Goal: Task Accomplishment & Management: Use online tool/utility

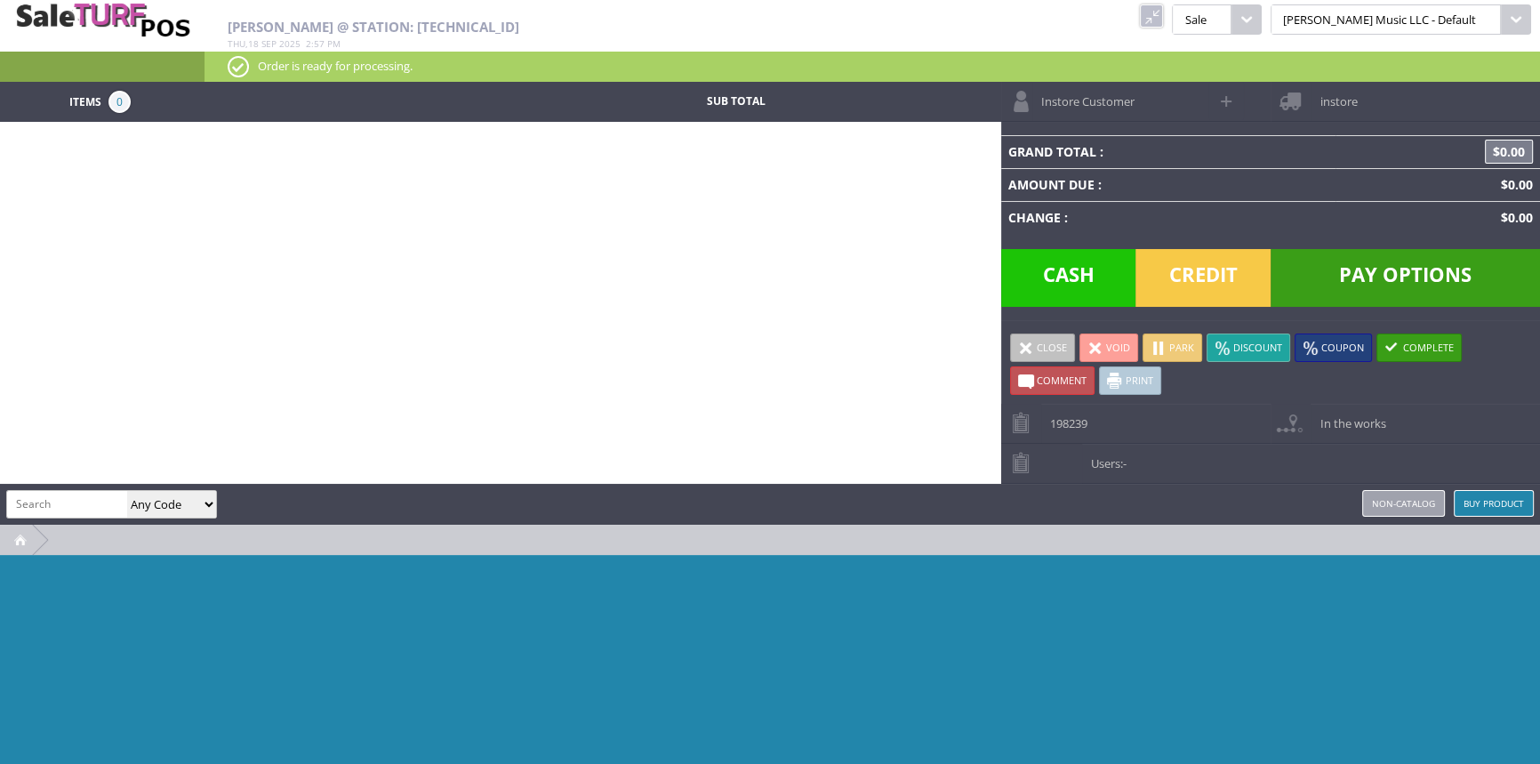
click at [1163, 11] on link at bounding box center [1151, 15] width 23 height 23
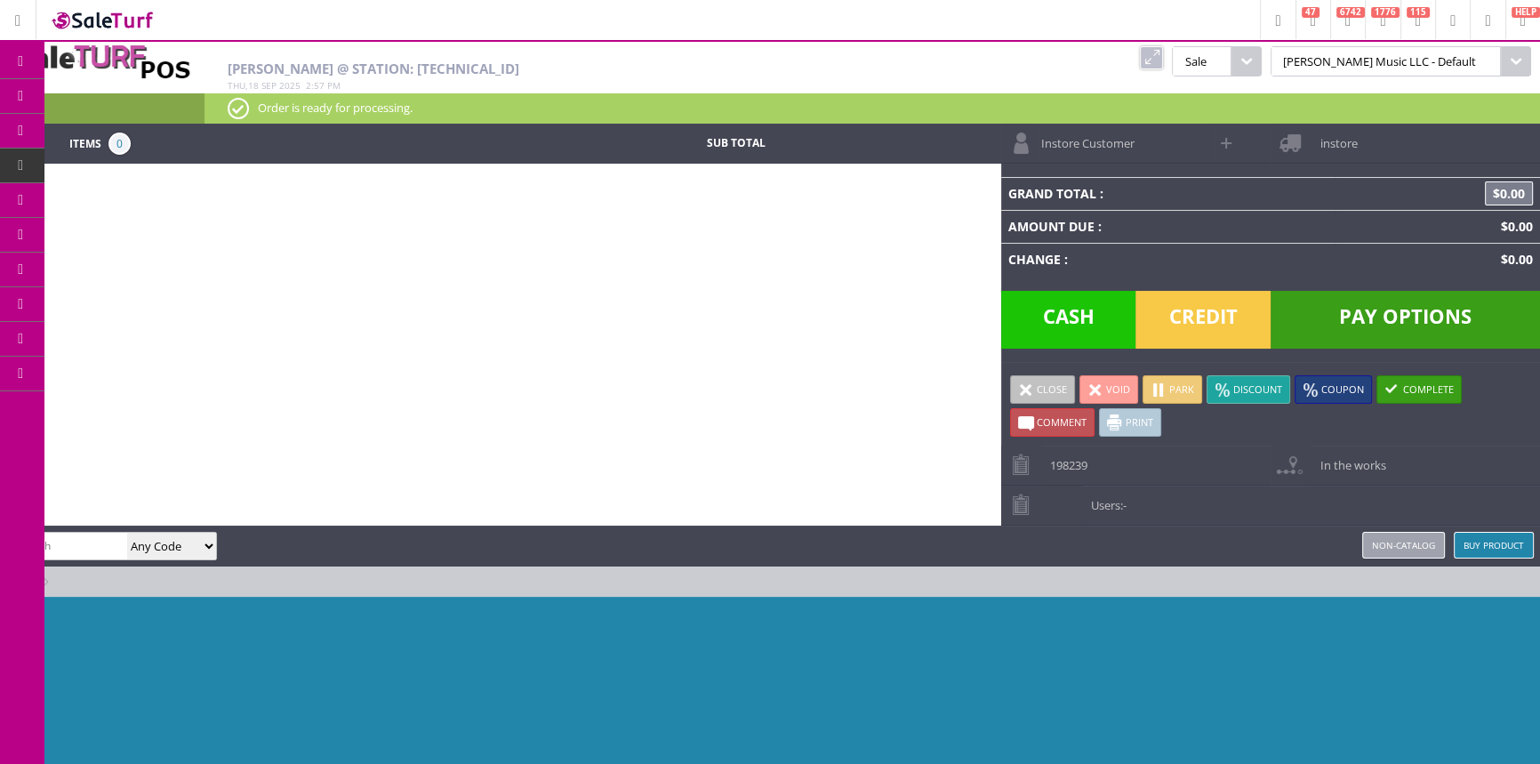
click at [143, 193] on span "Order List" at bounding box center [132, 201] width 52 height 16
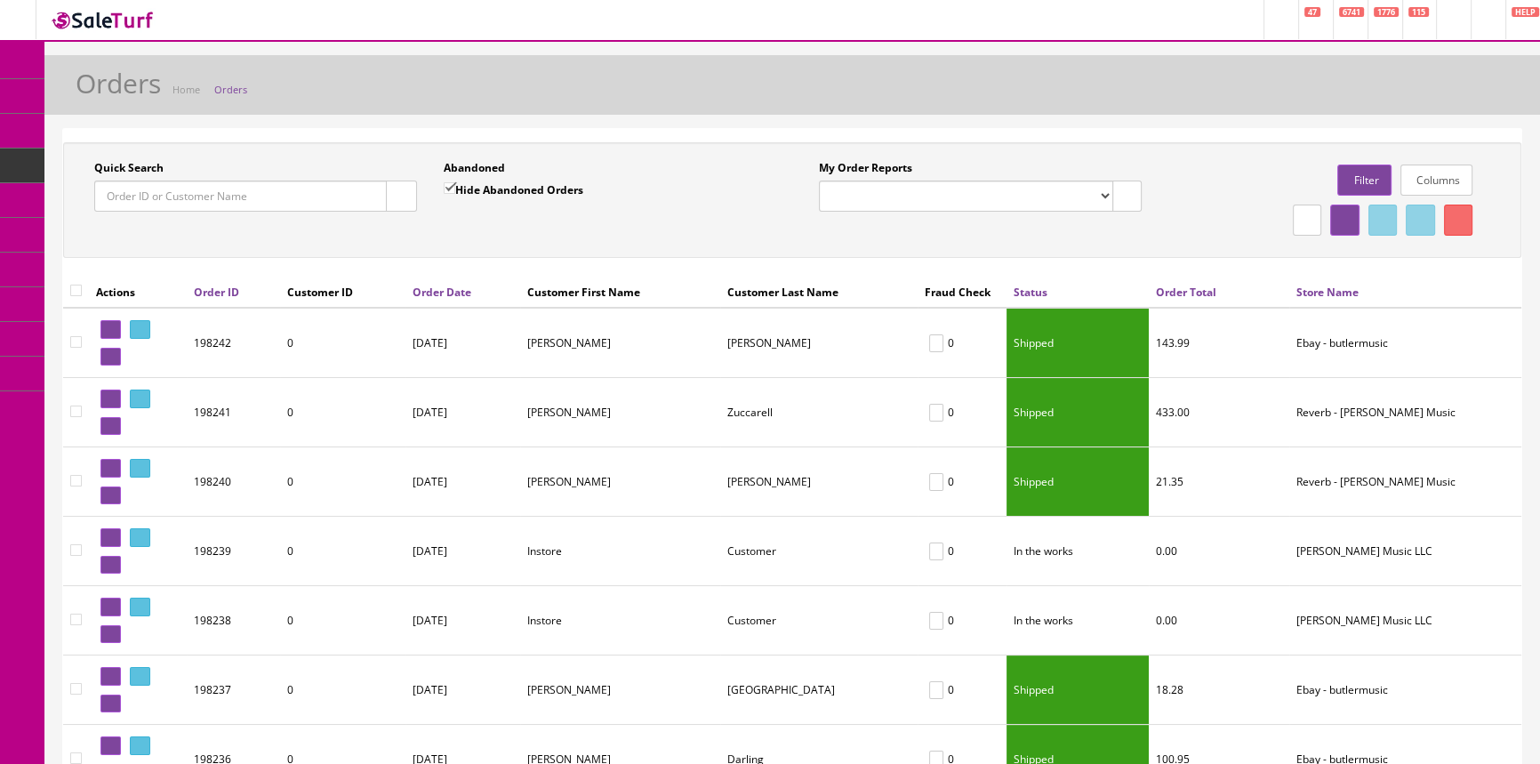
click at [164, 198] on input "Quick Search" at bounding box center [240, 195] width 292 height 31
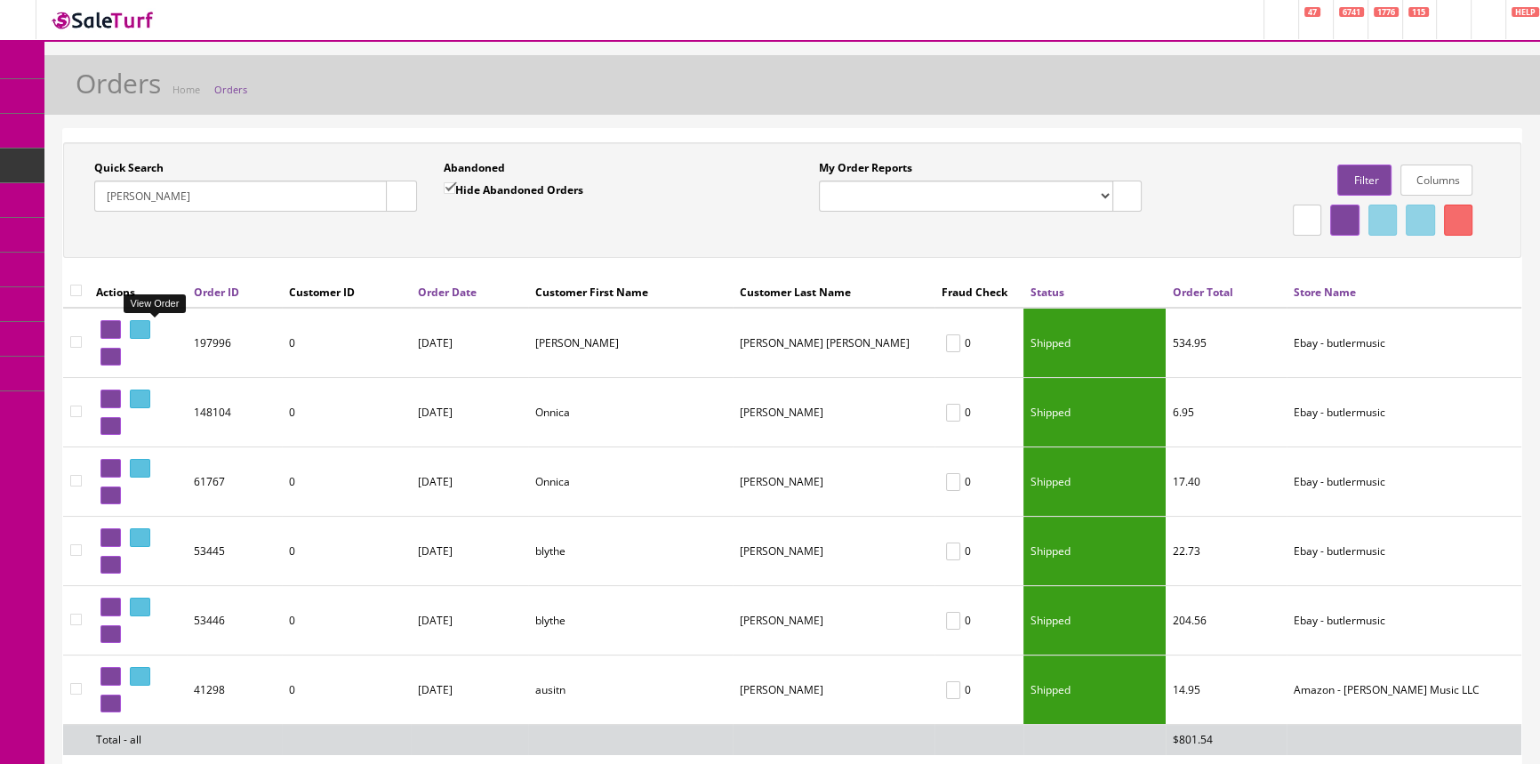
type input "[PERSON_NAME]"
click at [139, 329] on icon at bounding box center [137, 329] width 4 height 10
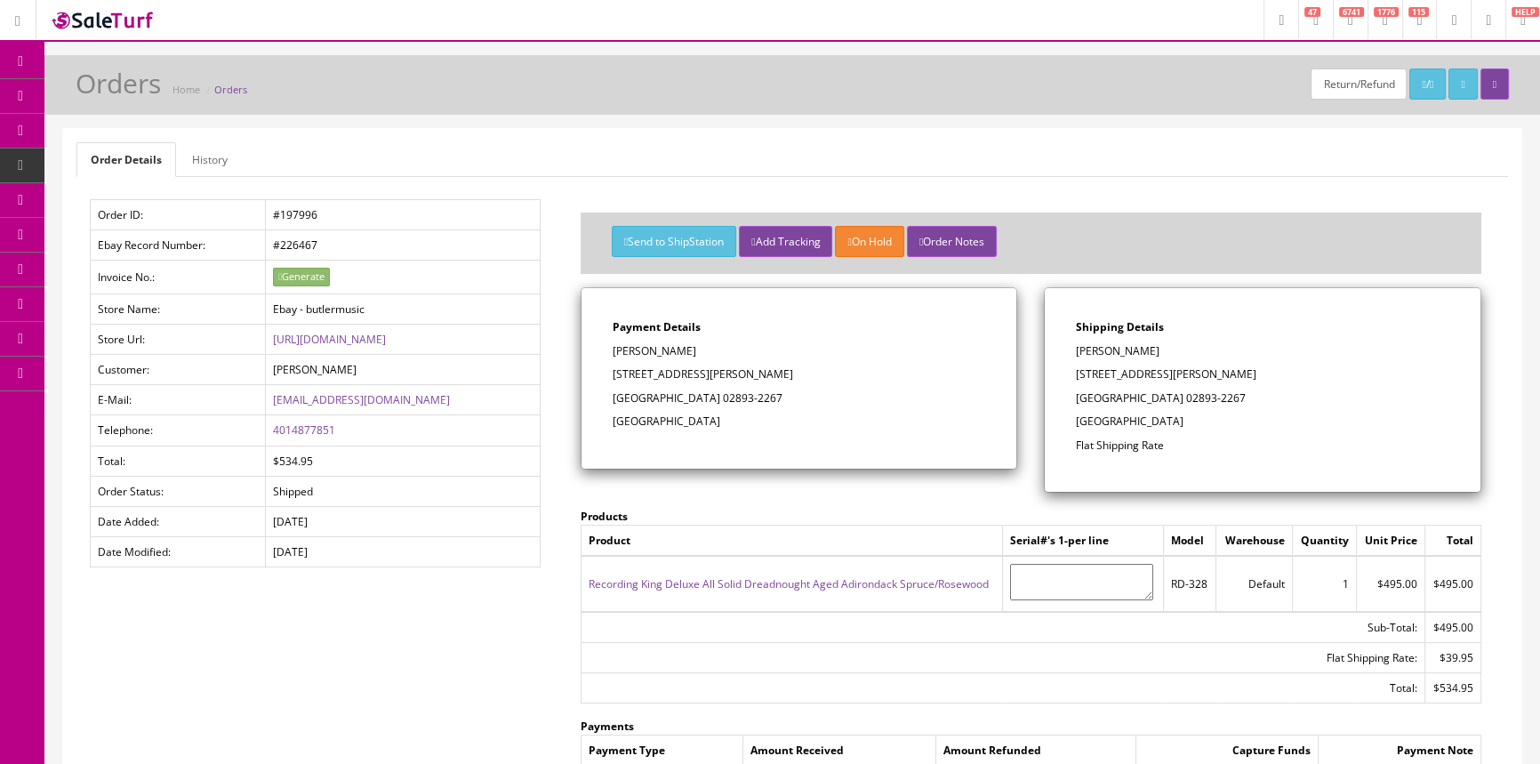
click at [882, 580] on link "Recording King Deluxe All Solid Dreadnought Aged Adirondack Spruce/Rosewood" at bounding box center [788, 583] width 400 height 15
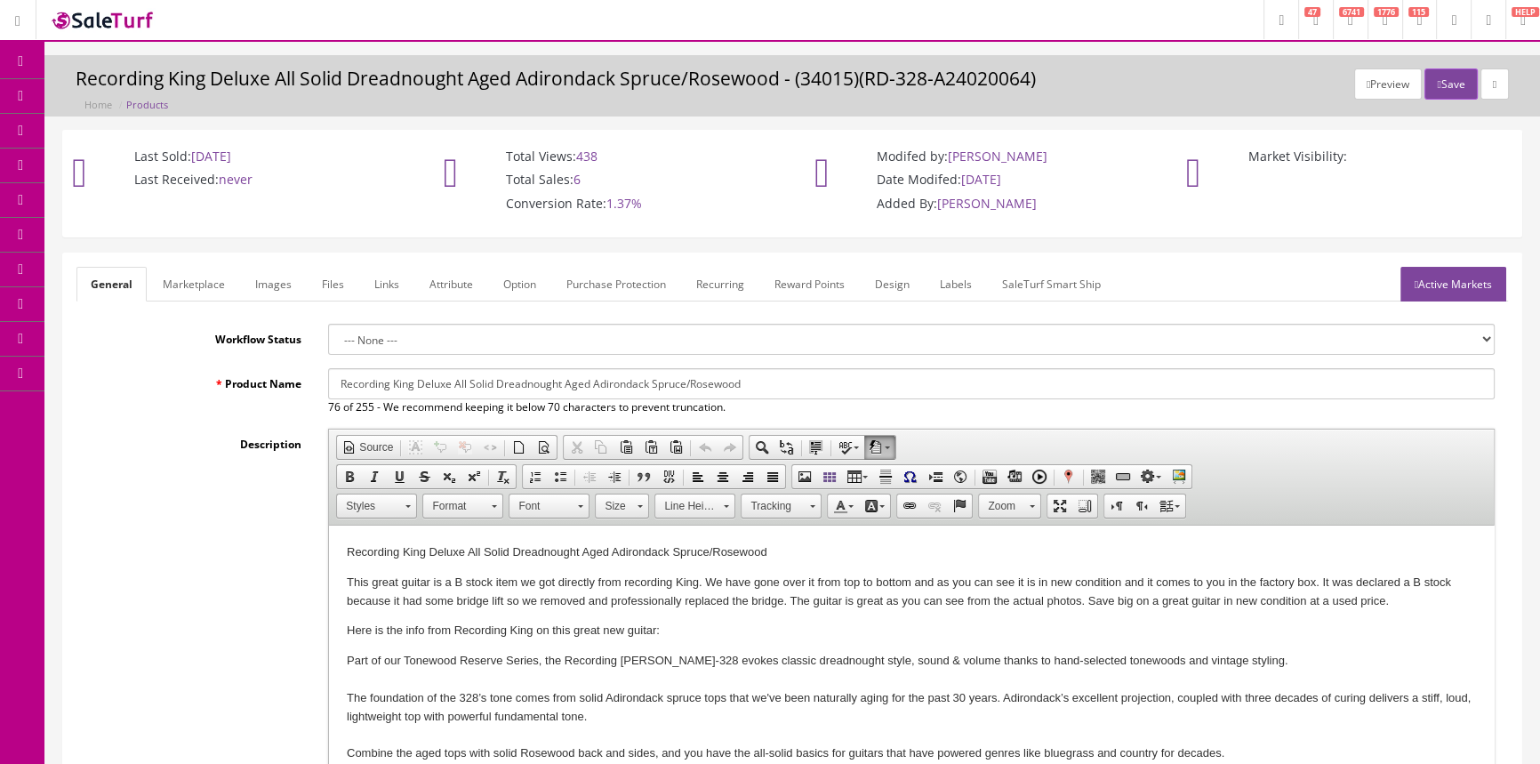
click at [276, 284] on link "Images" at bounding box center [273, 284] width 65 height 35
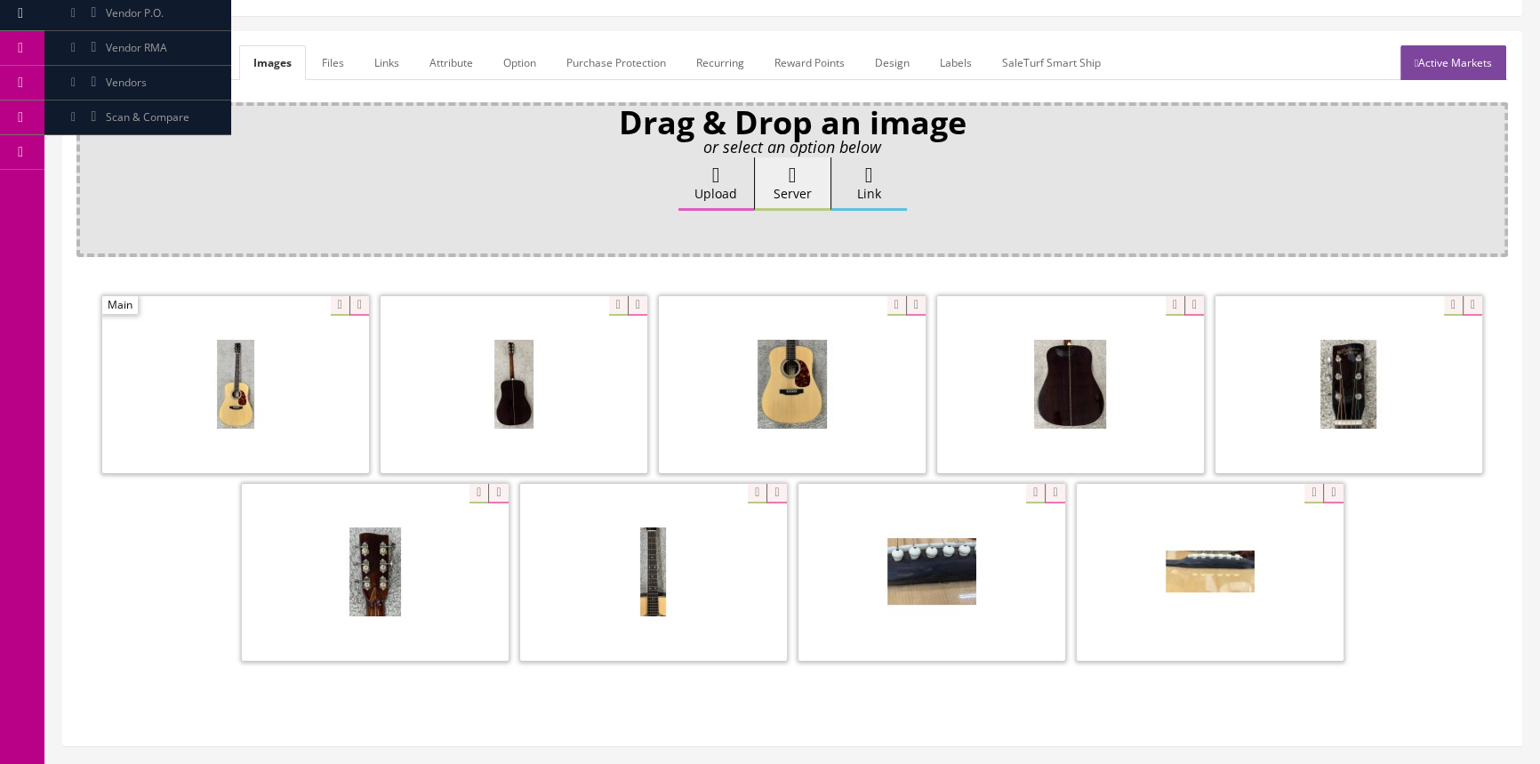
scroll to position [242, 0]
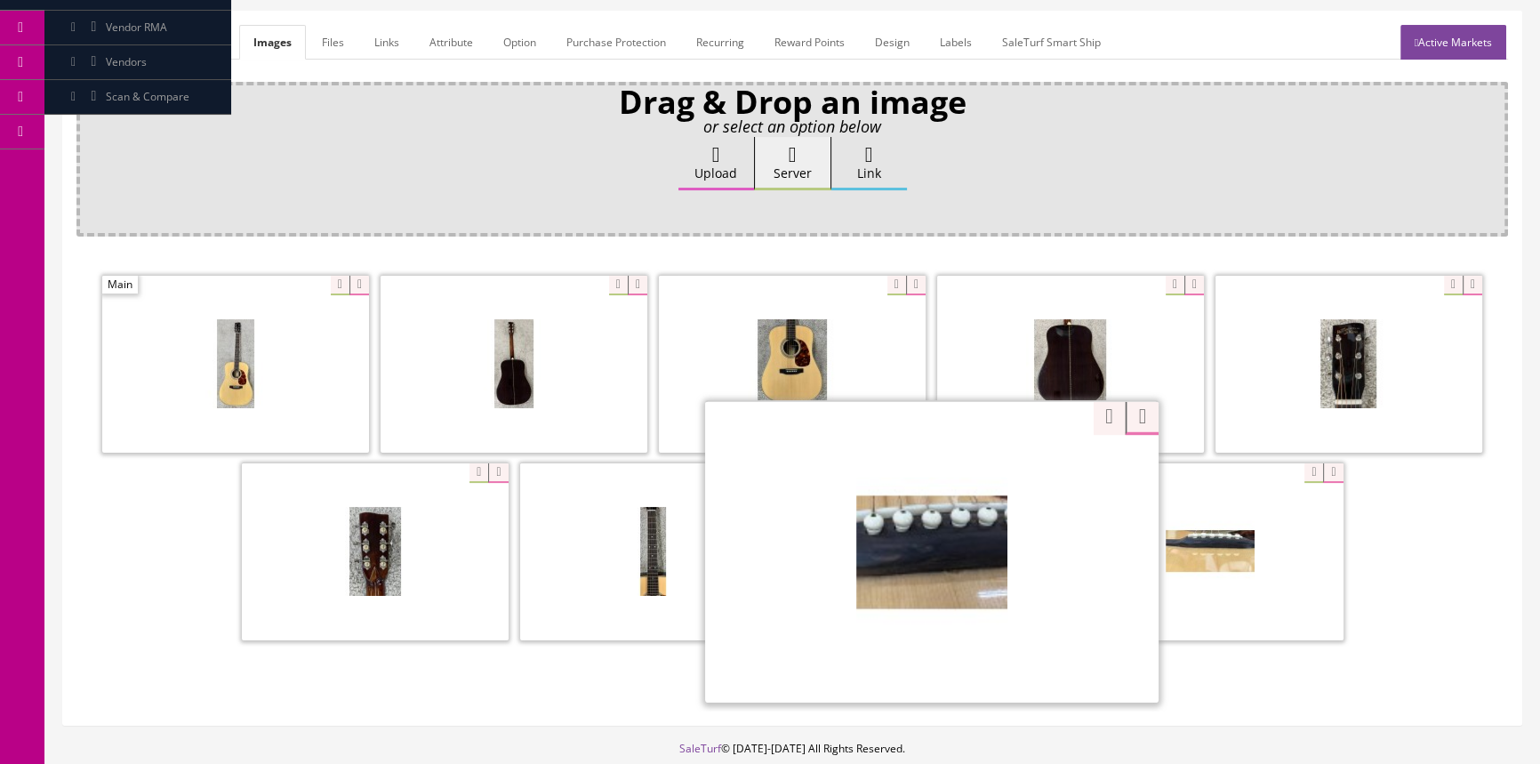
click at [1026, 467] on div "Zoom" at bounding box center [931, 551] width 453 height 302
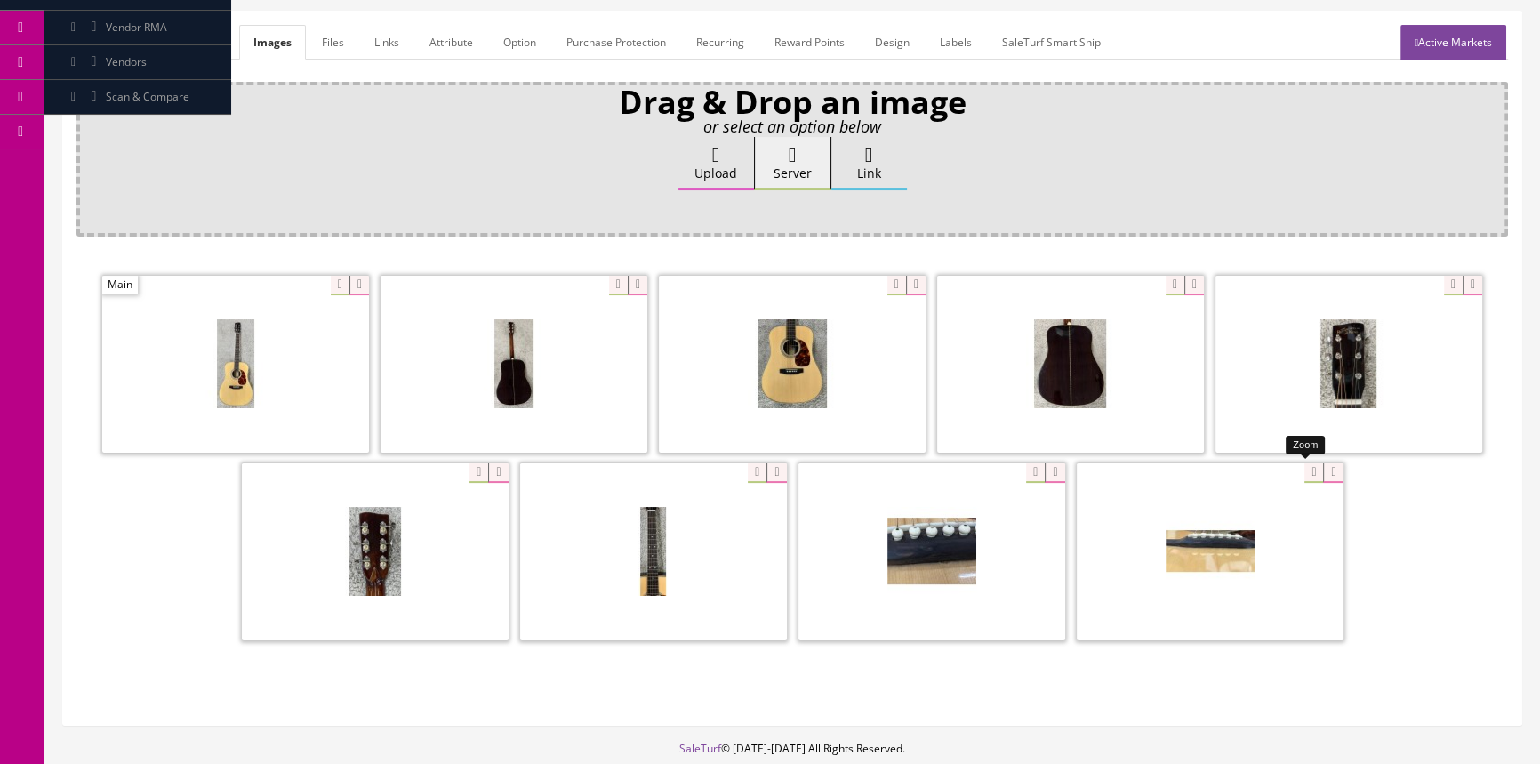
click at [1302, 465] on div at bounding box center [1209, 551] width 267 height 178
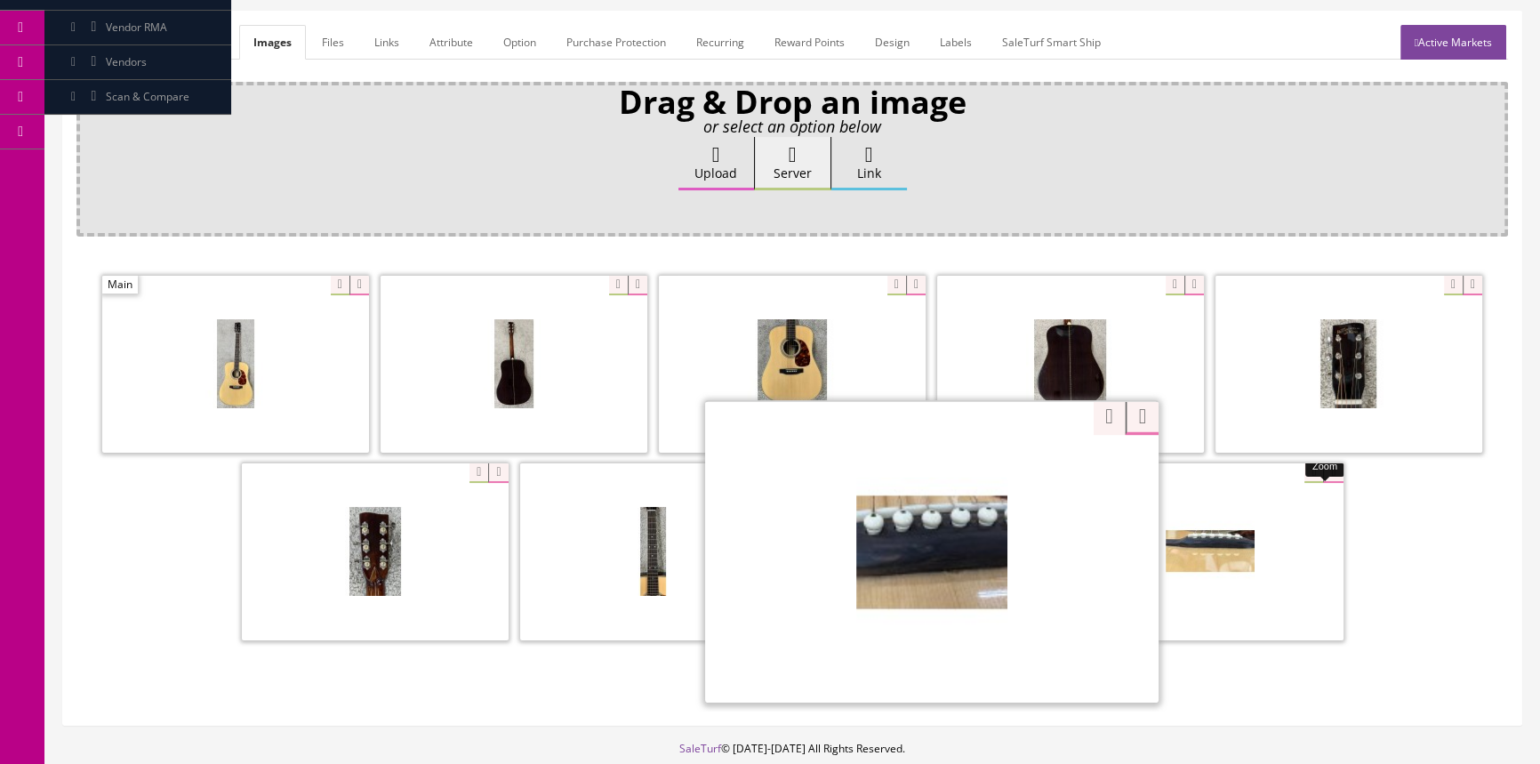
click at [1026, 469] on div "Zoom" at bounding box center [931, 551] width 453 height 302
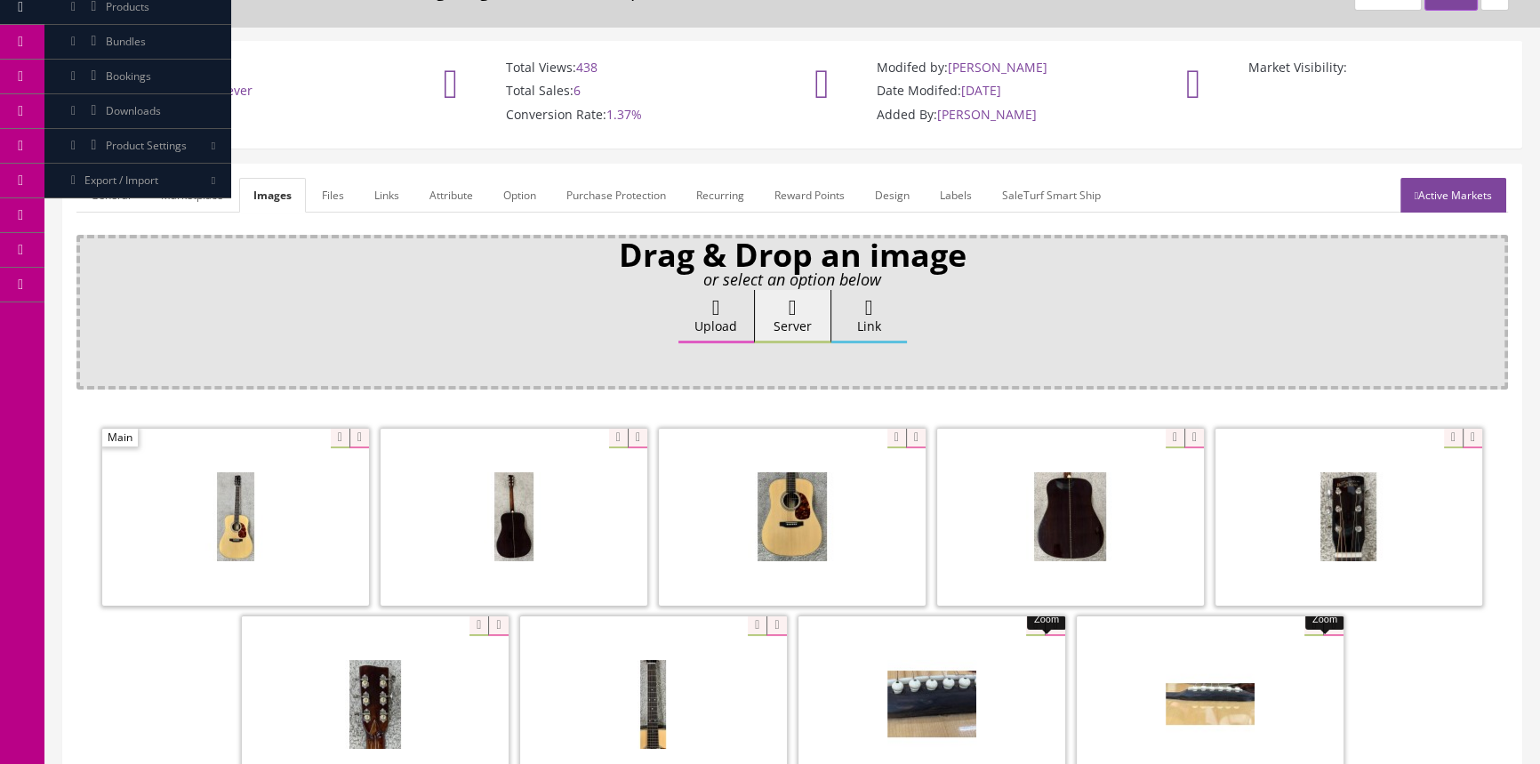
scroll to position [0, 0]
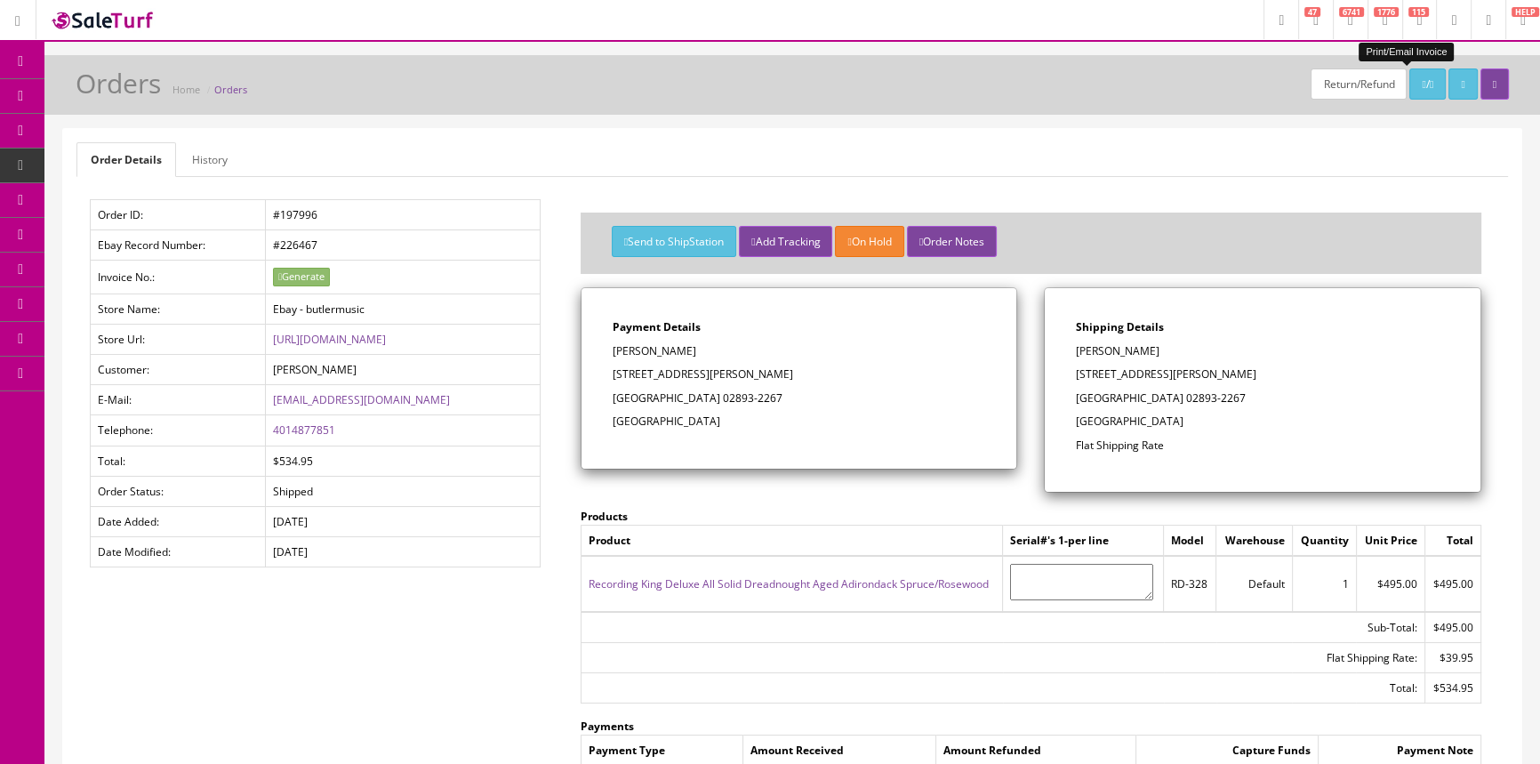
click at [1421, 79] on icon at bounding box center [1423, 84] width 4 height 11
click at [128, 97] on span "Products" at bounding box center [128, 95] width 44 height 15
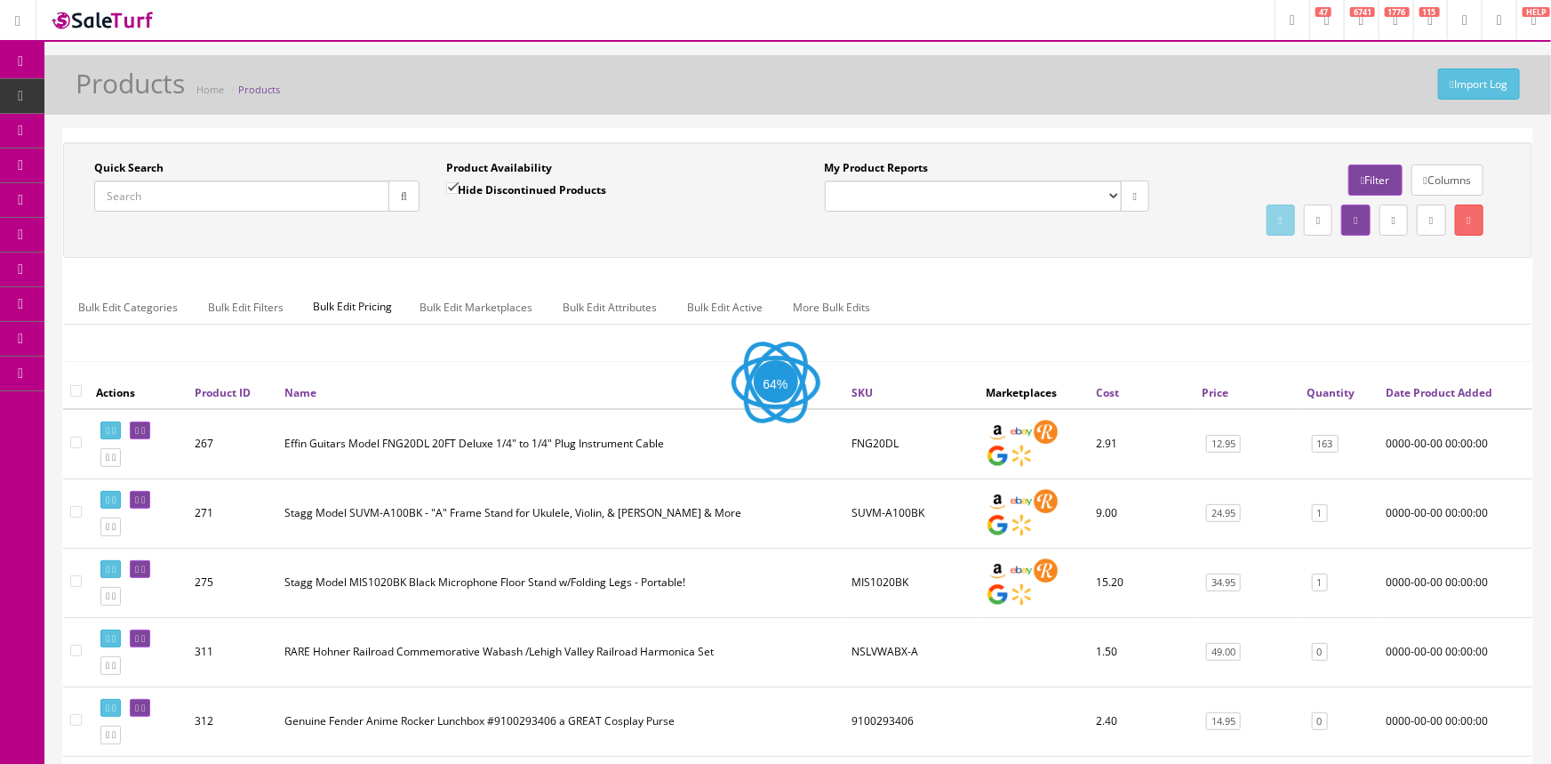
click at [239, 198] on input "Quick Search" at bounding box center [241, 195] width 295 height 31
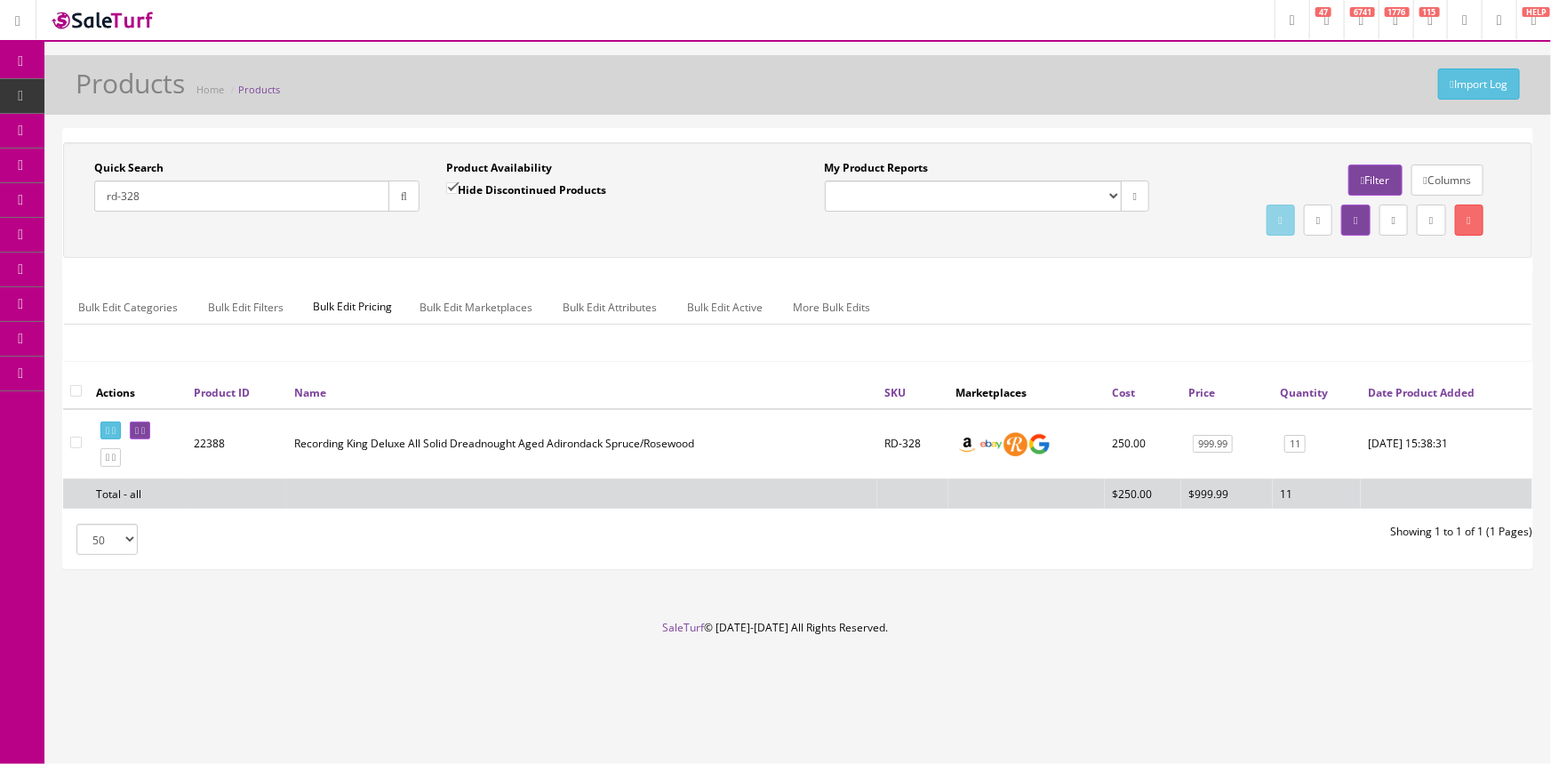
type input "rd-328"
click at [139, 429] on icon at bounding box center [137, 431] width 4 height 10
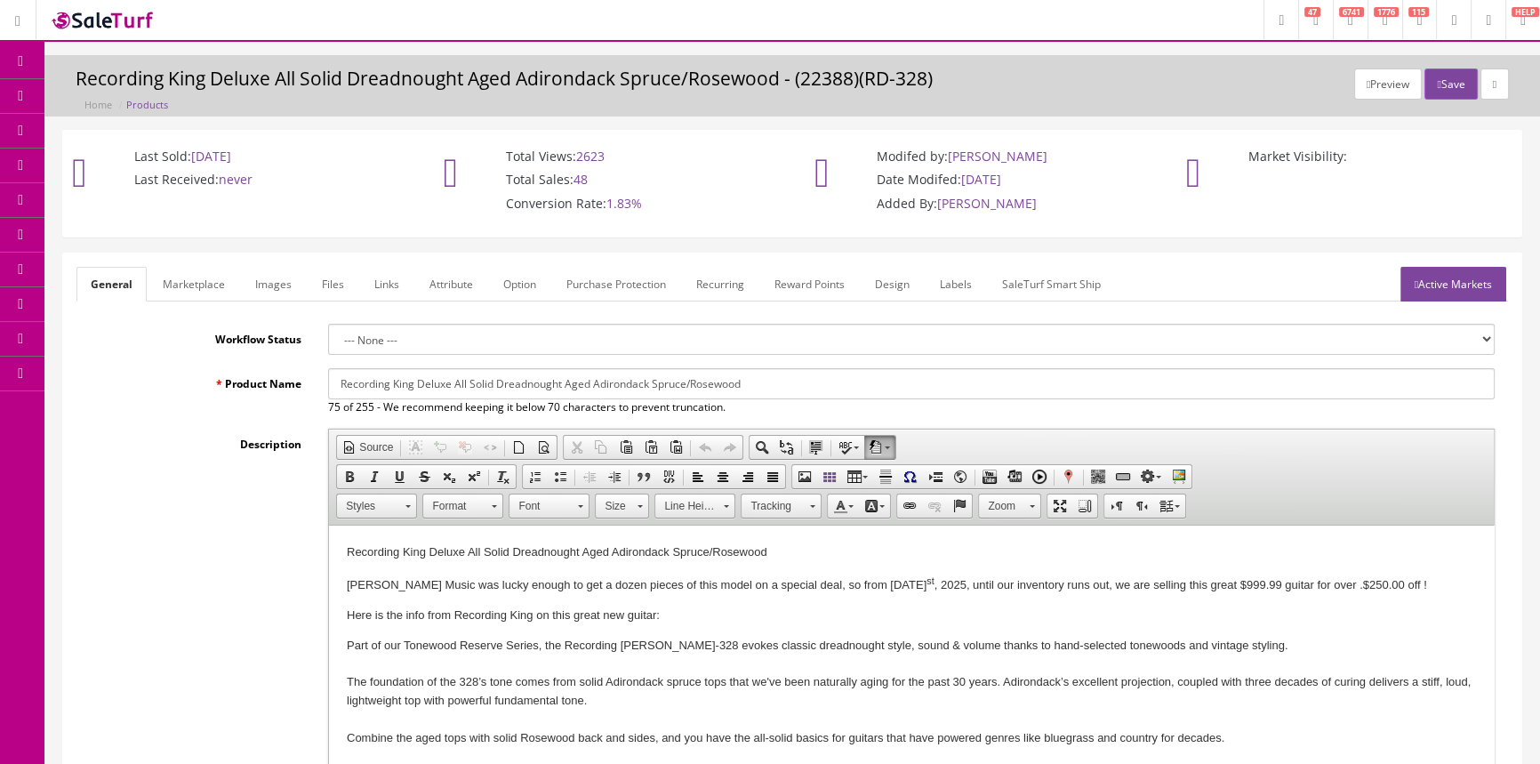
click at [124, 94] on span "Products" at bounding box center [128, 95] width 44 height 15
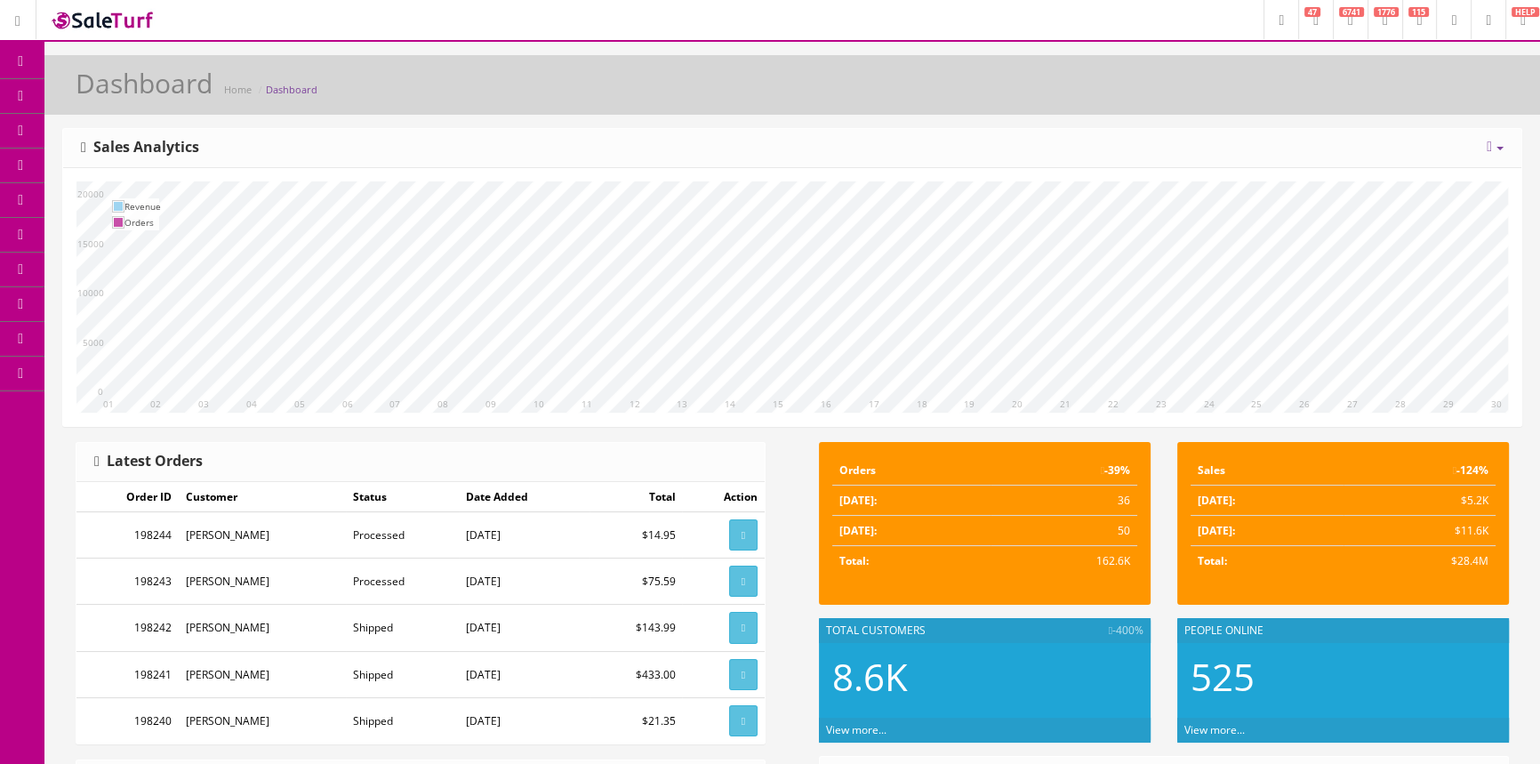
click at [147, 85] on link "Products" at bounding box center [137, 96] width 187 height 35
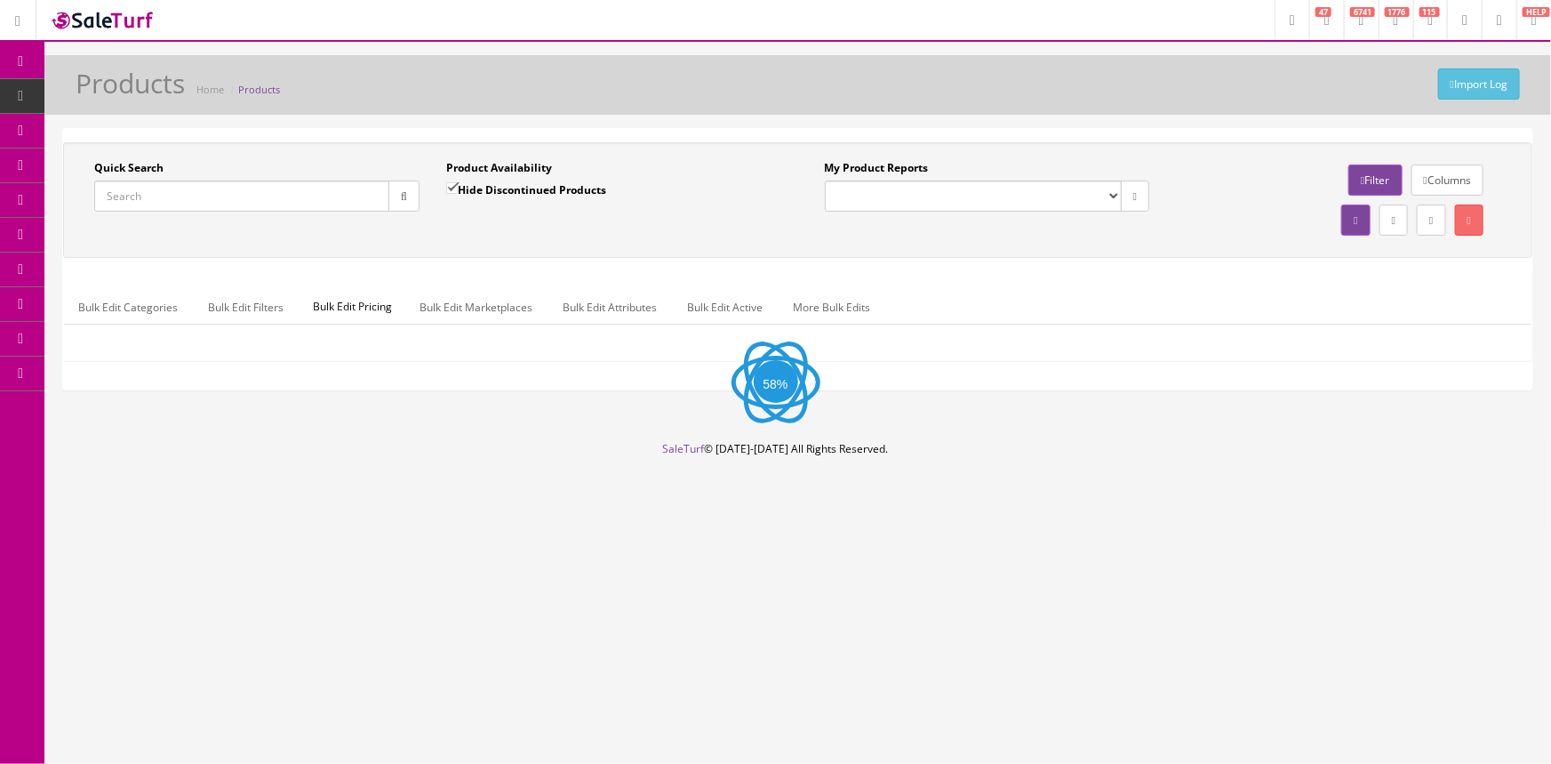
click at [220, 189] on input "Quick Search" at bounding box center [241, 195] width 295 height 31
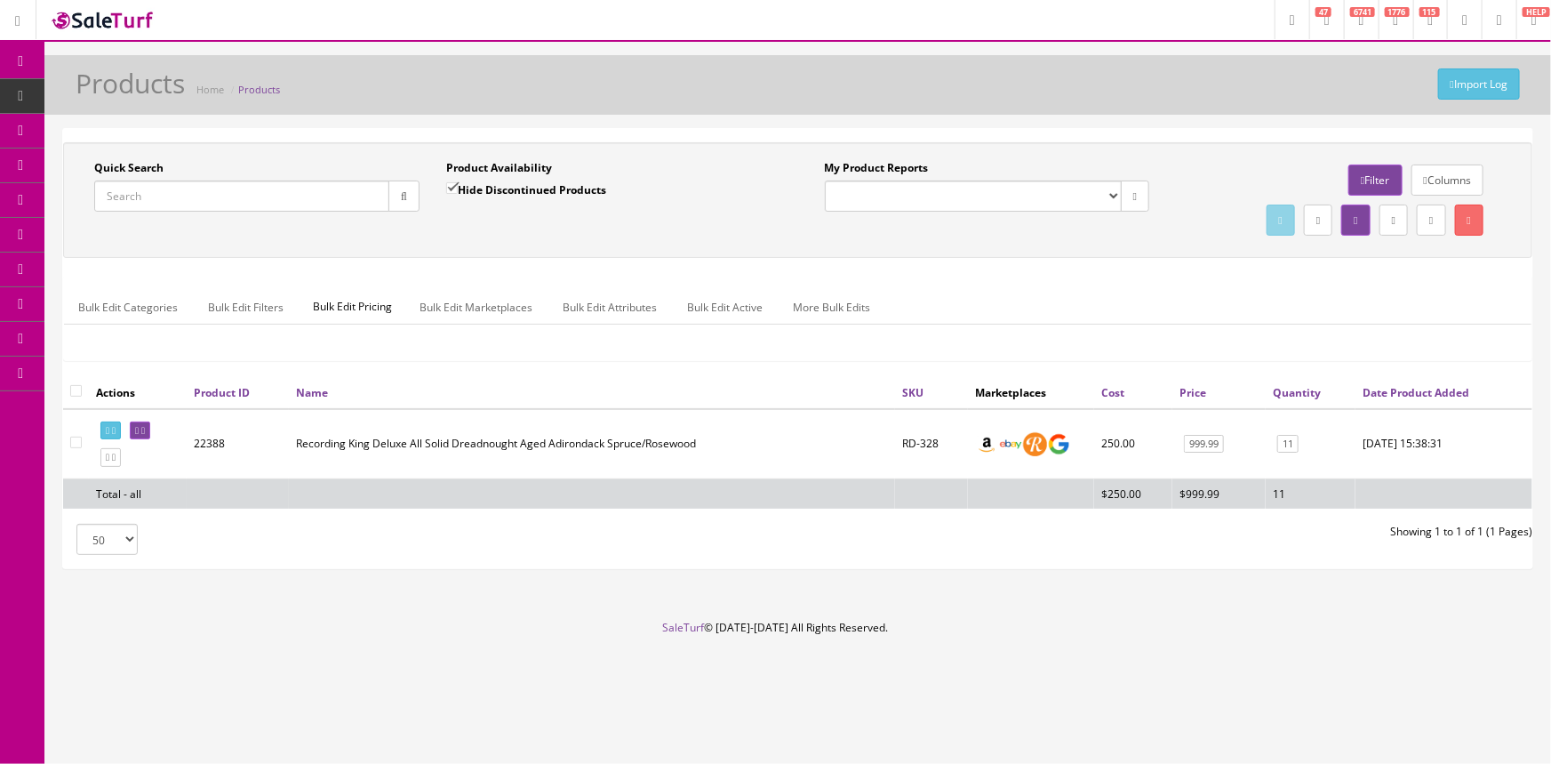
paste input "PS222205"
type input "PS222205"
click at [410, 195] on button "button" at bounding box center [403, 195] width 31 height 31
click at [1287, 444] on link "69" at bounding box center [1297, 444] width 21 height 19
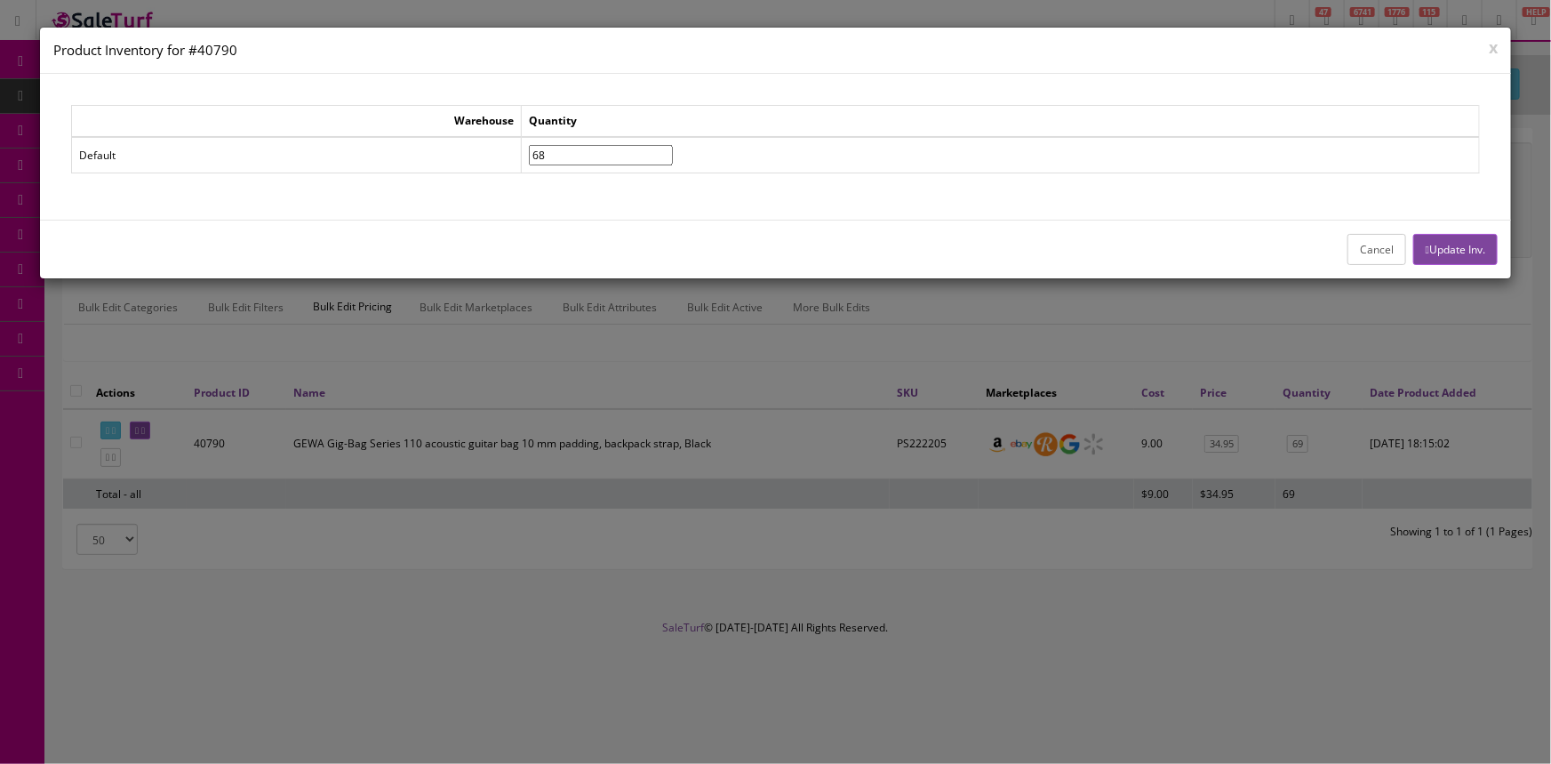
click at [673, 158] on input"] "68" at bounding box center [601, 155] width 144 height 20
type input"] "67"
click at [673, 158] on input"] "67" at bounding box center [601, 155] width 144 height 20
click at [1462, 247] on button "Update Inv." at bounding box center [1455, 249] width 84 height 31
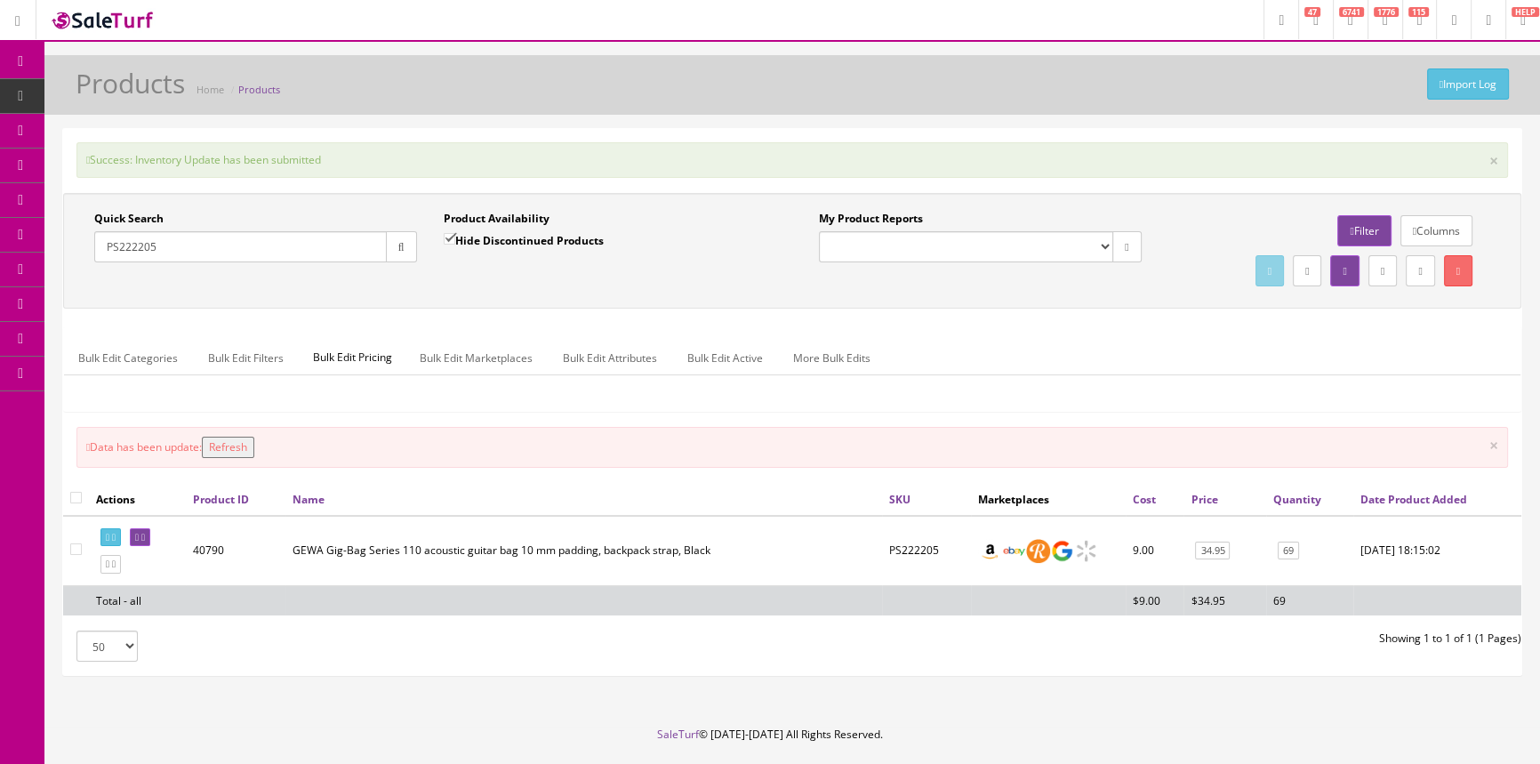
click at [238, 448] on button "Refresh" at bounding box center [228, 446] width 52 height 21
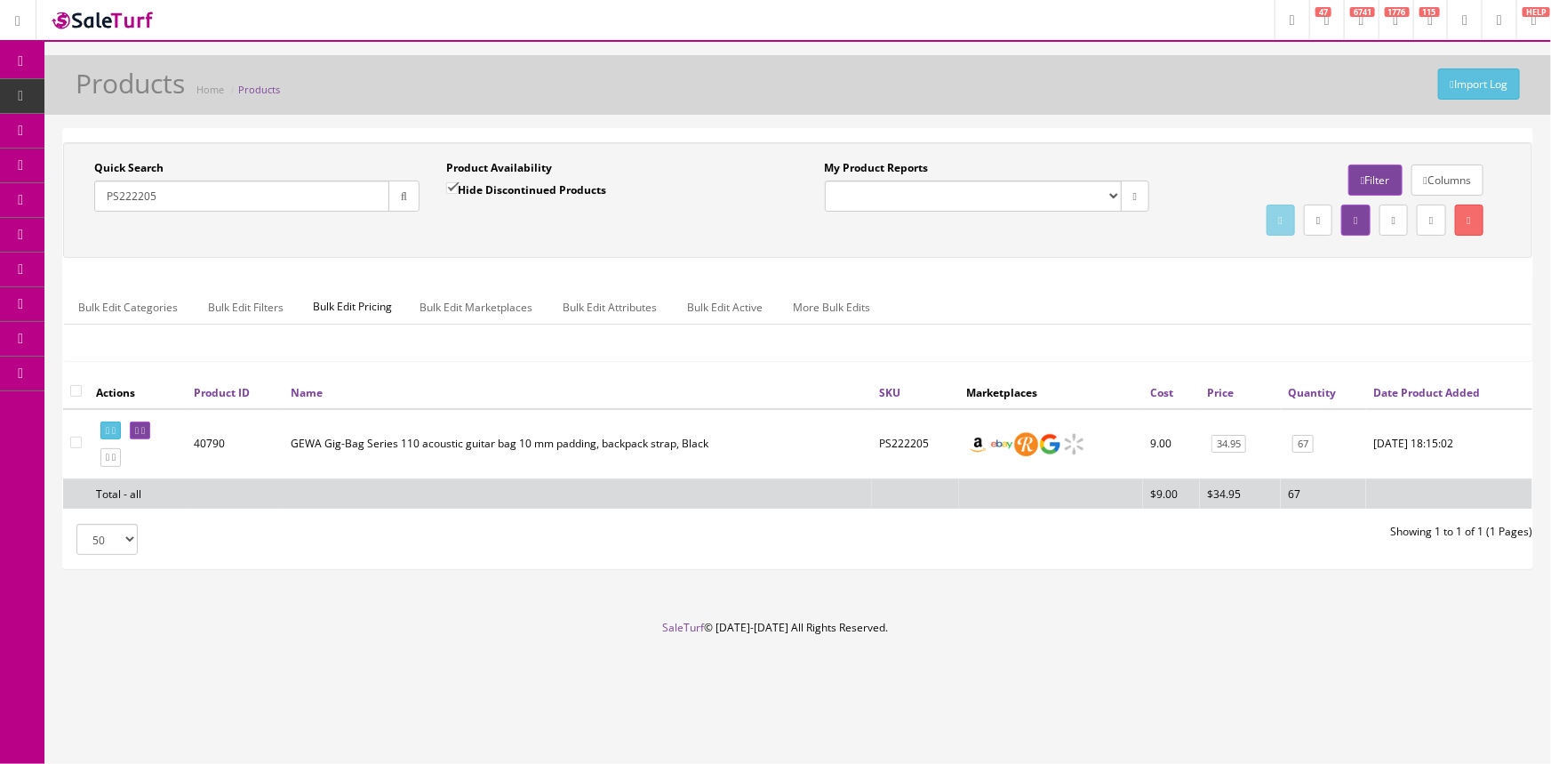
click at [284, 198] on input "PS222205" at bounding box center [241, 195] width 295 height 31
type input "P"
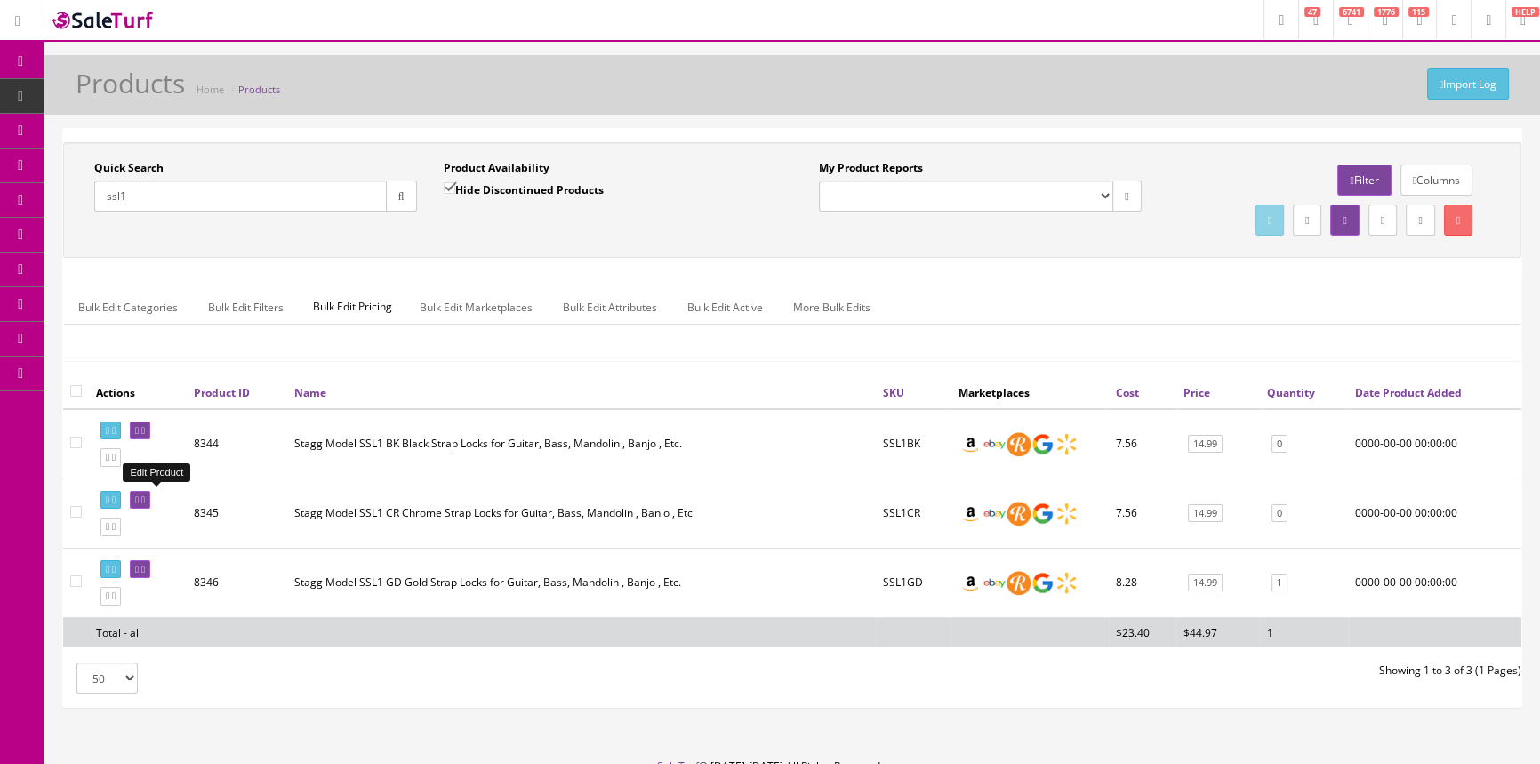
type input "ssl1"
click at [150, 502] on link at bounding box center [140, 500] width 20 height 19
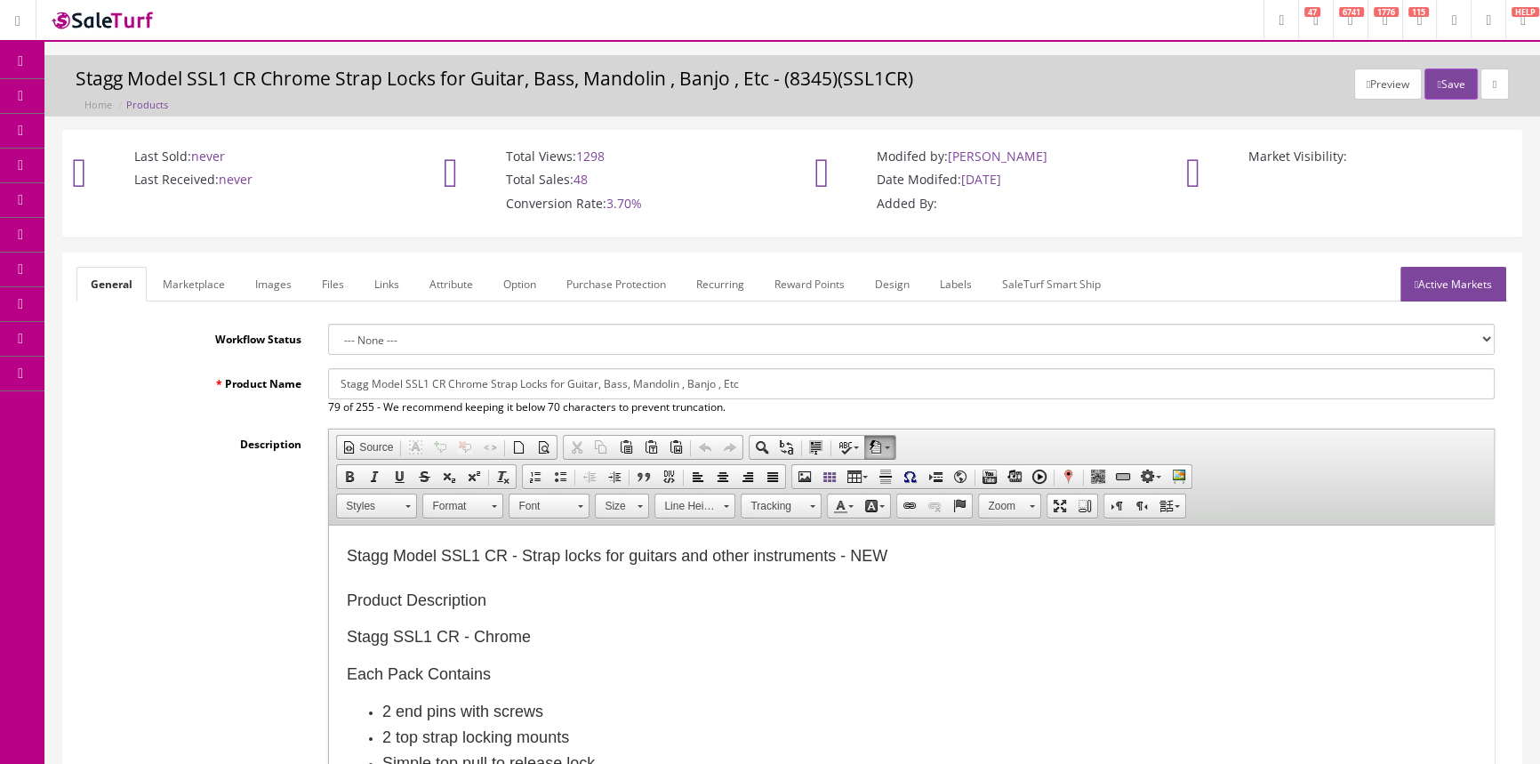
click at [161, 96] on link "Products" at bounding box center [137, 96] width 187 height 35
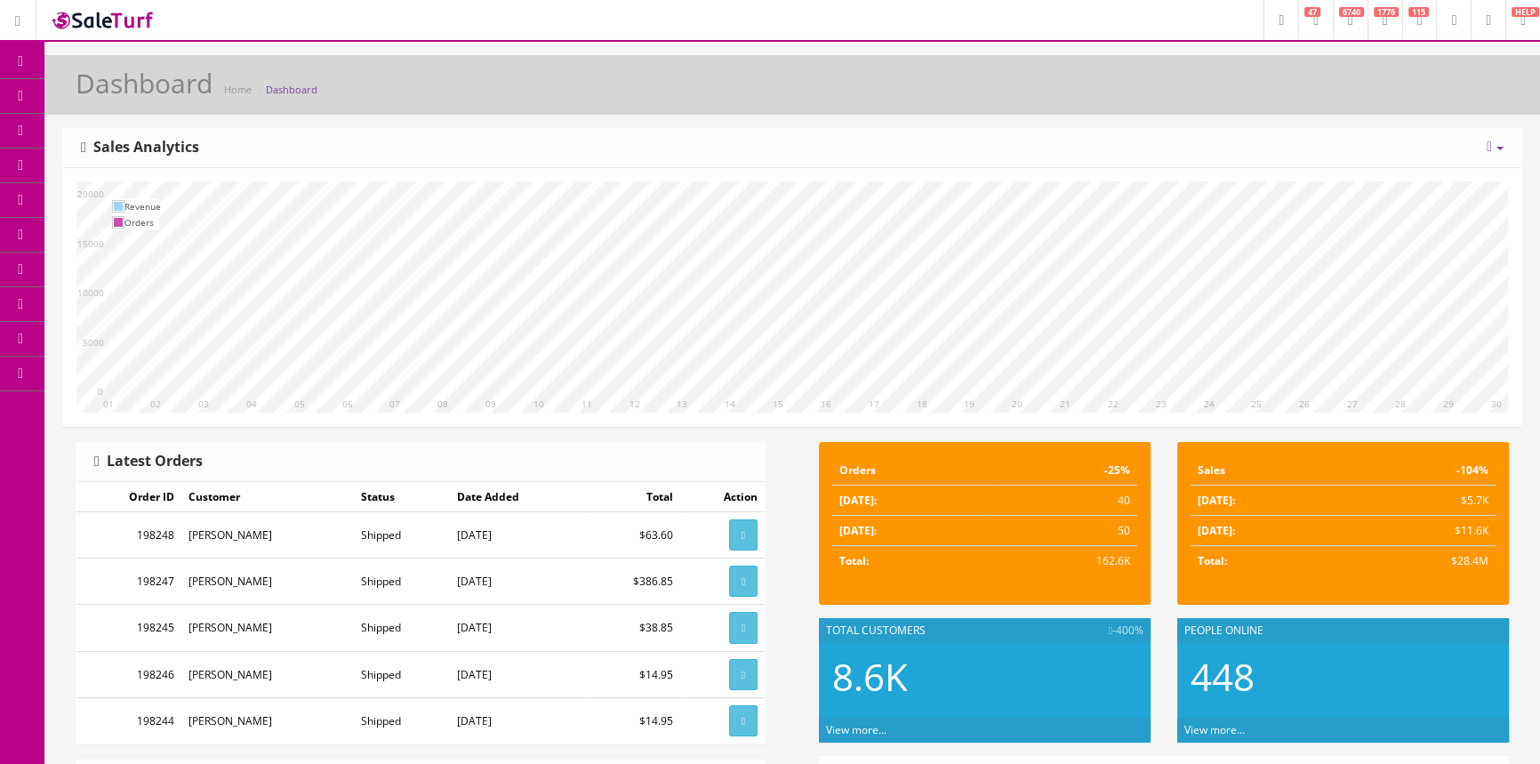
click at [116, 100] on span "Products" at bounding box center [128, 95] width 44 height 15
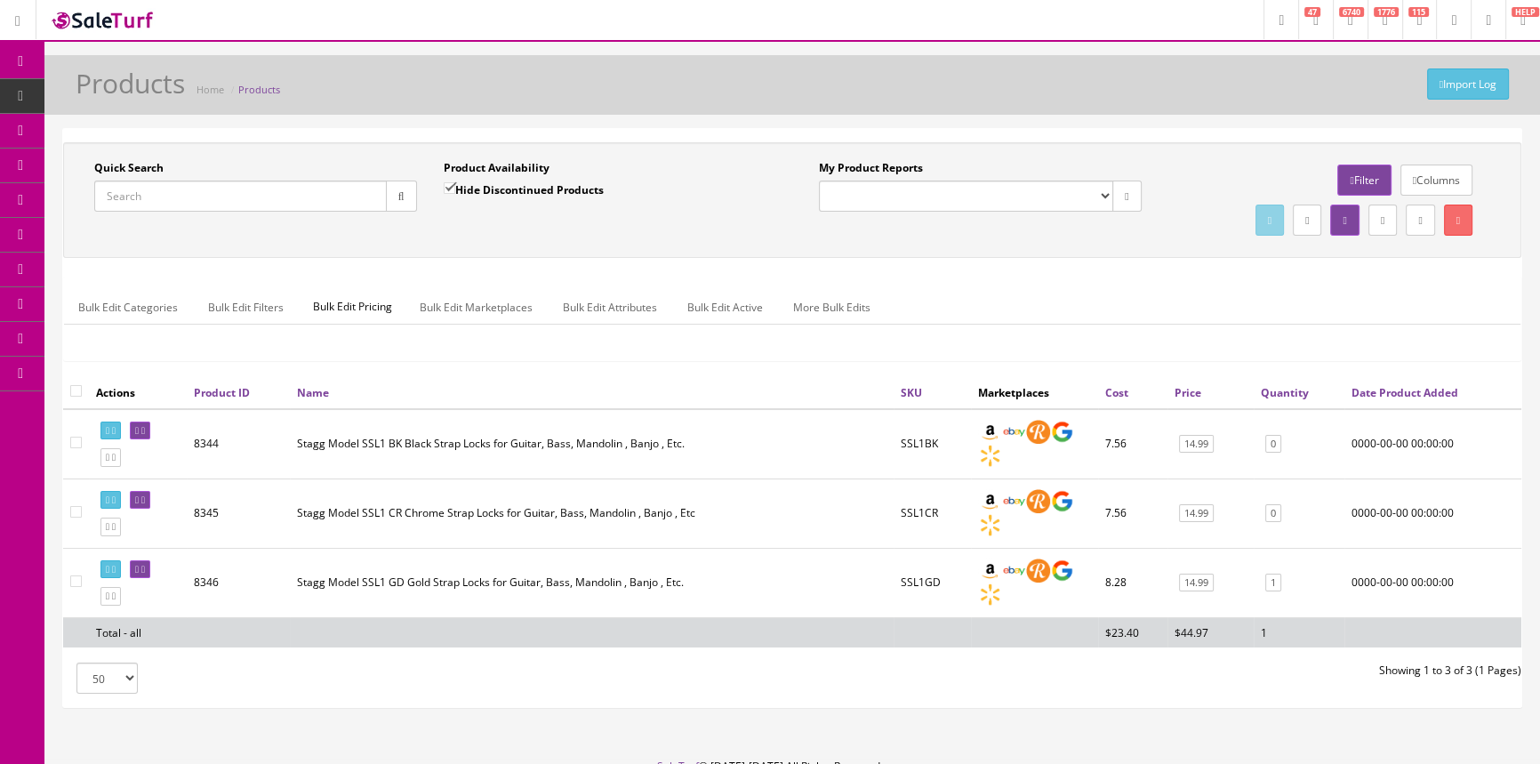
click at [144, 201] on input "Quick Search" at bounding box center [240, 195] width 292 height 31
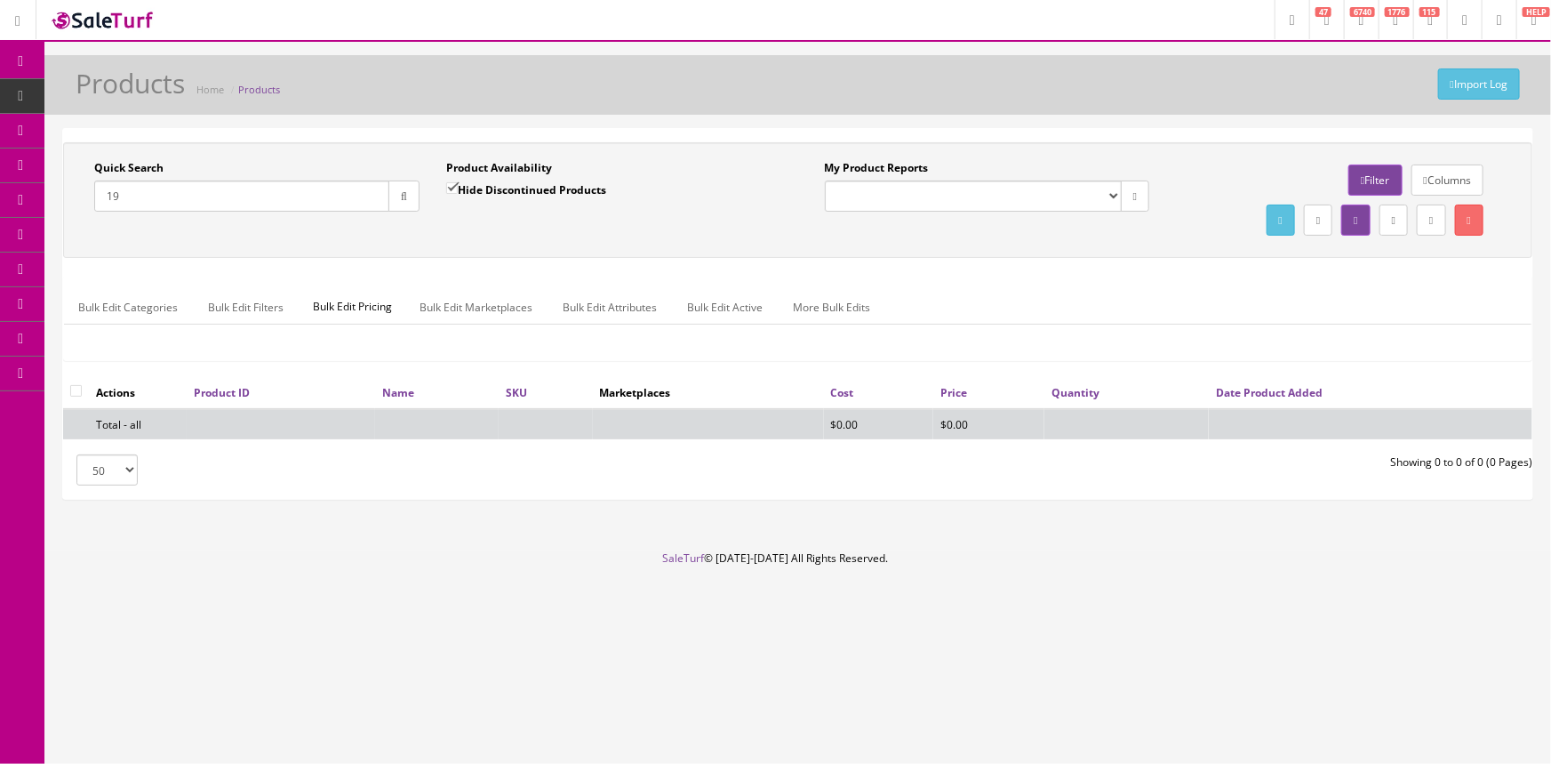
type input "1"
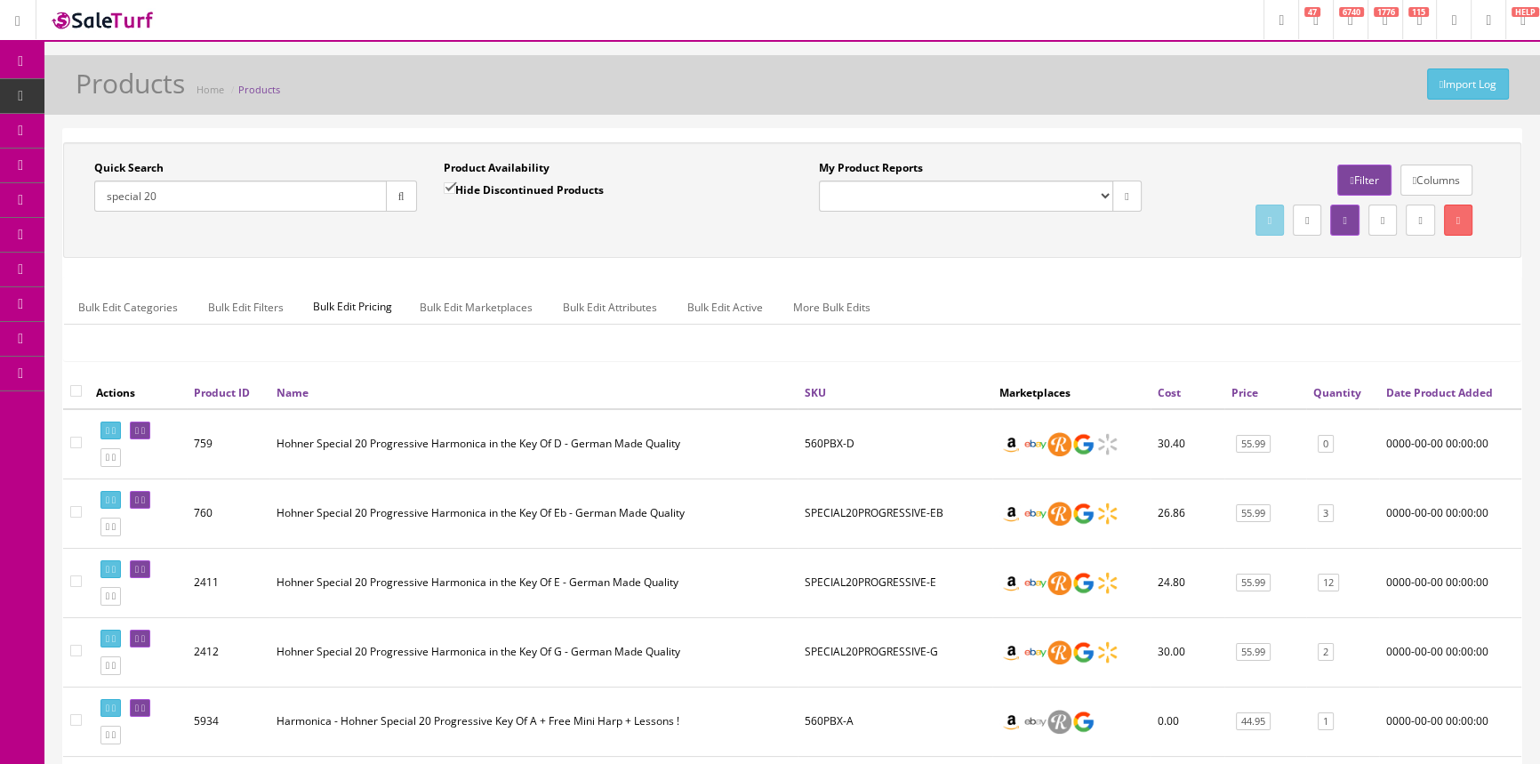
type input "special 20"
click at [124, 157] on span "POS Console" at bounding box center [137, 164] width 63 height 15
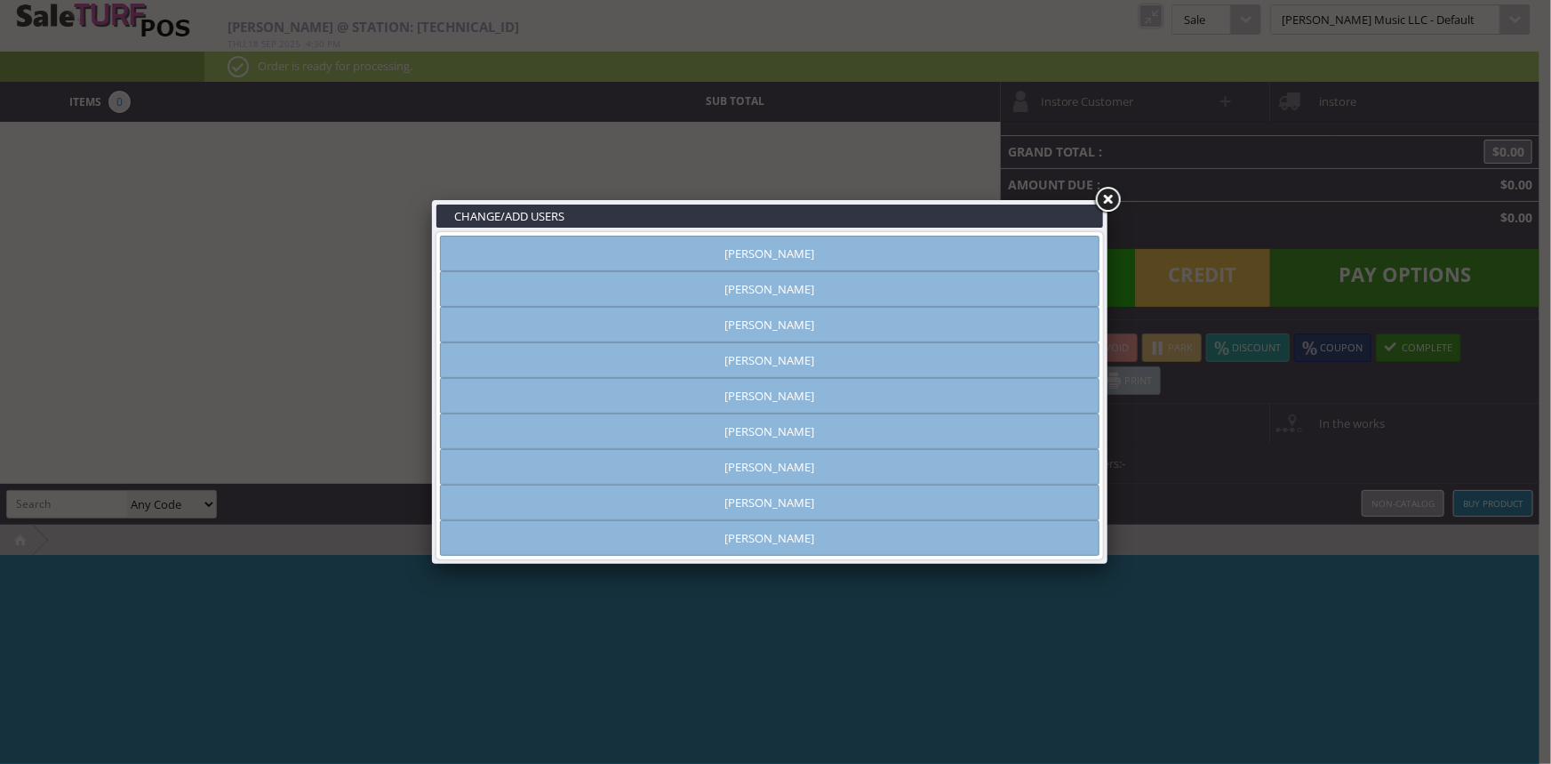
type input "amber helgren"
click at [873, 249] on link "Amber Helgren" at bounding box center [770, 254] width 660 height 36
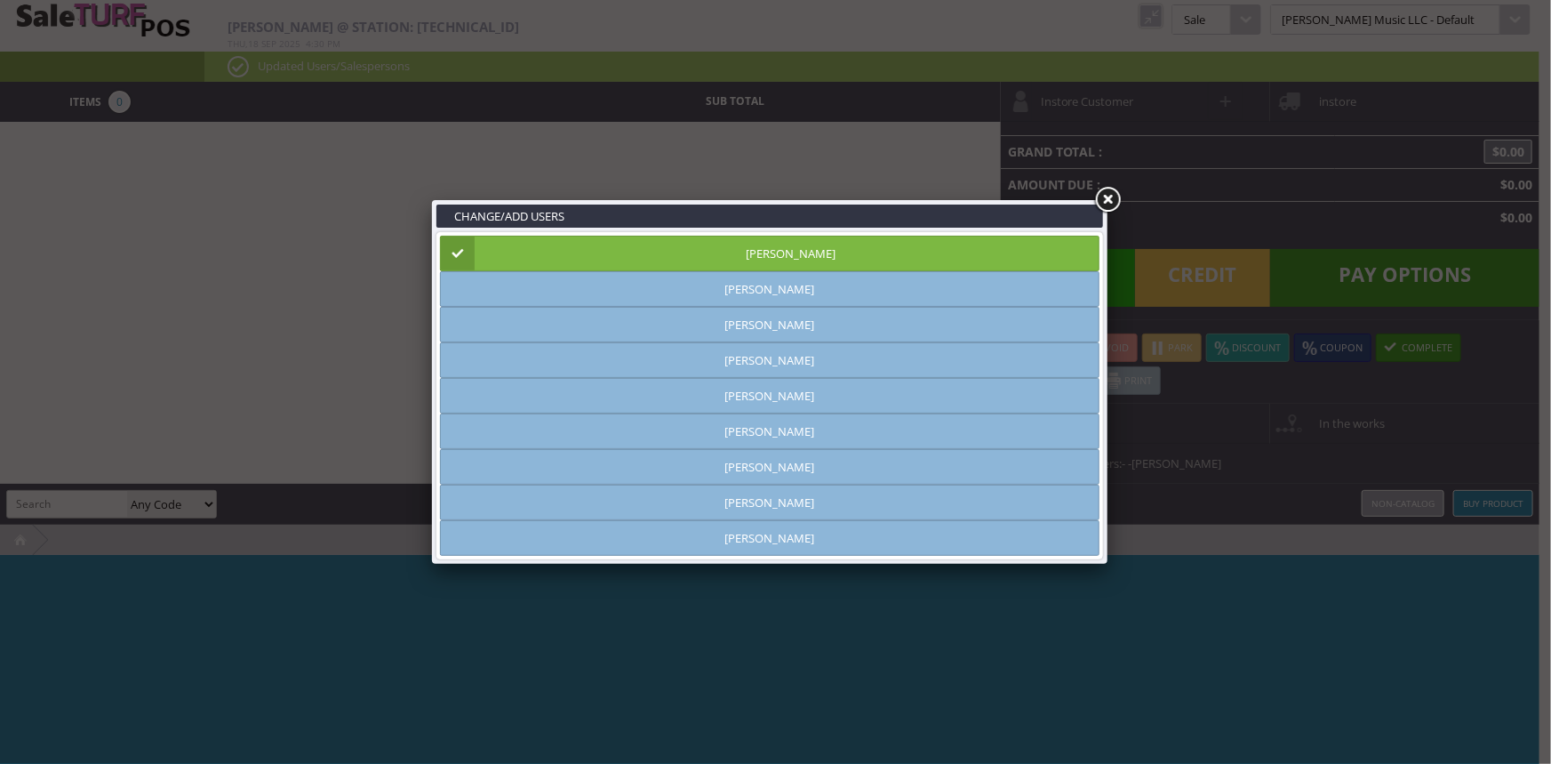
click at [1105, 200] on link at bounding box center [1108, 200] width 32 height 32
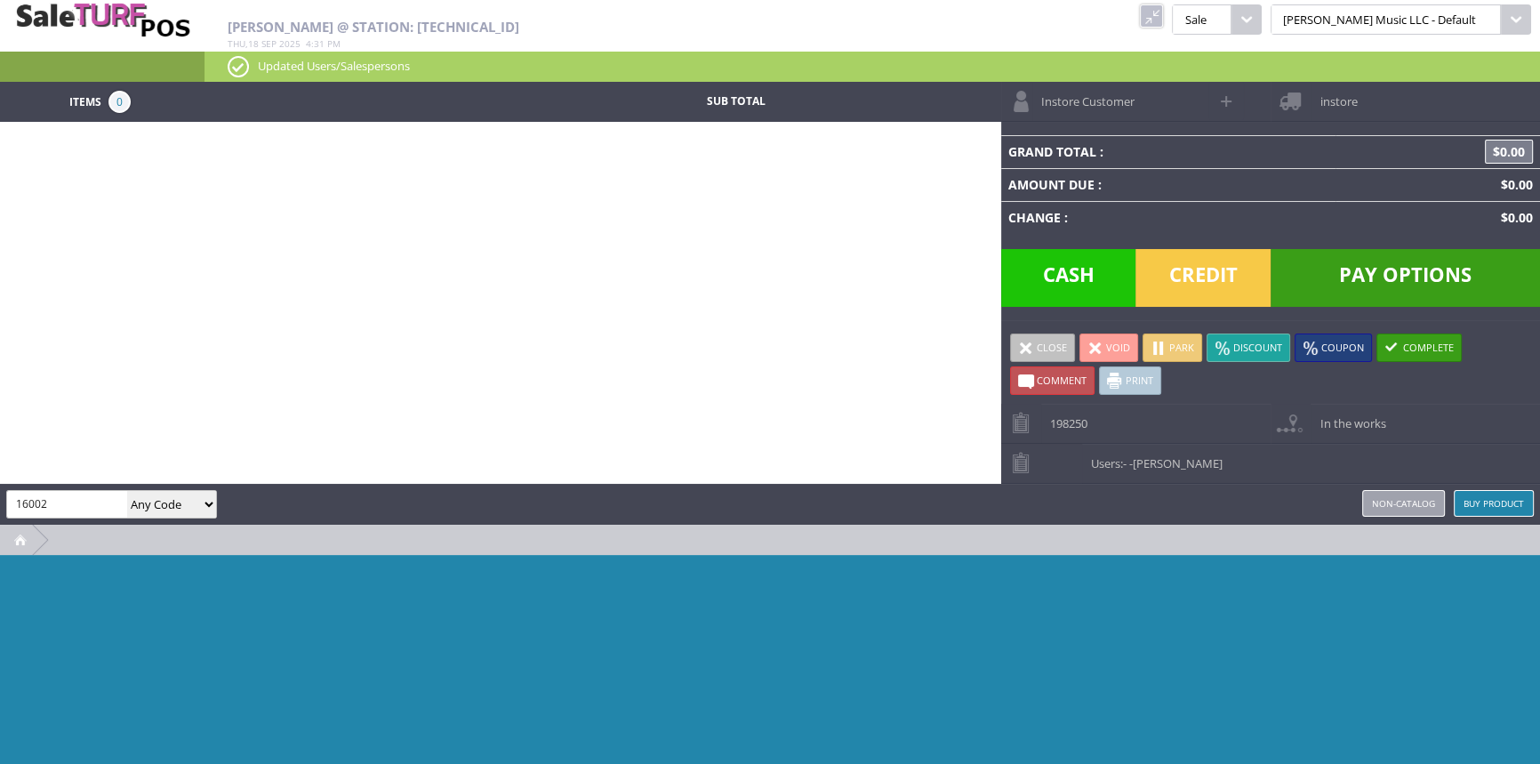
type input "16002"
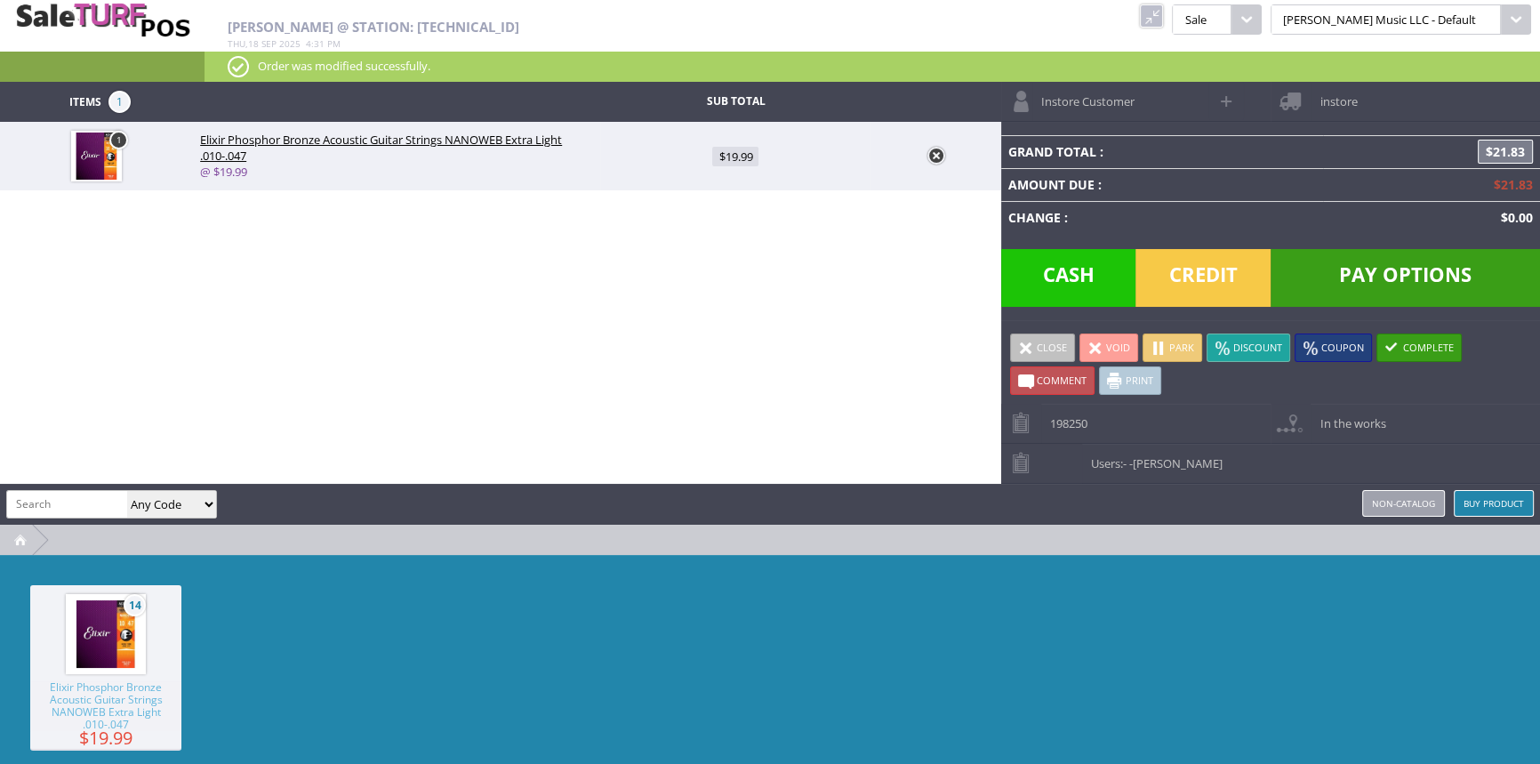
click at [1196, 269] on span "Credit" at bounding box center [1202, 278] width 135 height 58
click at [1197, 269] on span "Credit" at bounding box center [1202, 278] width 135 height 58
click at [1430, 268] on span "Pay Options" at bounding box center [1404, 278] width 269 height 58
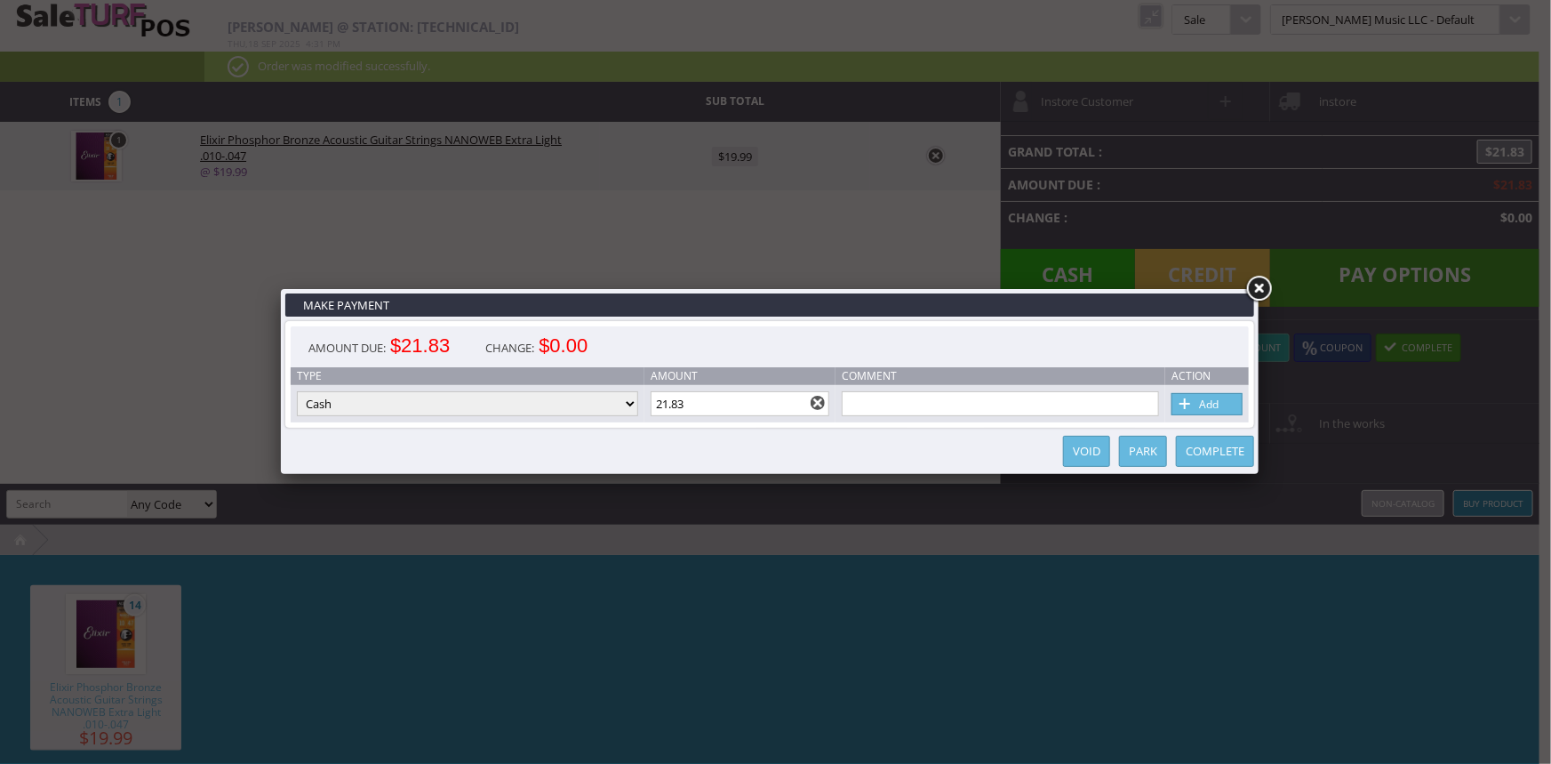
click at [524, 408] on select "Cash Credit Card Cheque or Money Order" at bounding box center [467, 403] width 341 height 25
select select "credit_card"
click at [297, 392] on select "Cash Credit Card Cheque or Money Order" at bounding box center [467, 403] width 341 height 25
click at [1230, 399] on link "Add" at bounding box center [1207, 404] width 71 height 22
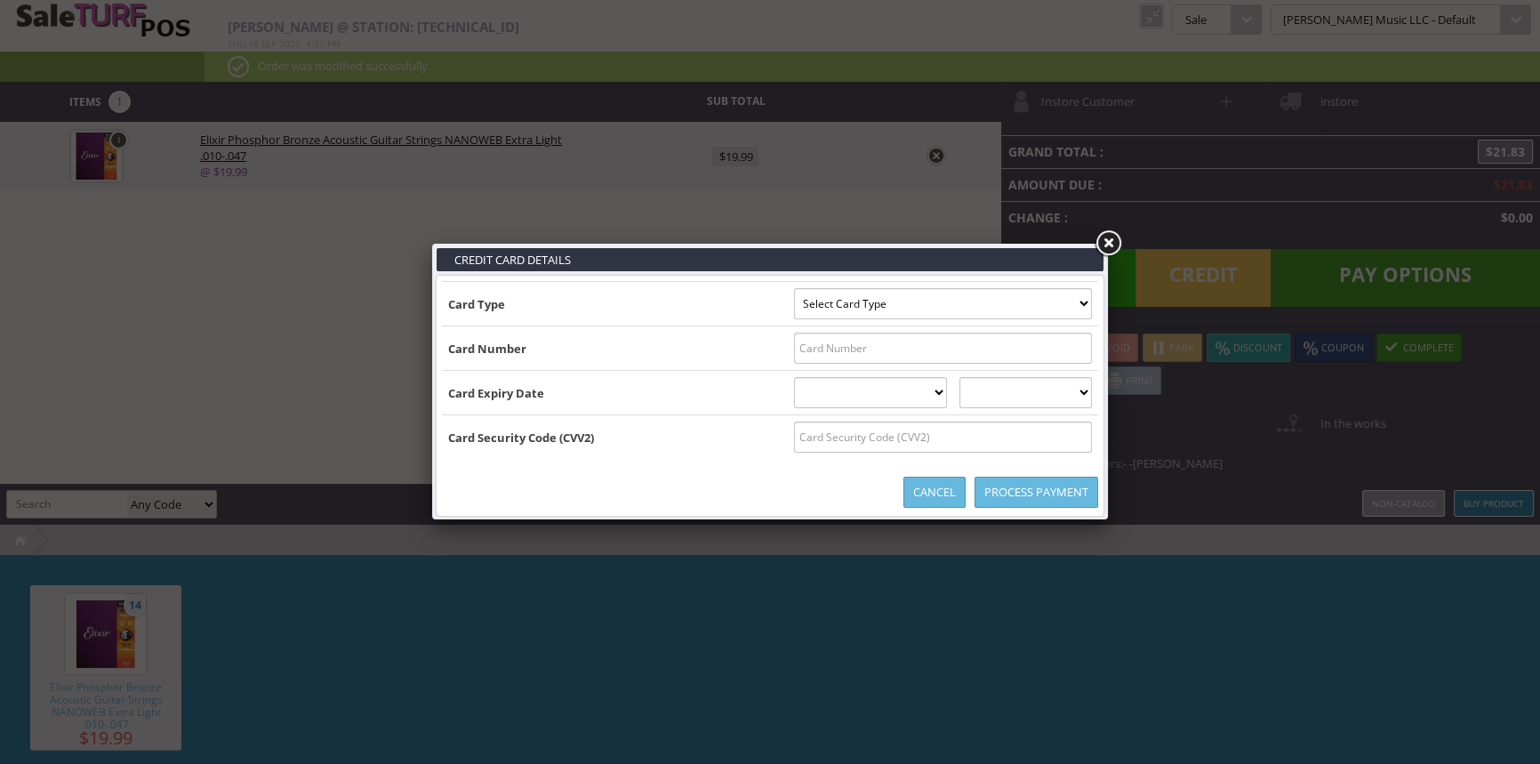
type input "B4147202770568564^RIVES/JEFF ^3009201101001100000000818000000"
select select "VISA"
type input "4147202770568564"
select select "09"
select select "2030"
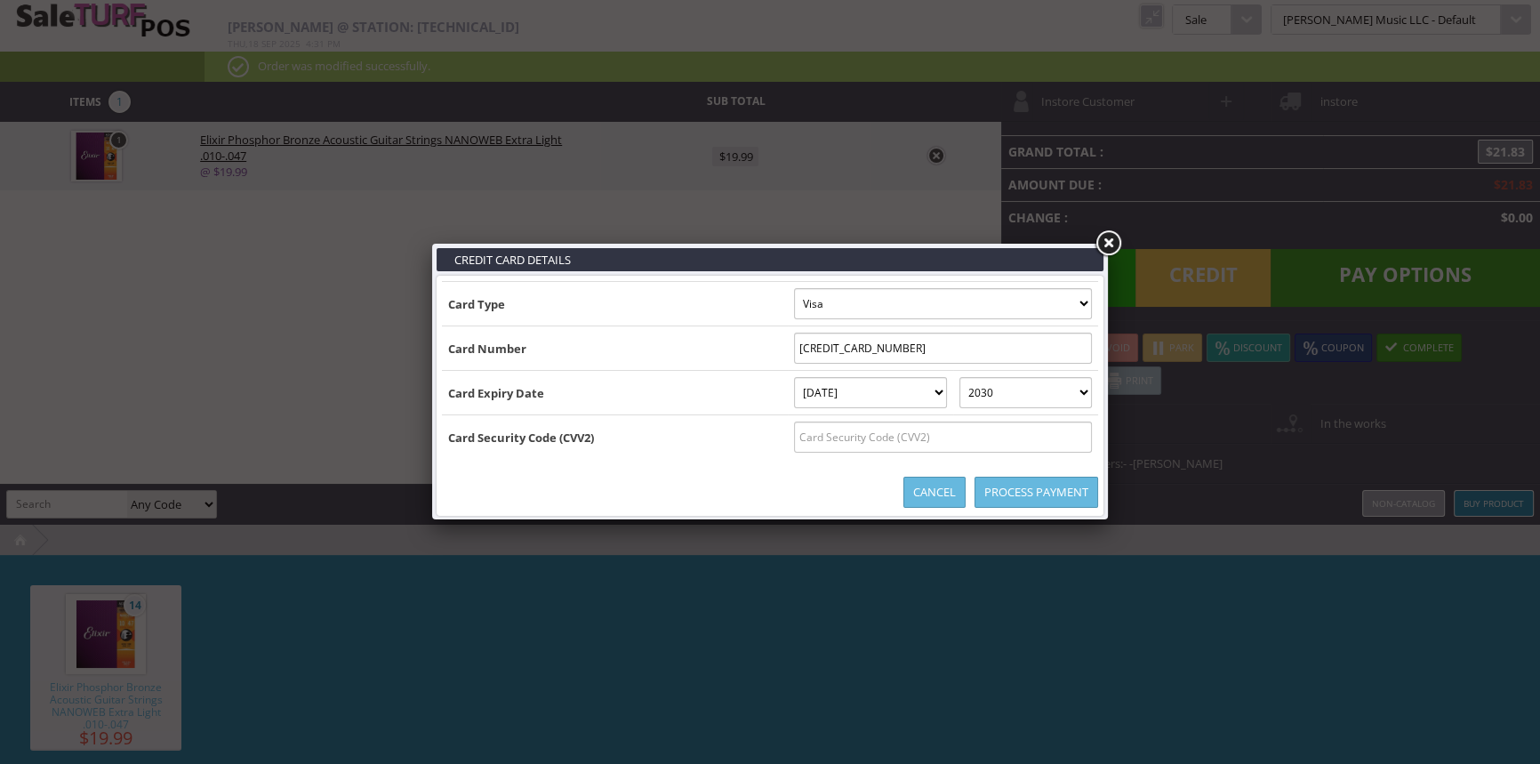
type input "B4147202770568564^RIVES/JEFF ^30092011010011000000008180000004147202770568564=3…"
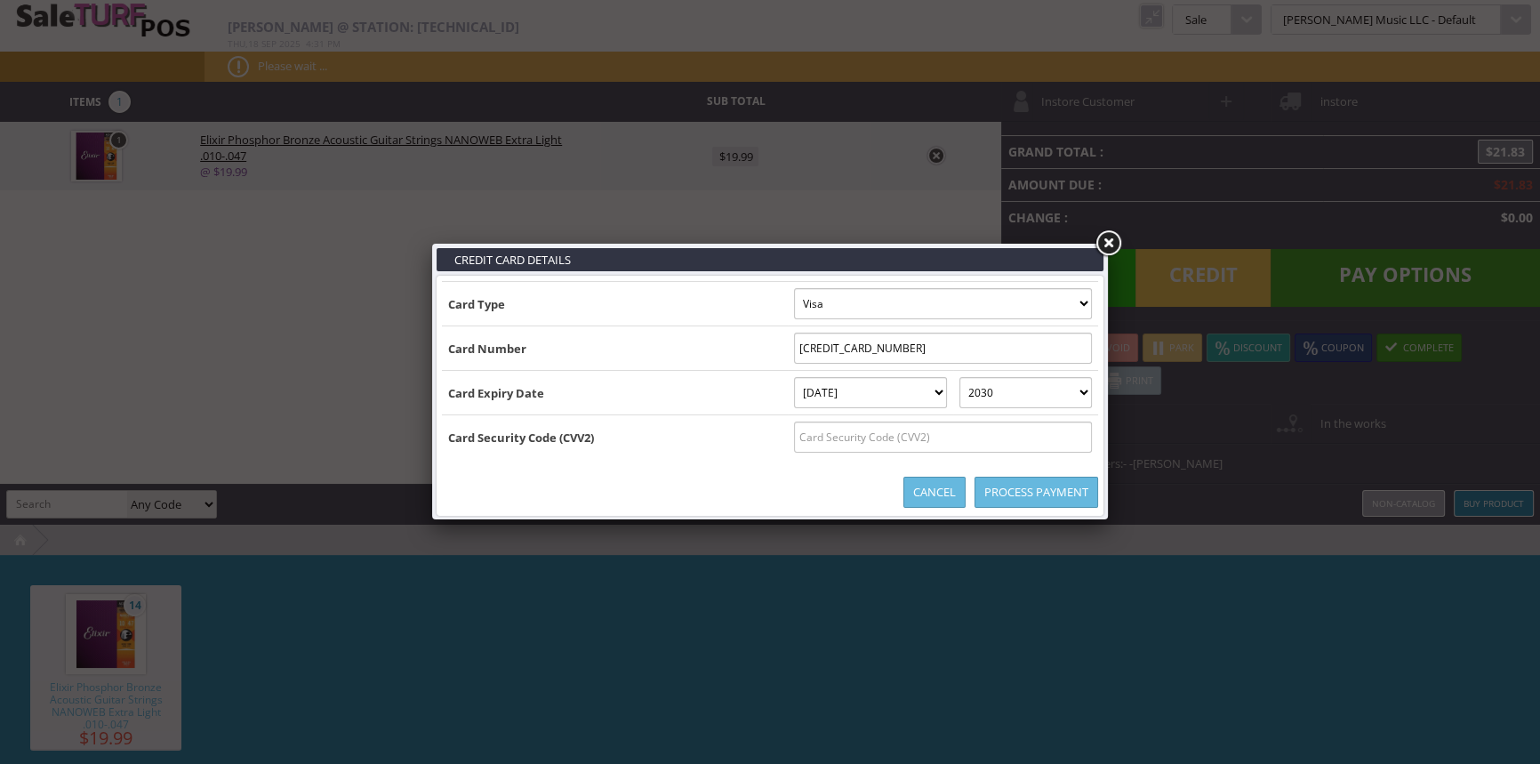
click at [1027, 436] on input "text" at bounding box center [943, 436] width 298 height 31
type input "354"
click at [1043, 487] on link "Process Payment" at bounding box center [1036, 491] width 124 height 31
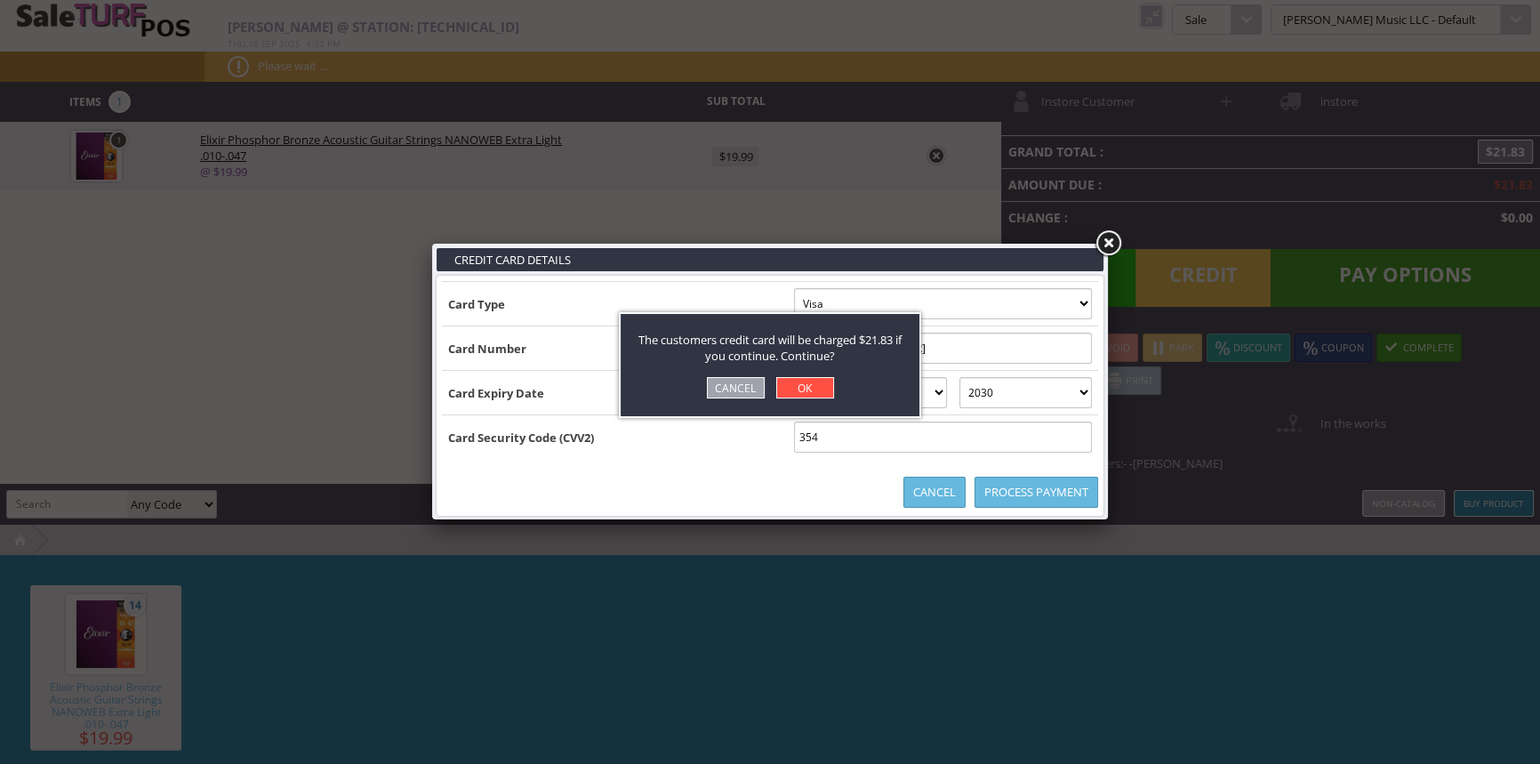
click at [789, 385] on link "OK" at bounding box center [805, 387] width 58 height 21
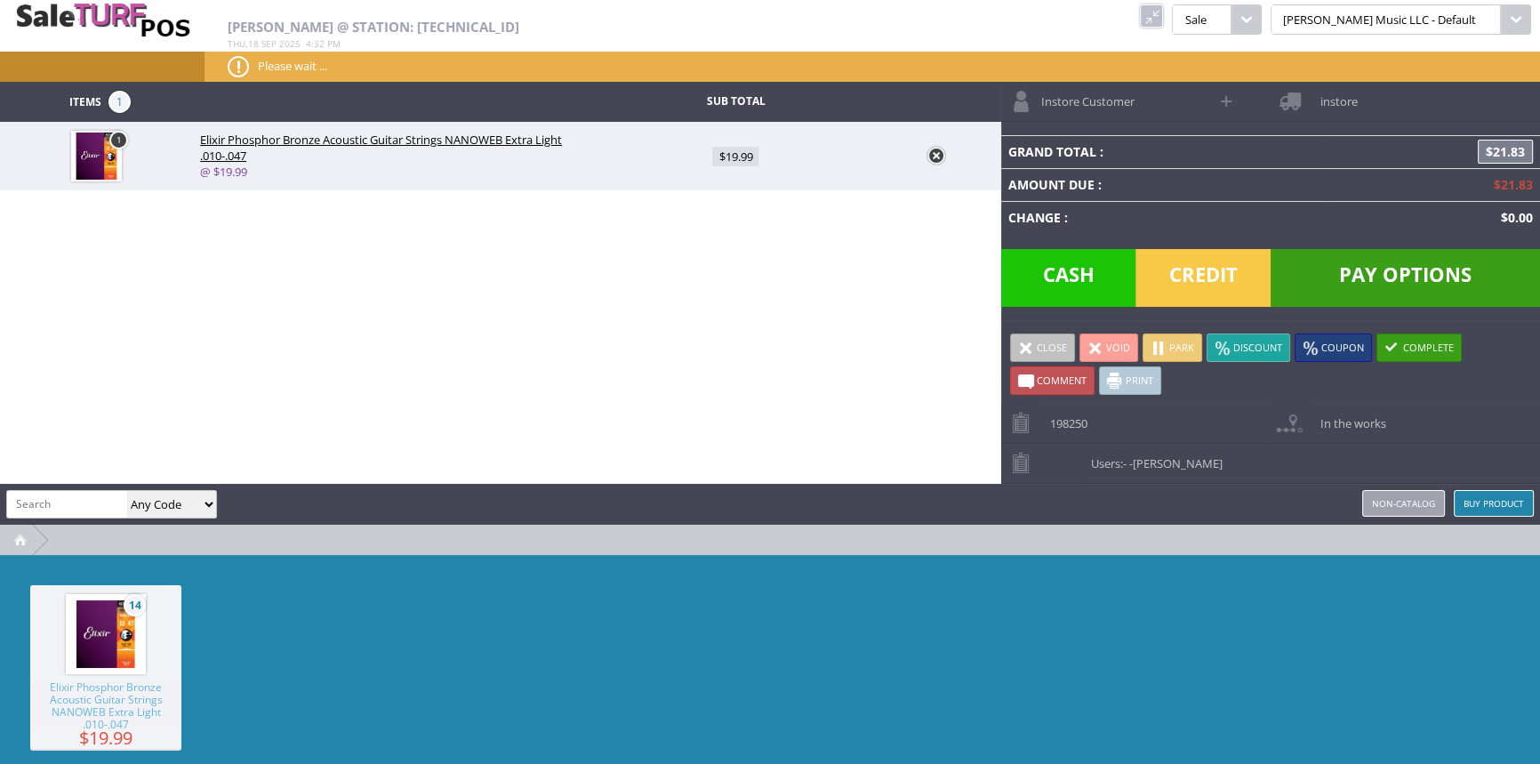
type input "0"
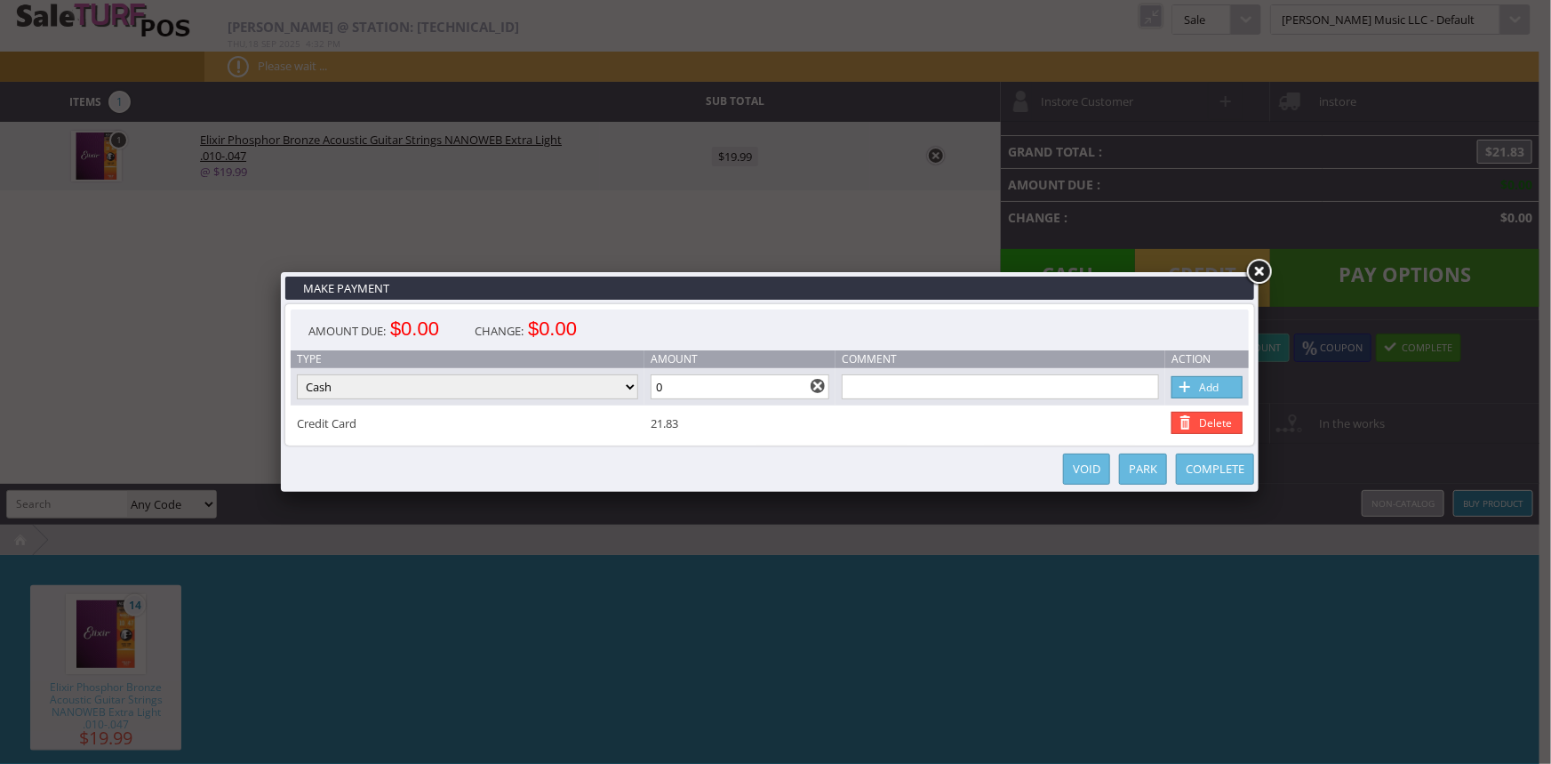
click at [1209, 470] on link "Complete" at bounding box center [1215, 468] width 78 height 31
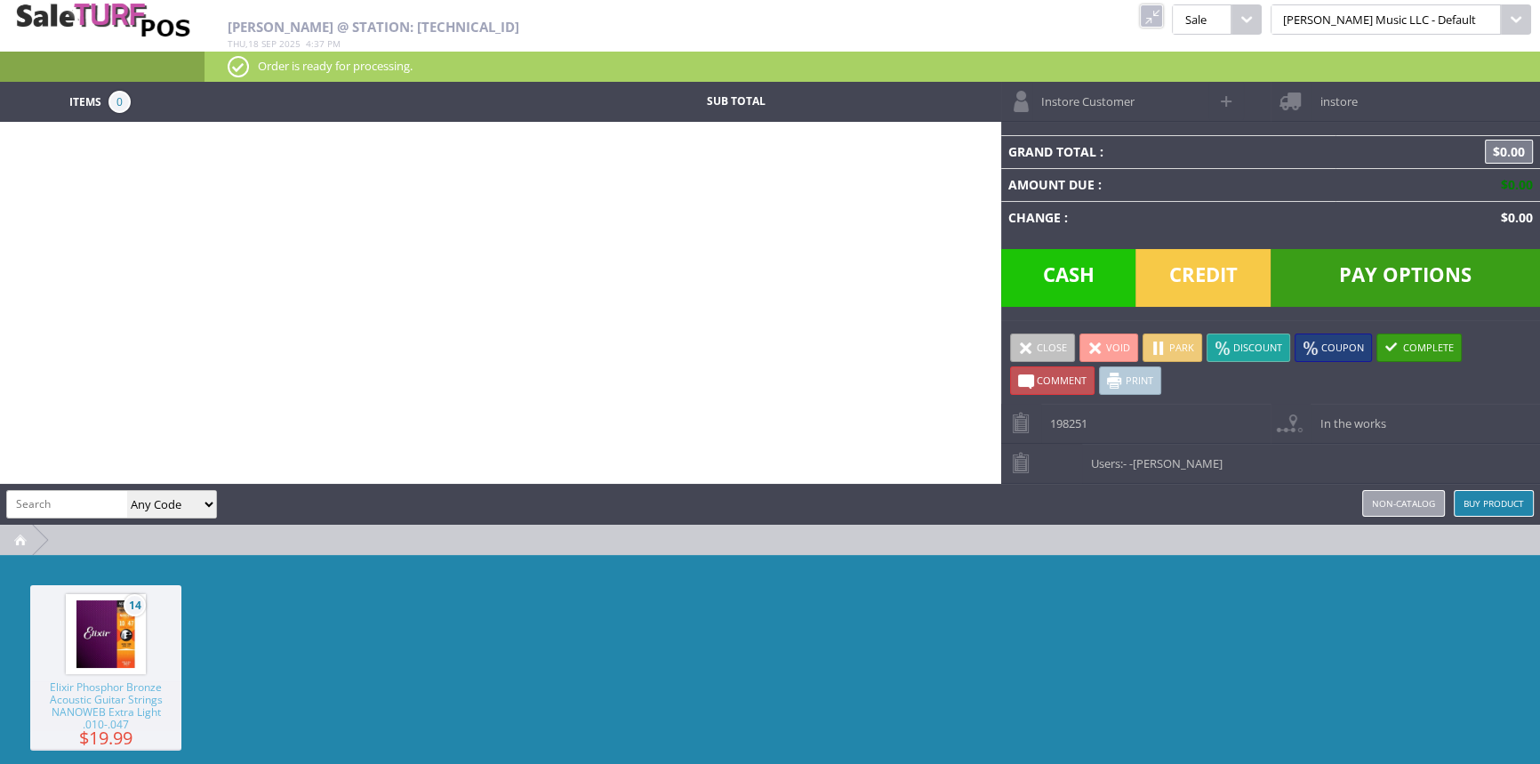
click at [1163, 12] on link at bounding box center [1151, 15] width 23 height 23
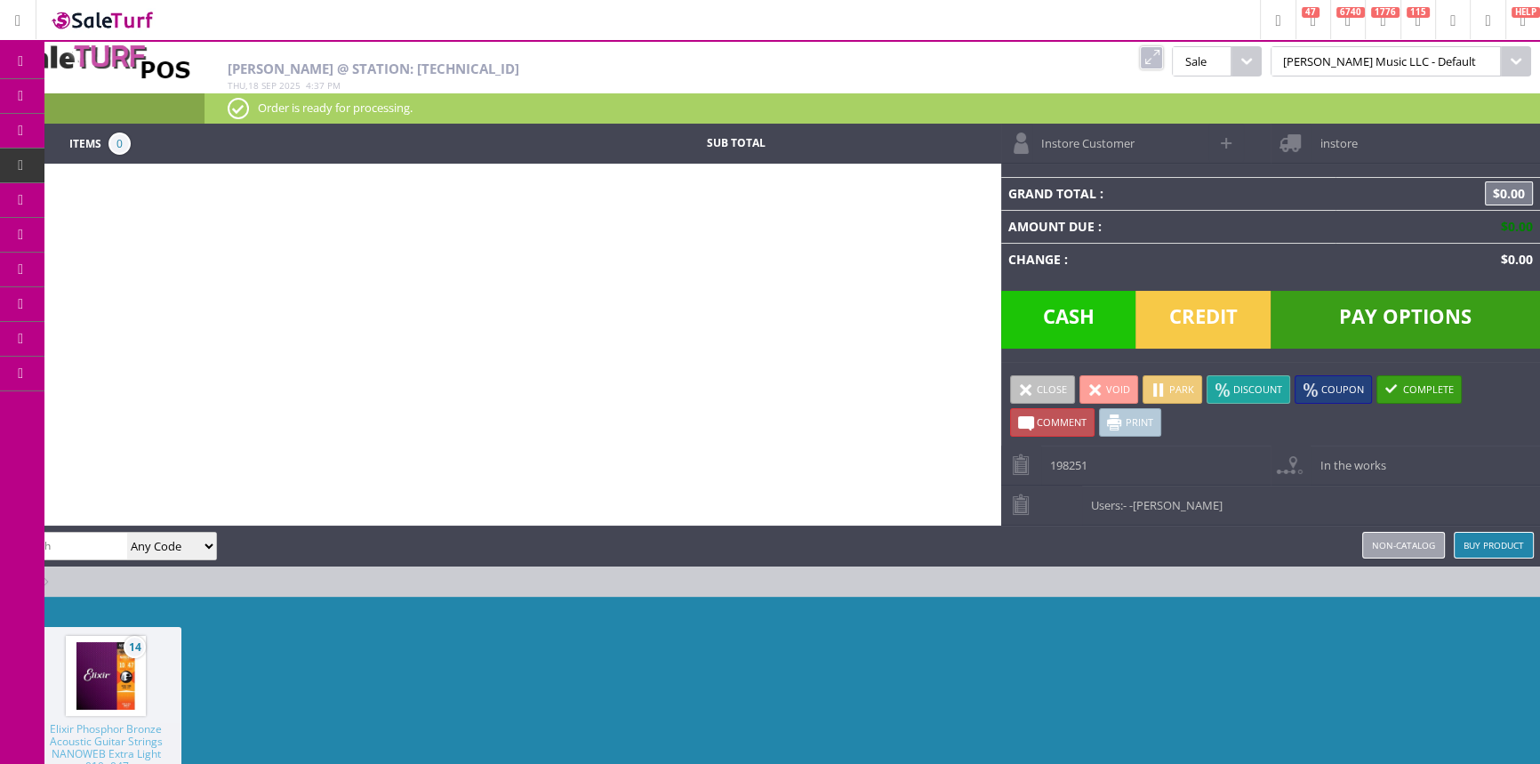
click at [169, 90] on link "Products" at bounding box center [137, 97] width 187 height 36
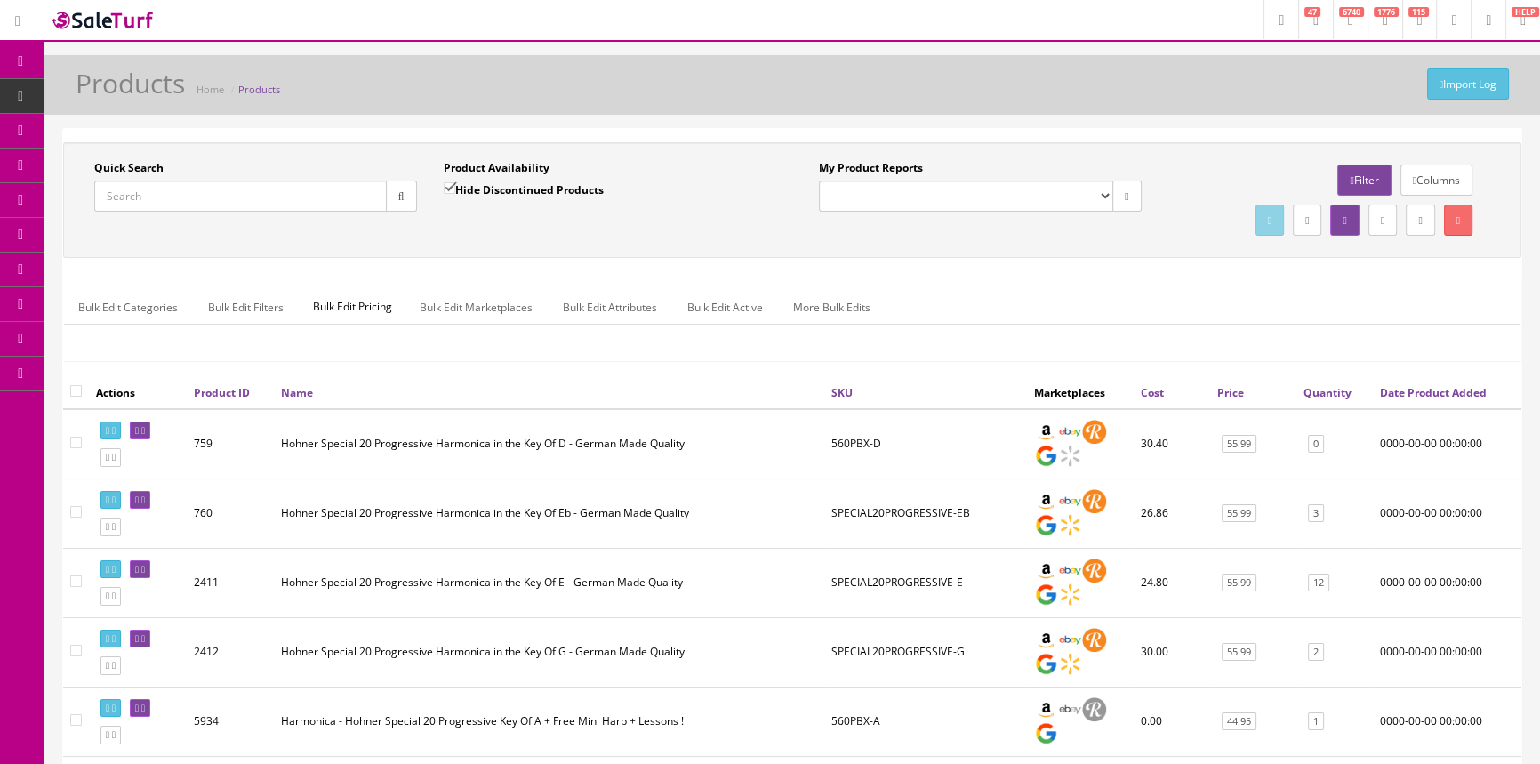
click at [298, 191] on input "Quick Search" at bounding box center [240, 195] width 292 height 31
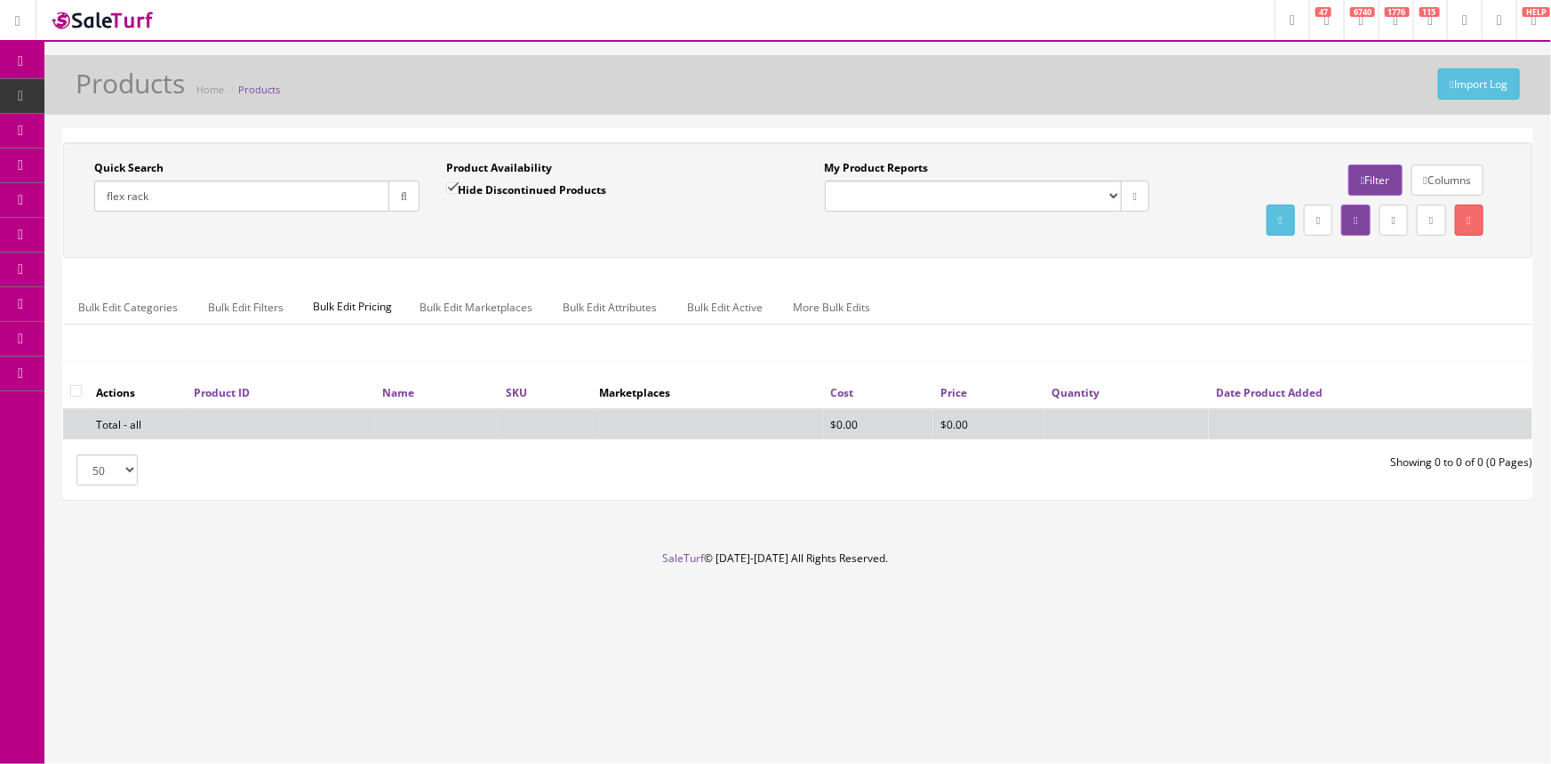
click at [124, 197] on input "flex rack" at bounding box center [241, 195] width 295 height 31
type input "flexrack"
click at [408, 196] on button "button" at bounding box center [403, 195] width 31 height 31
click at [452, 185] on input "Hide Discontinued Products" at bounding box center [452, 188] width 12 height 12
checkbox input "false"
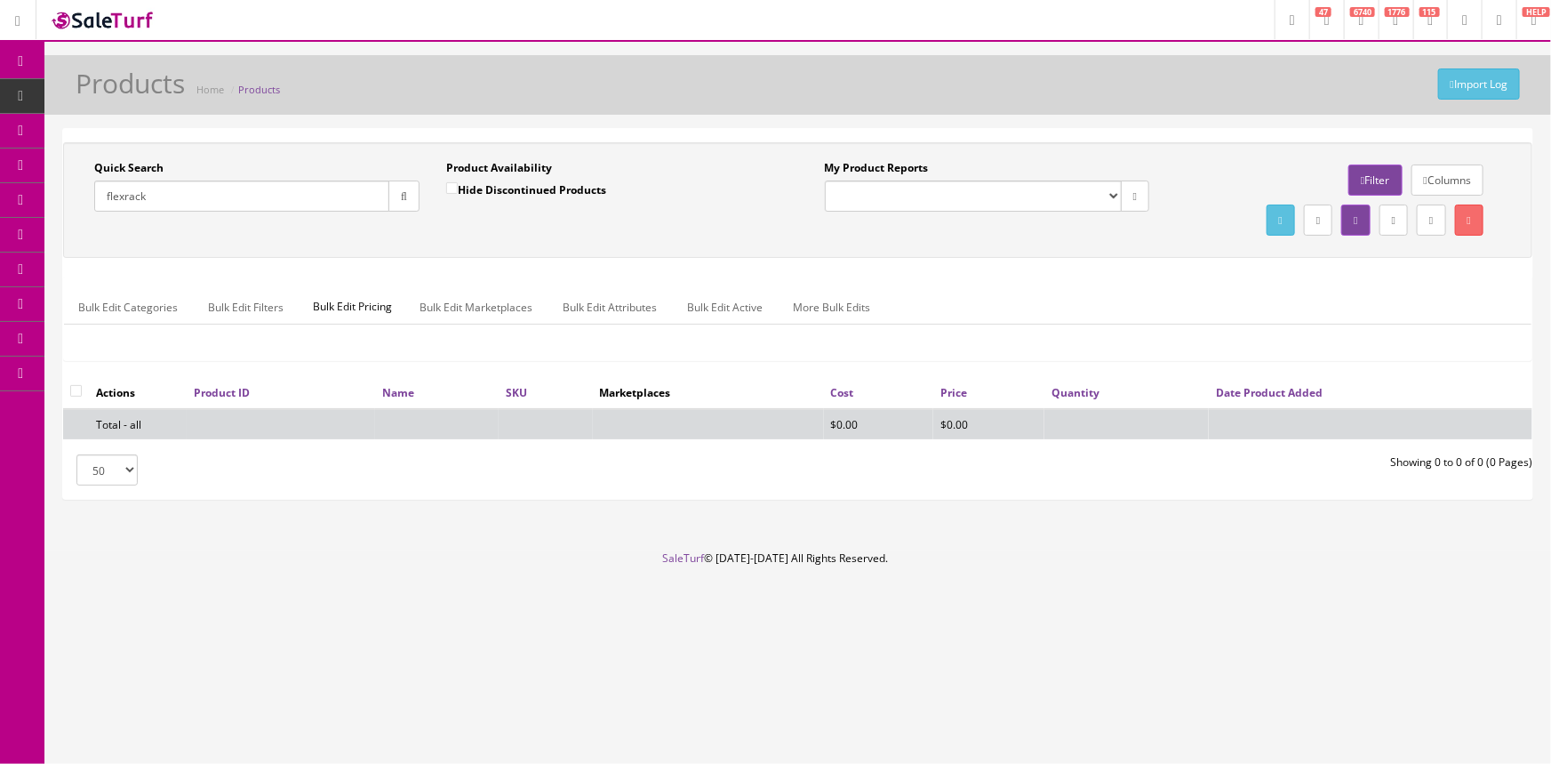
click at [122, 192] on input "flexrack" at bounding box center [241, 195] width 295 height 31
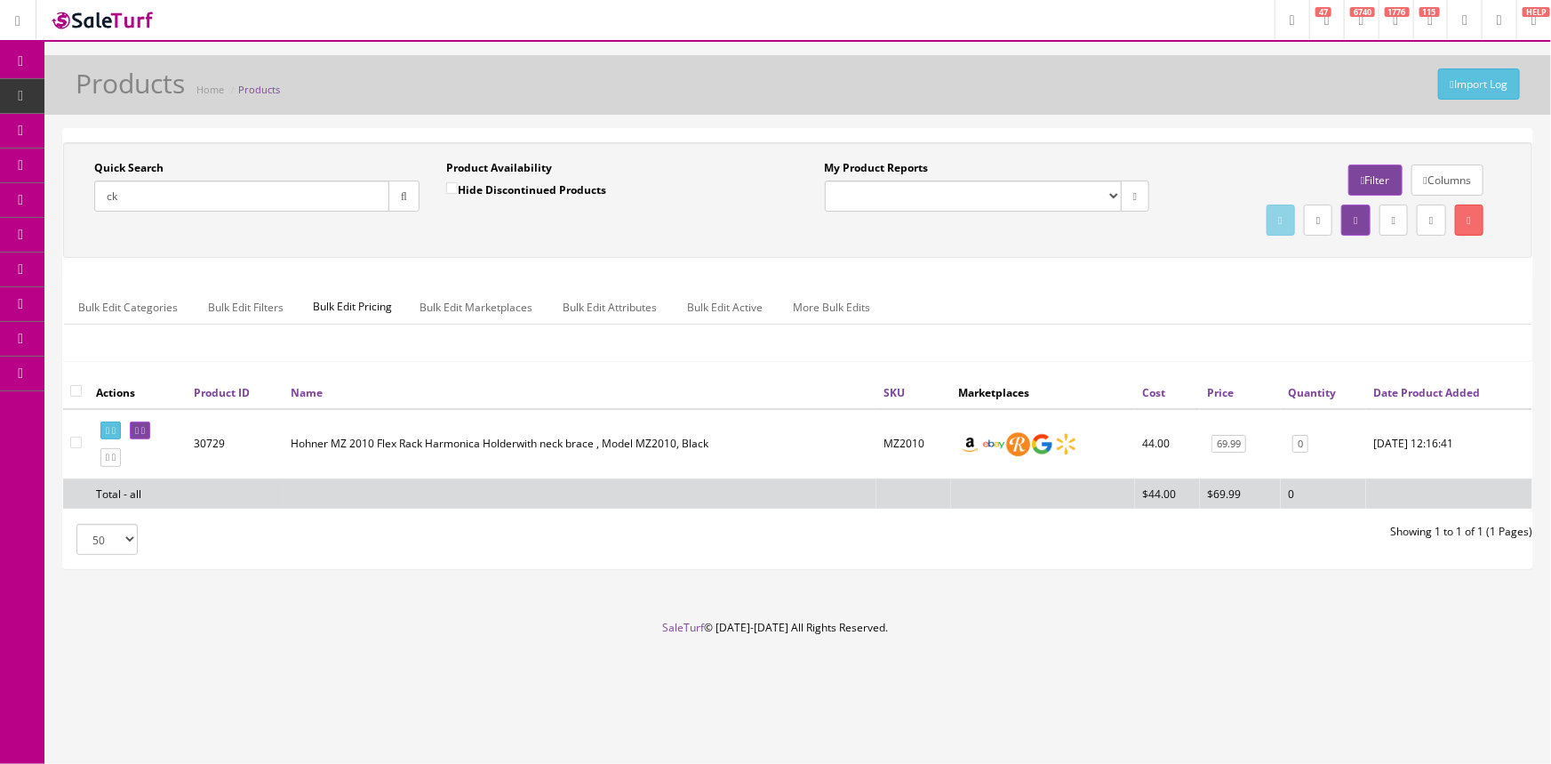
type input "k"
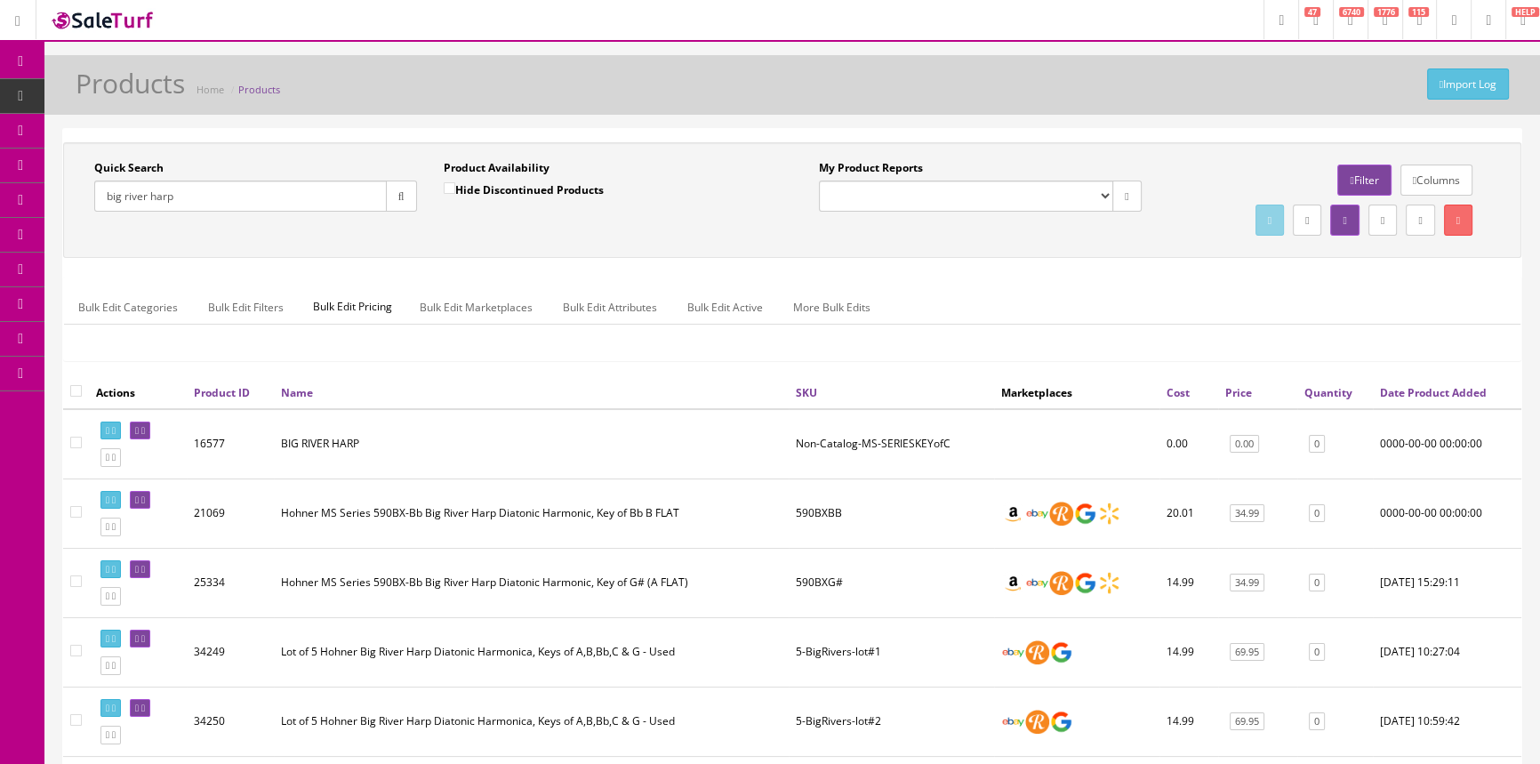
drag, startPoint x: 179, startPoint y: 196, endPoint x: 76, endPoint y: 203, distance: 103.4
click at [76, 203] on div "Quick Search big river harp Date From Product Availability Hide Discontinued Pr…" at bounding box center [430, 192] width 724 height 65
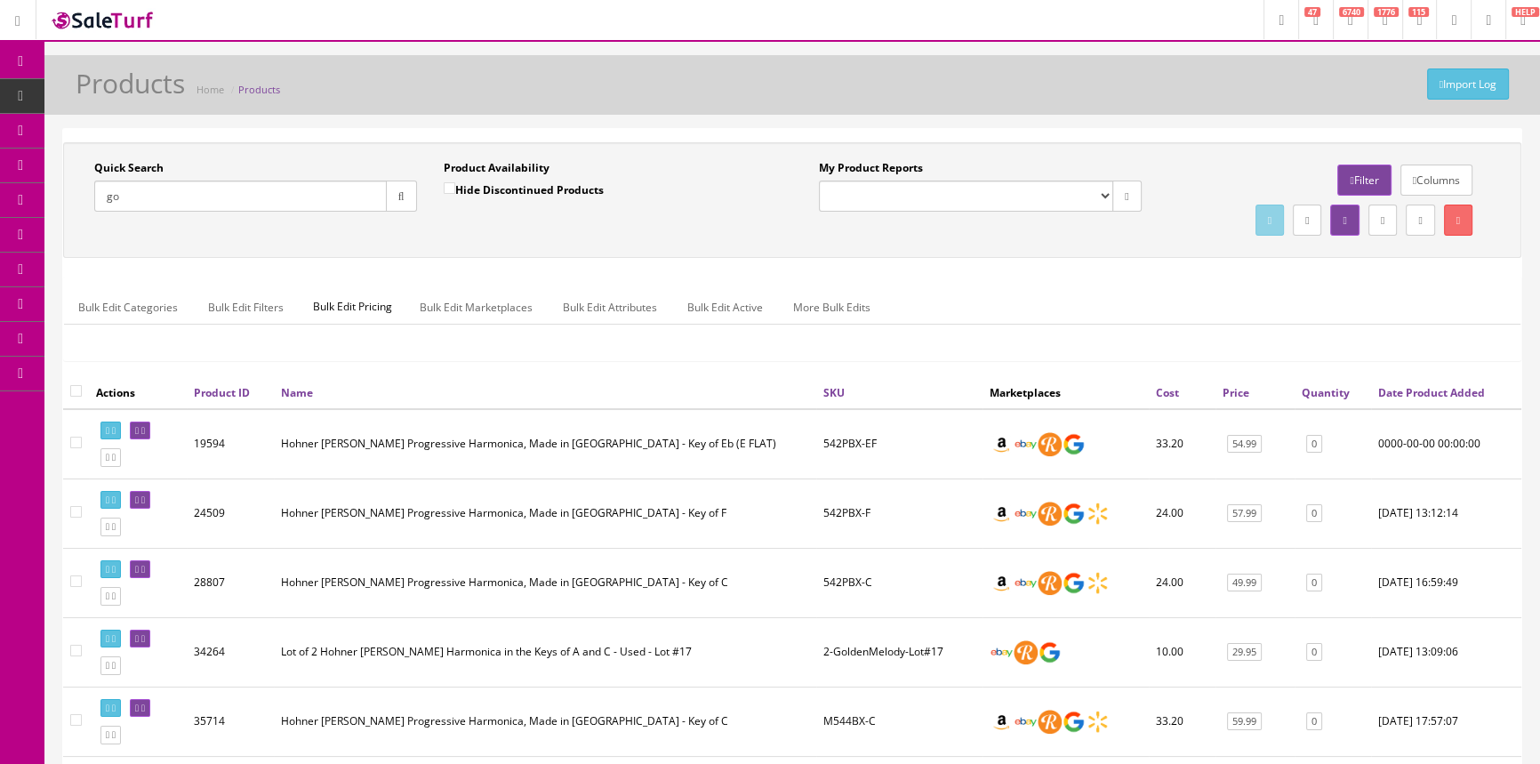
type input "g"
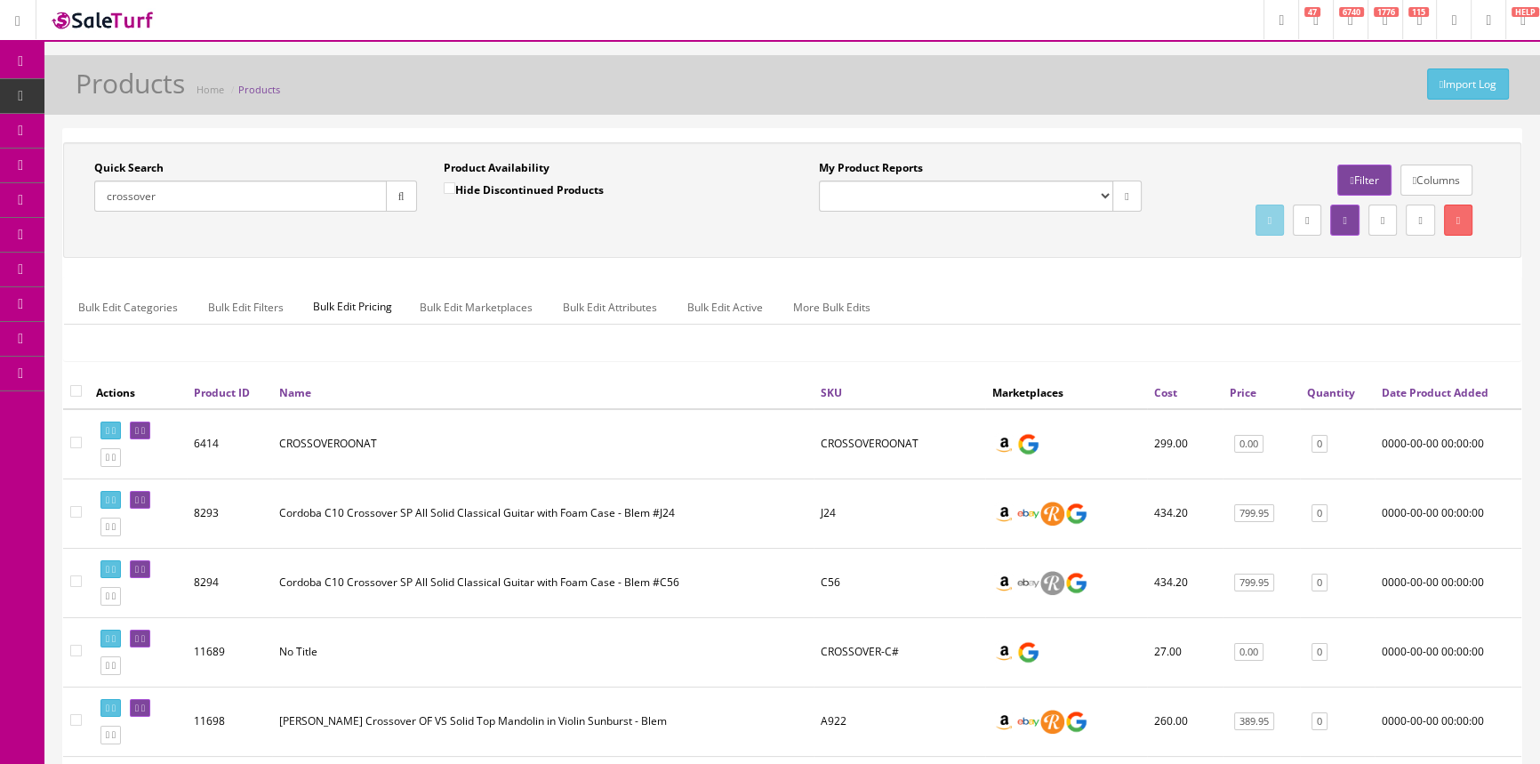
drag, startPoint x: 158, startPoint y: 213, endPoint x: 87, endPoint y: 212, distance: 71.1
click at [88, 212] on div "Quick Search crossover Date From" at bounding box center [255, 192] width 349 height 65
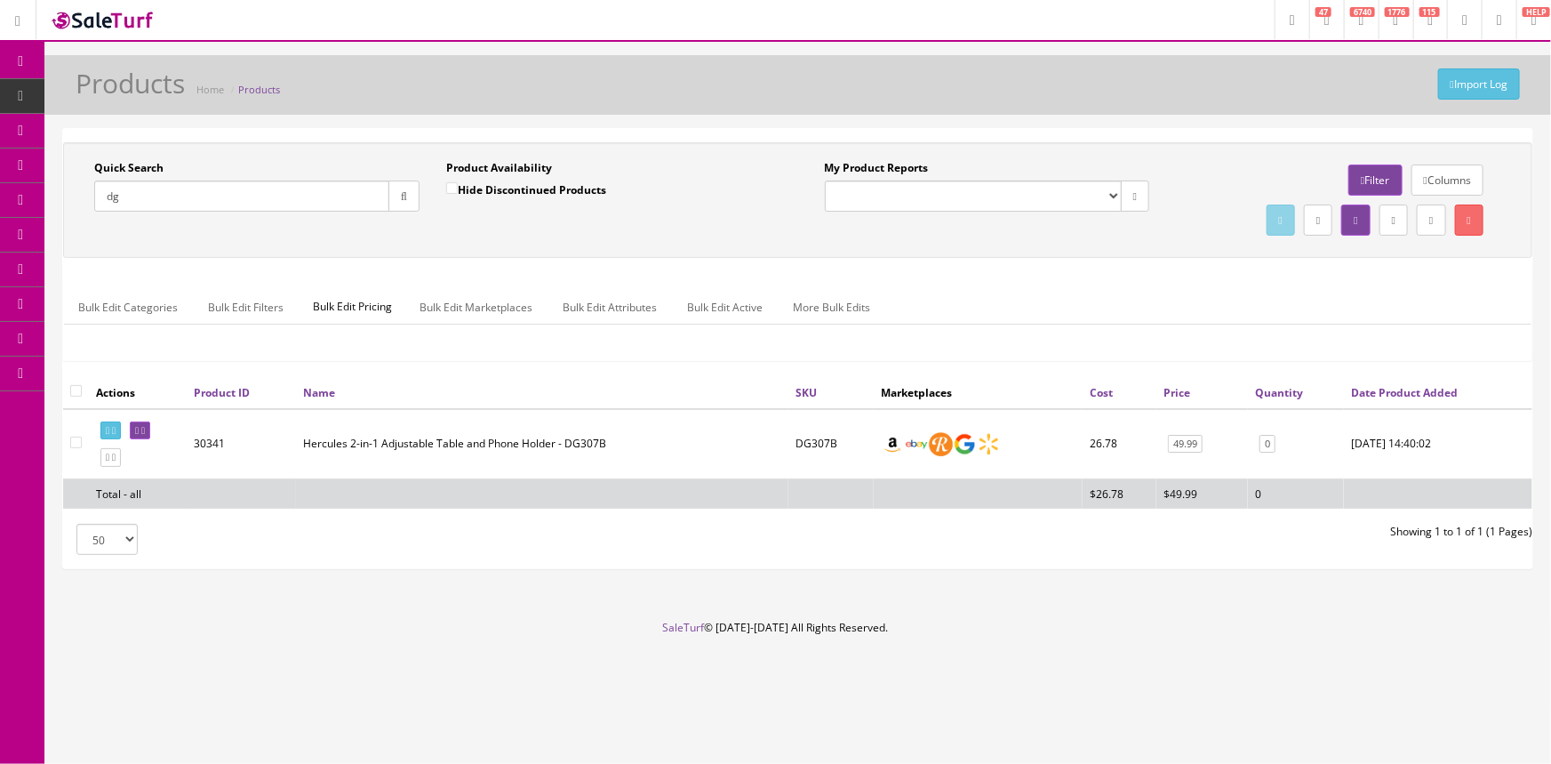
type input "d"
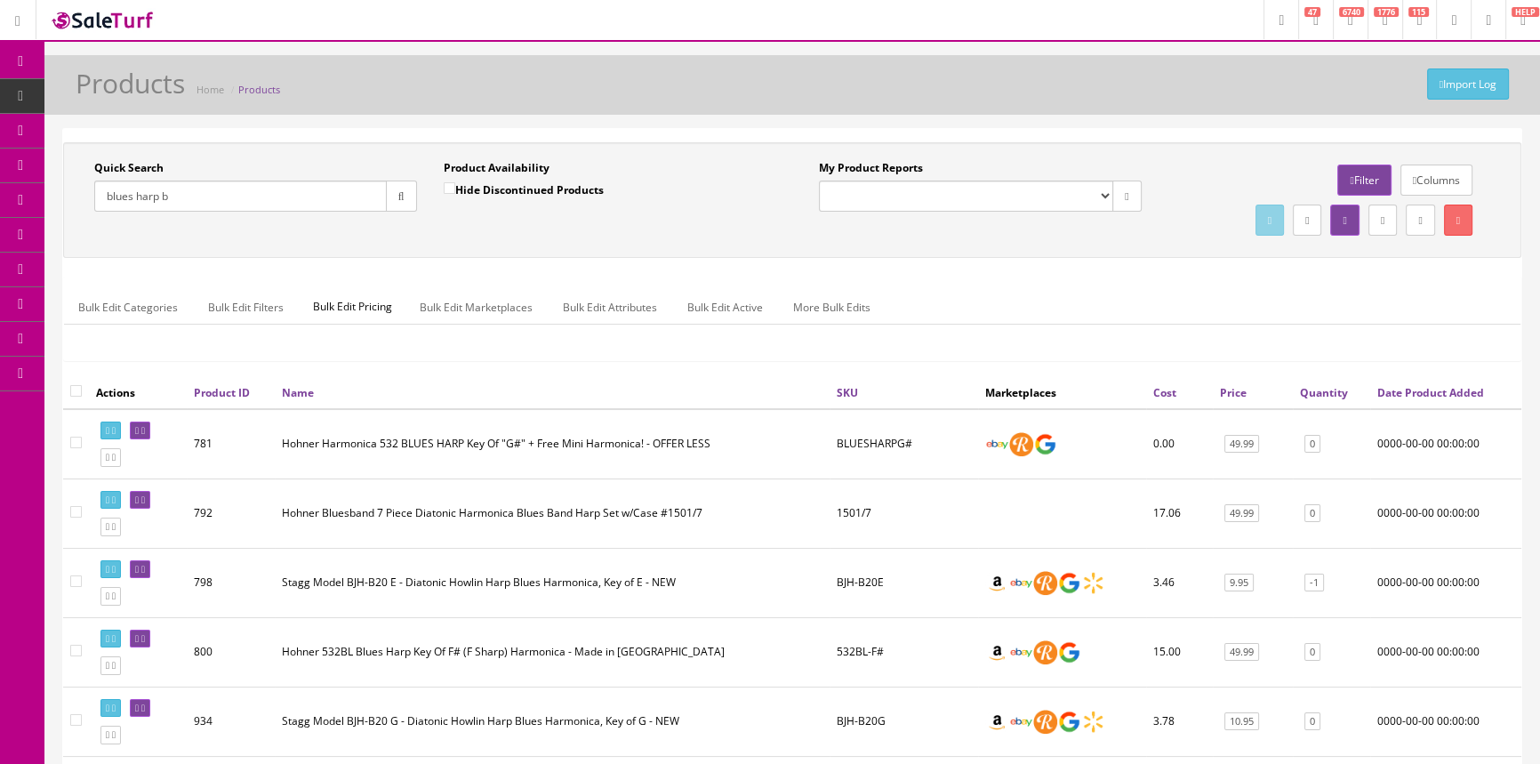
drag, startPoint x: 186, startPoint y: 195, endPoint x: 87, endPoint y: 201, distance: 98.9
click at [87, 201] on div "Quick Search blues harp b Date From" at bounding box center [255, 192] width 349 height 65
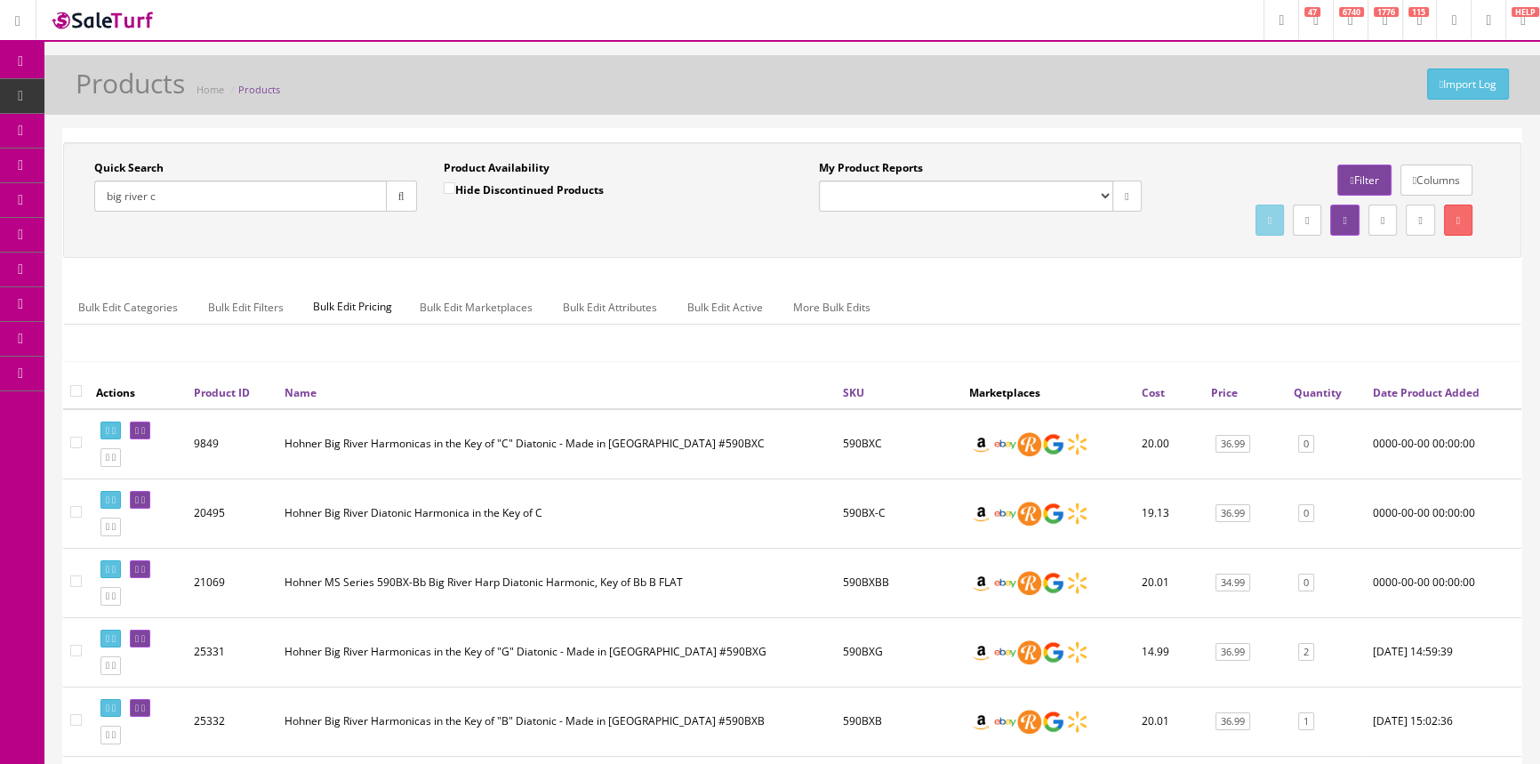
drag, startPoint x: 178, startPoint y: 189, endPoint x: 251, endPoint y: 228, distance: 82.7
click at [110, 207] on input "big river c" at bounding box center [240, 195] width 292 height 31
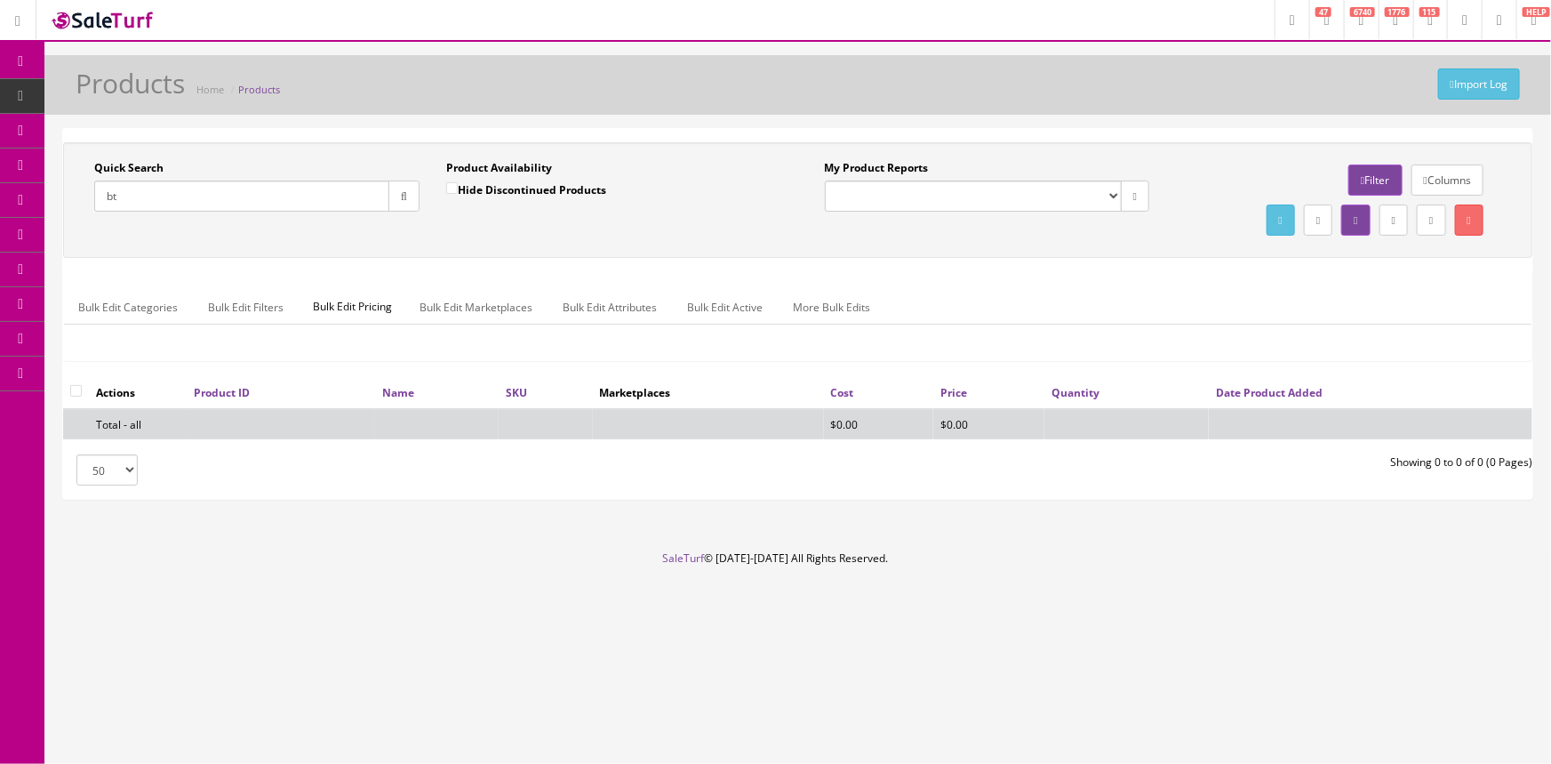
type input "b"
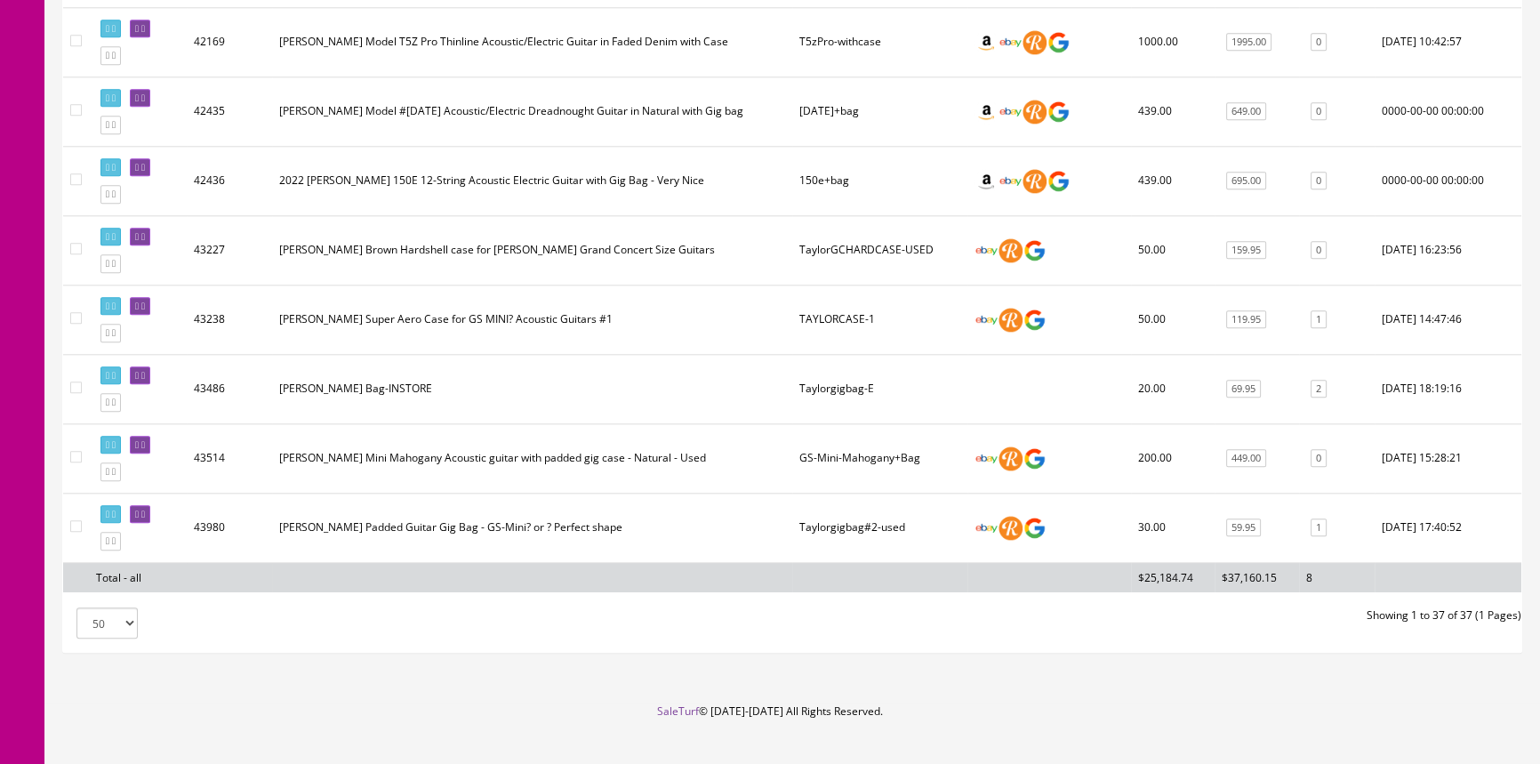
scroll to position [2424, 0]
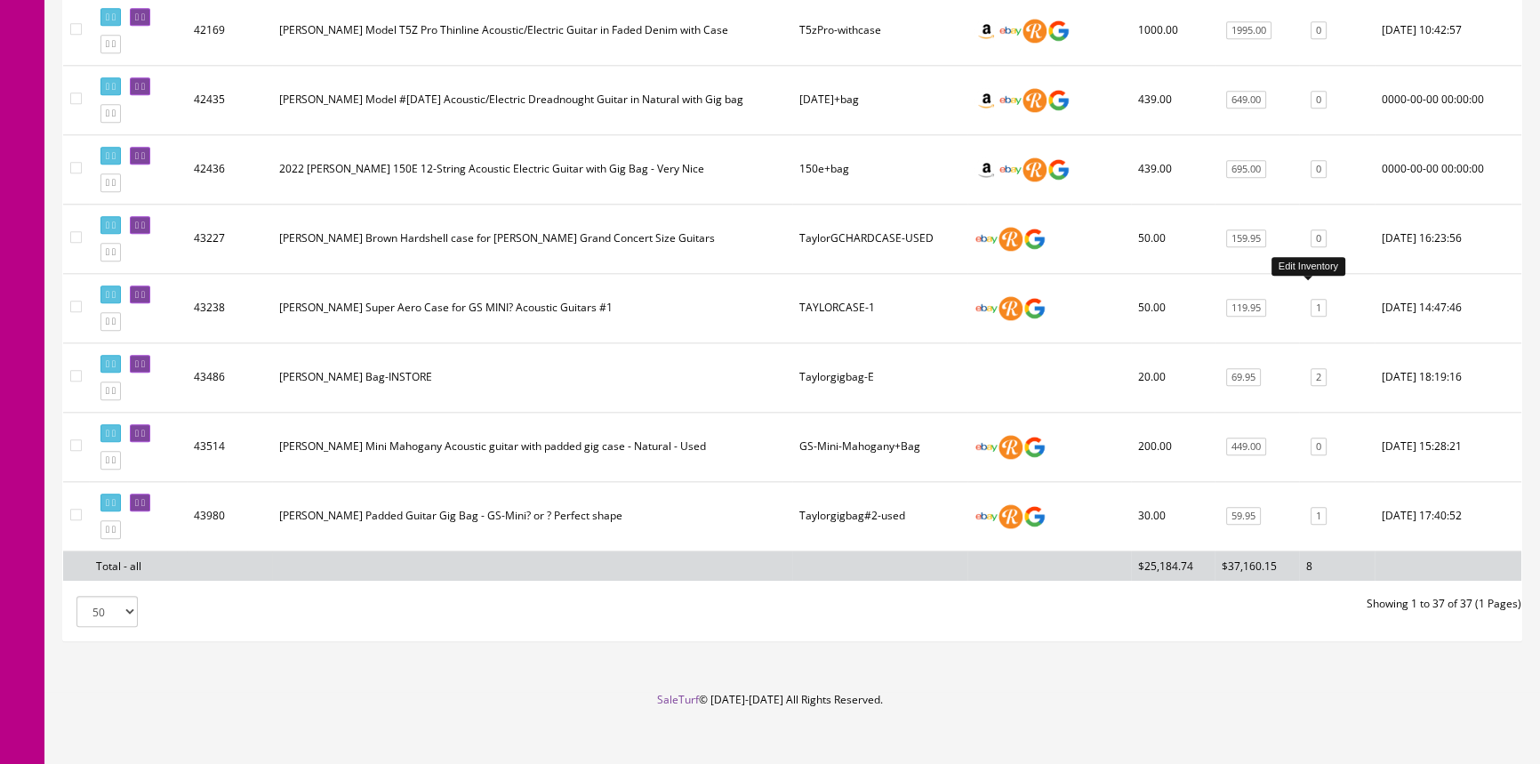
type input "taylor"
click at [1310, 299] on link "1" at bounding box center [1318, 308] width 16 height 19
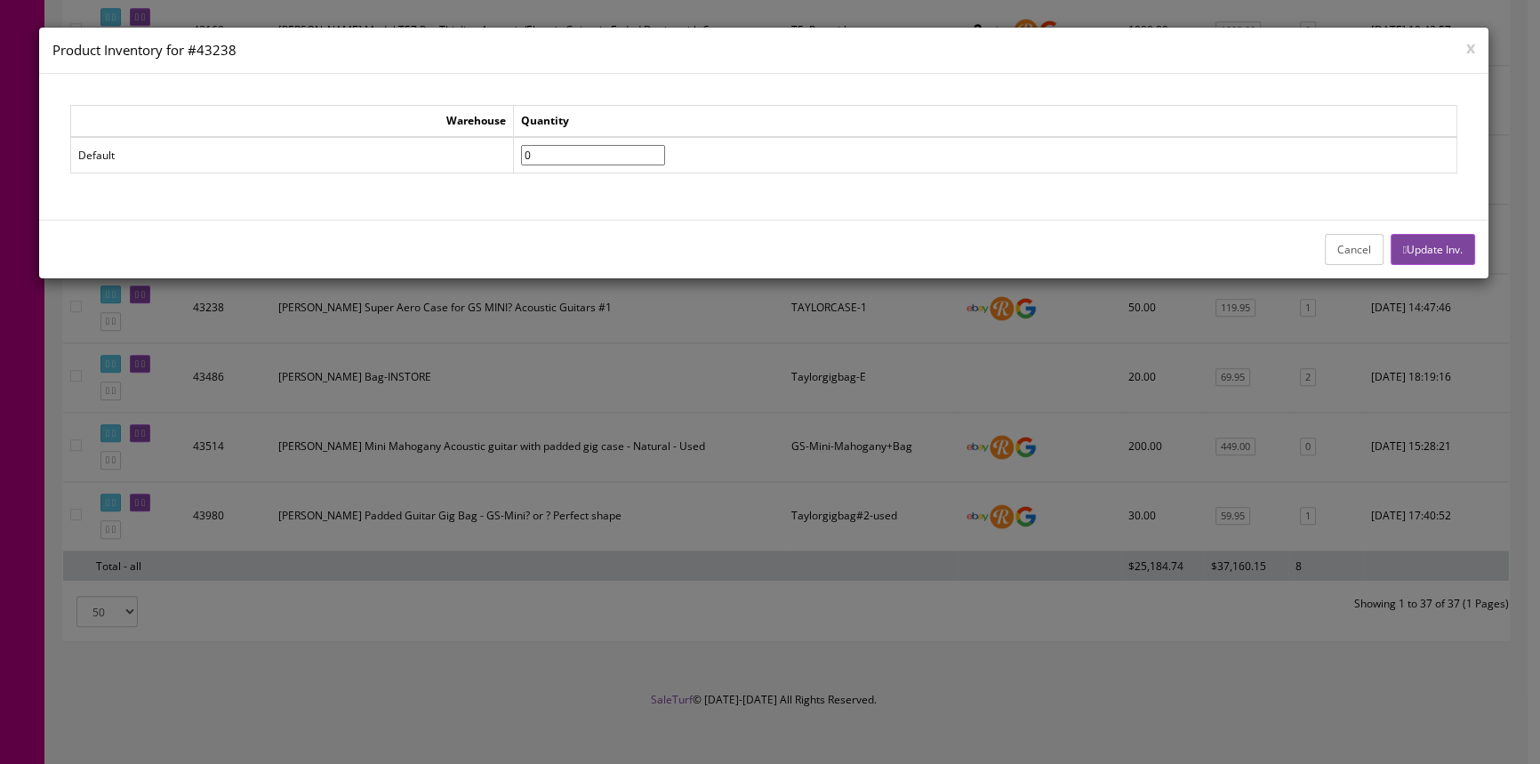
type input"] "0"
click at [665, 157] on input"] "0" at bounding box center [593, 155] width 144 height 20
click at [1403, 244] on icon "button" at bounding box center [1405, 249] width 4 height 11
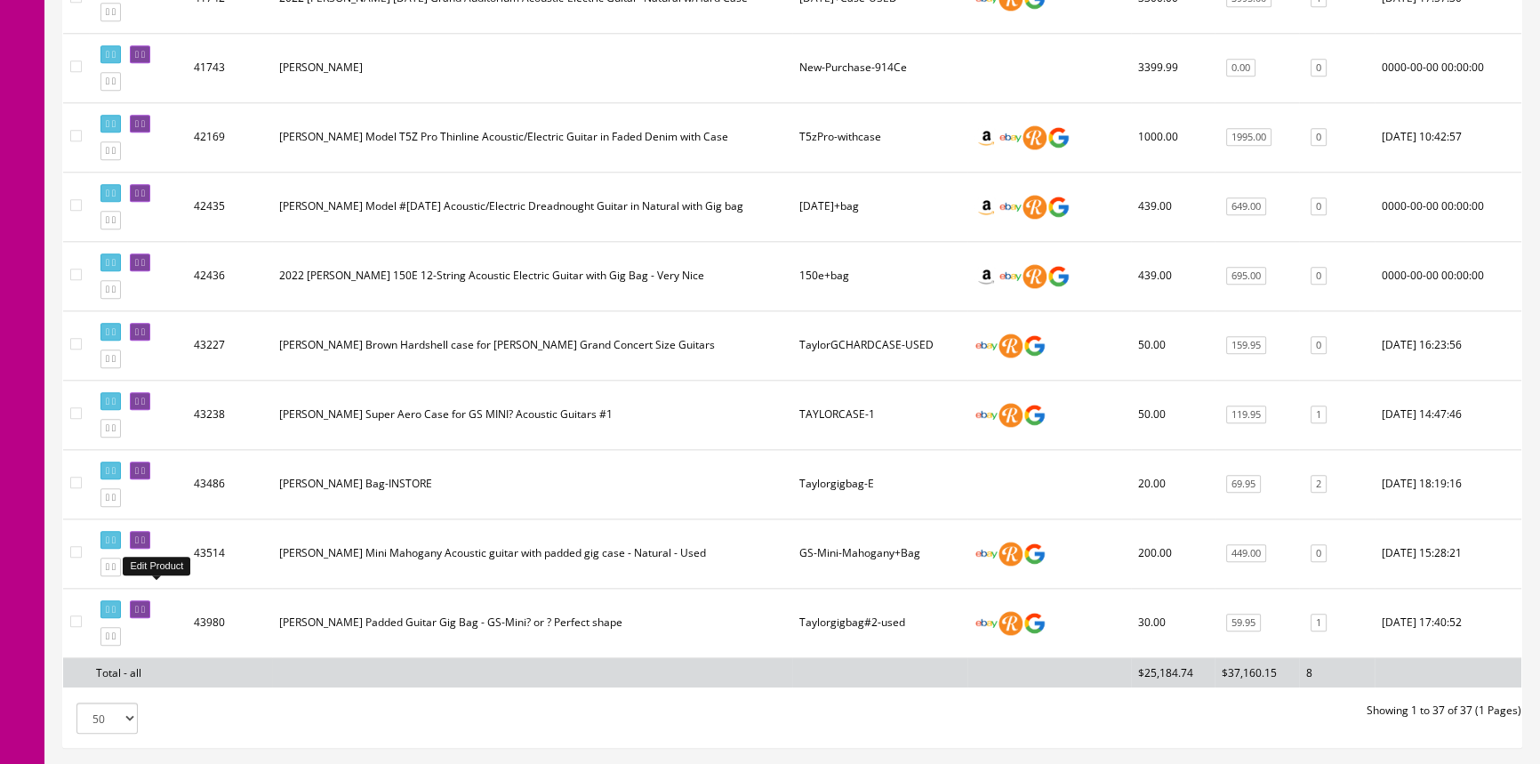
click at [139, 604] on icon at bounding box center [137, 609] width 4 height 10
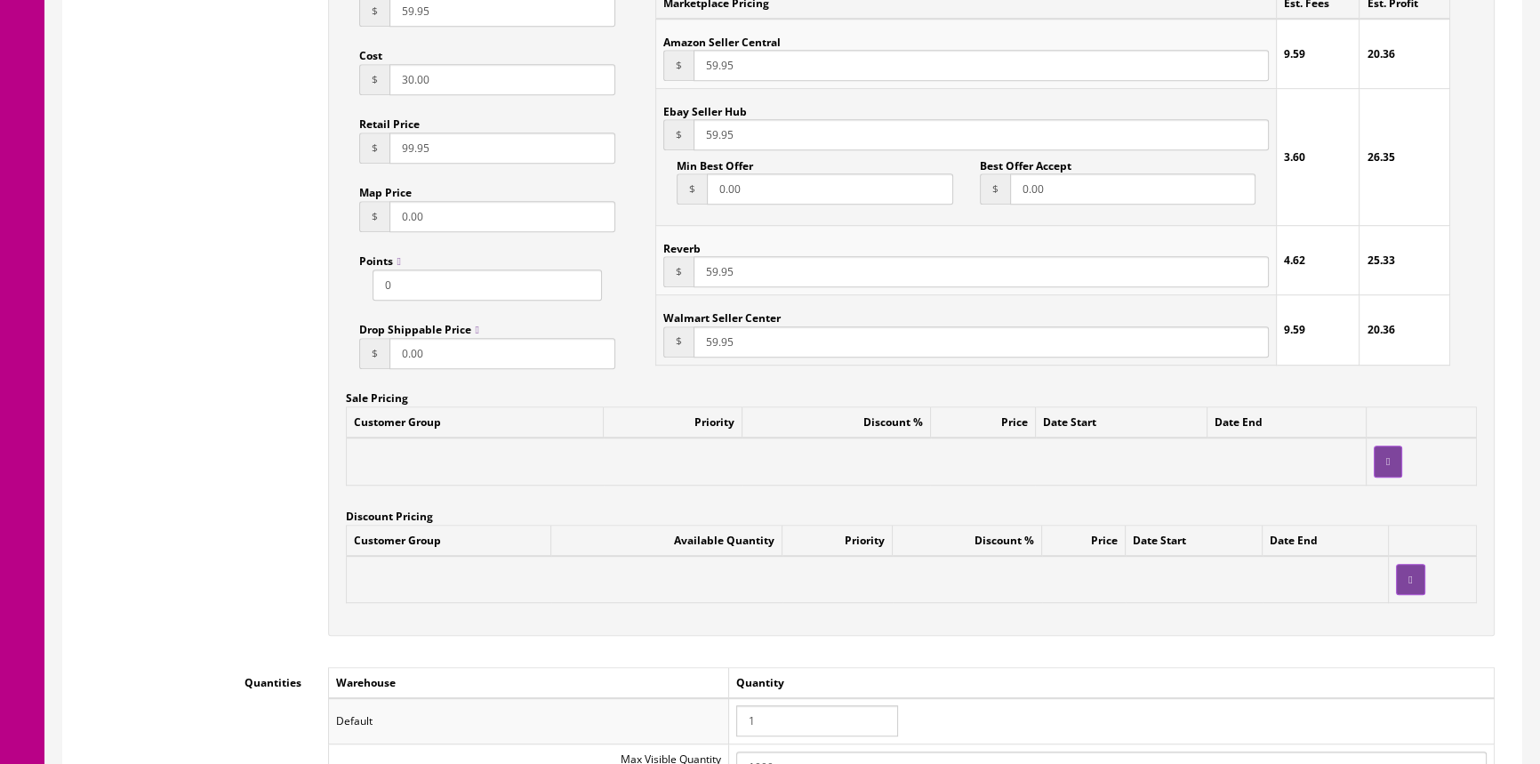
scroll to position [1454, 0]
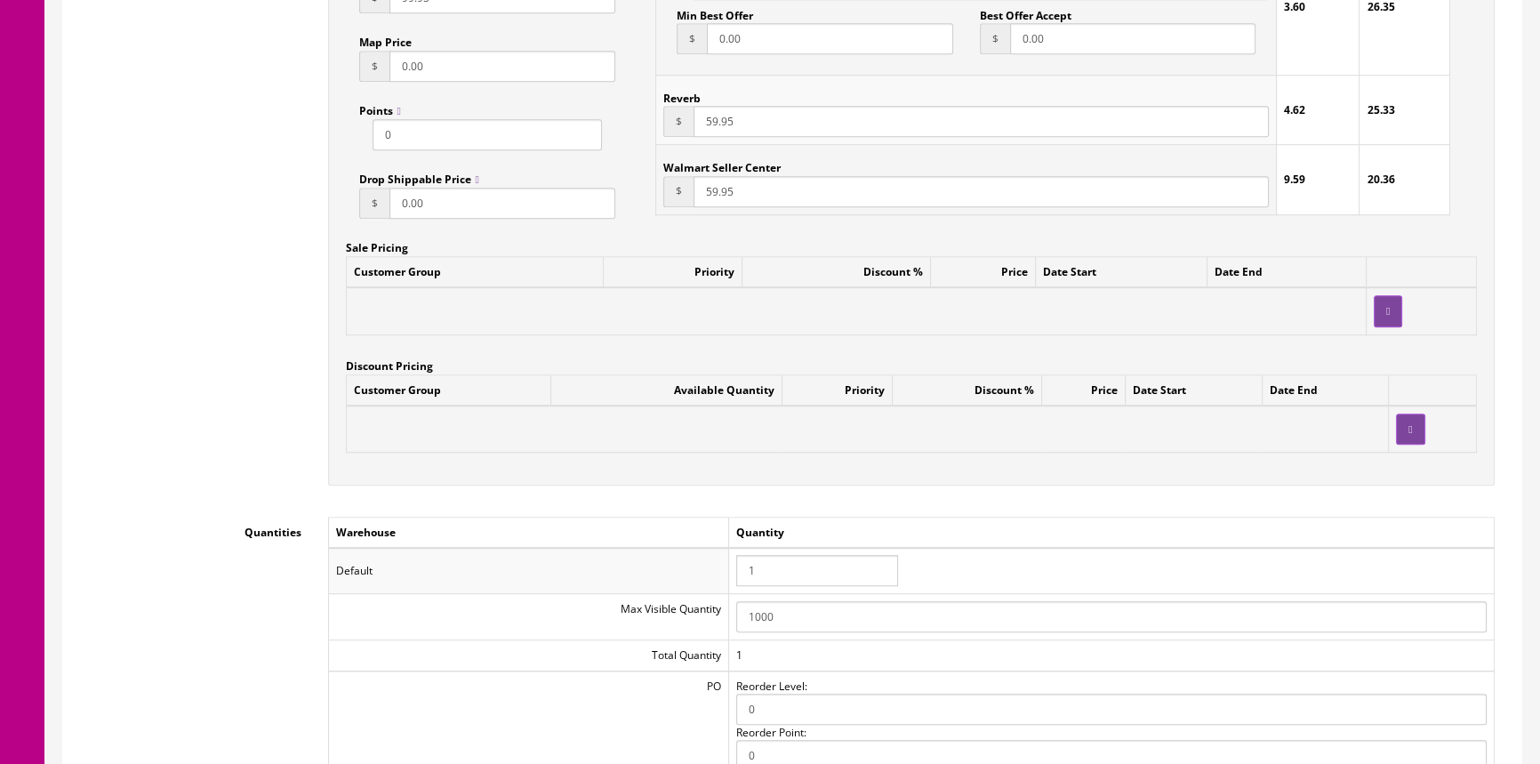
click at [764, 570] on input "1" at bounding box center [817, 570] width 162 height 31
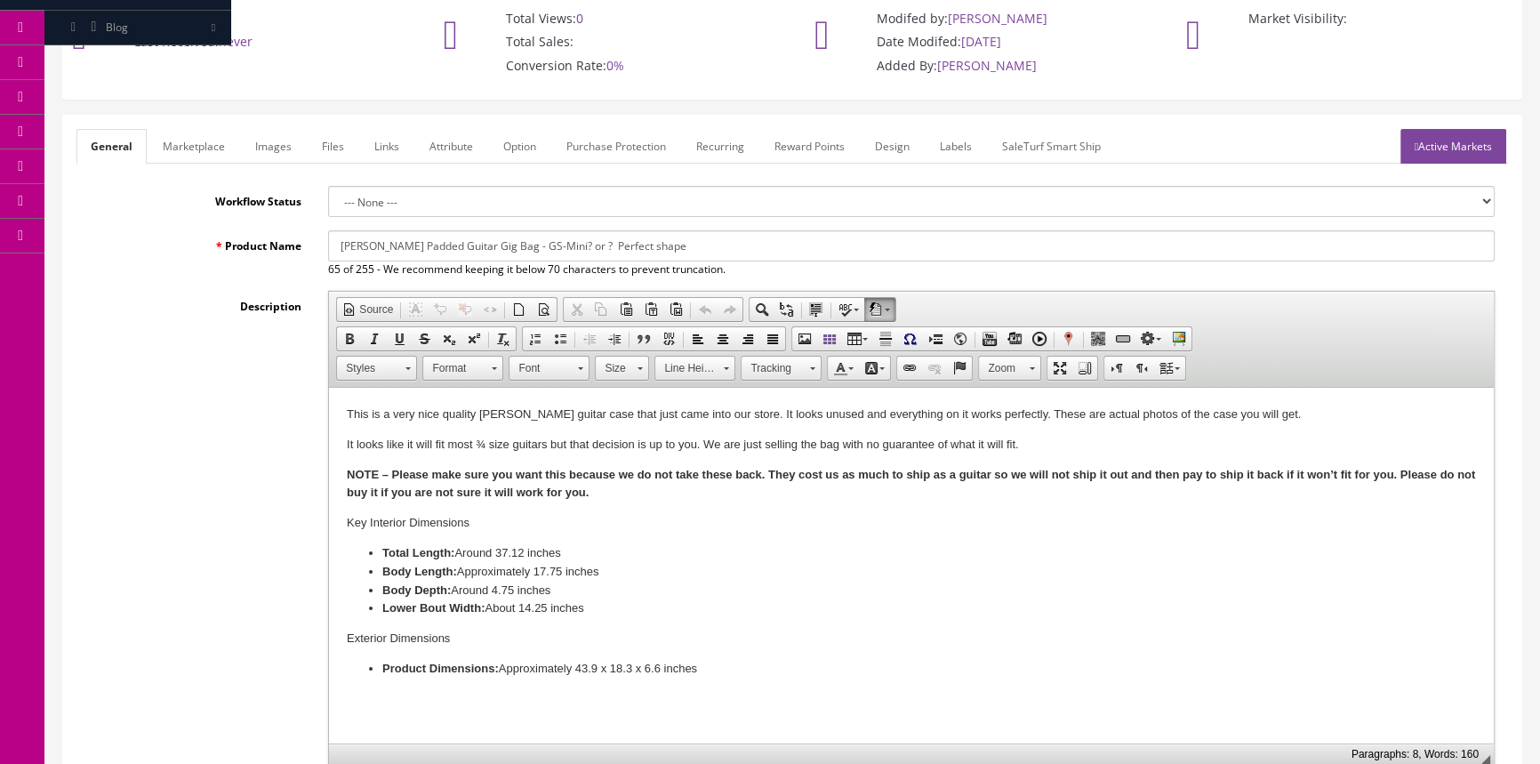
scroll to position [0, 0]
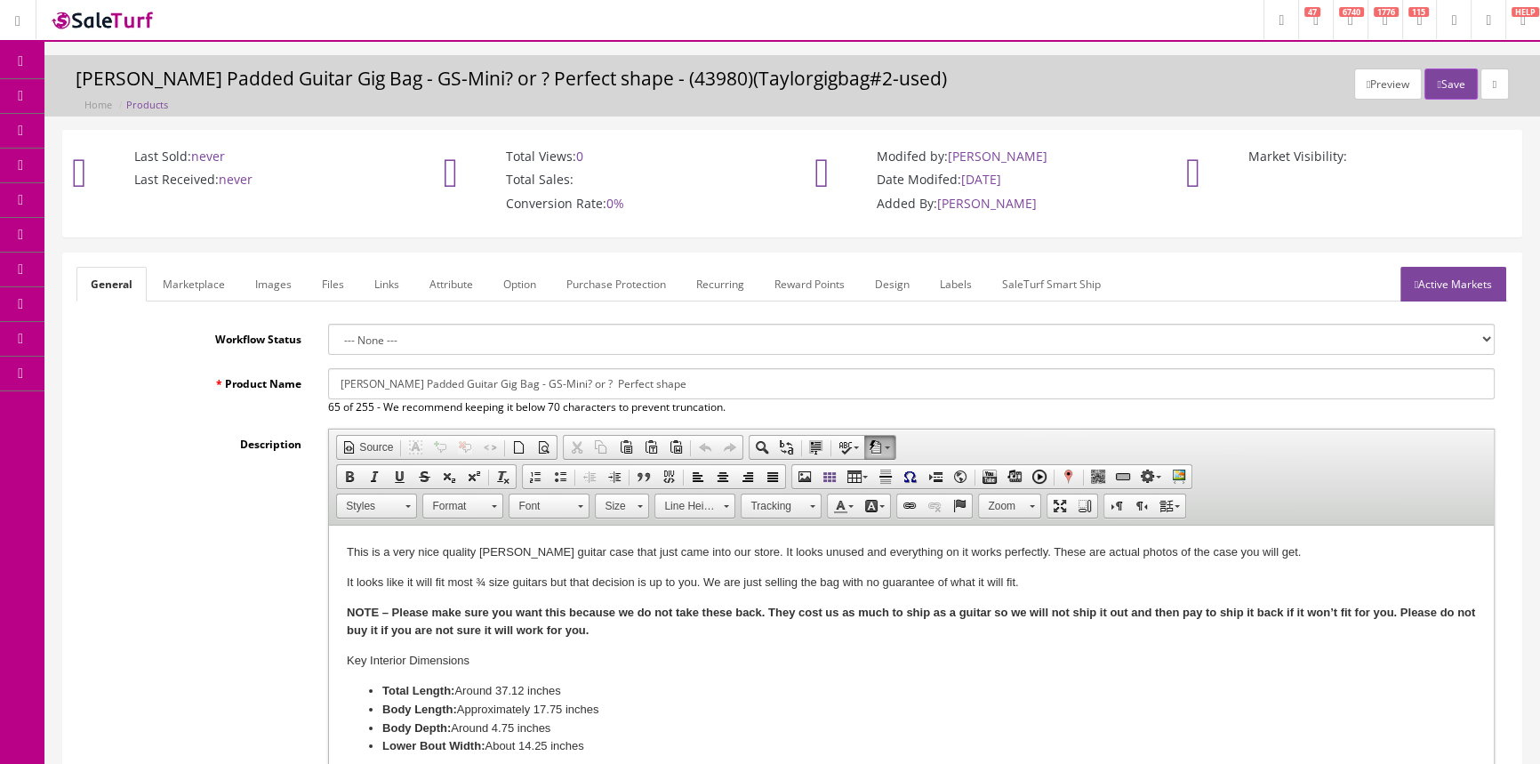
type input "3"
click at [945, 284] on link "Labels" at bounding box center [955, 284] width 60 height 35
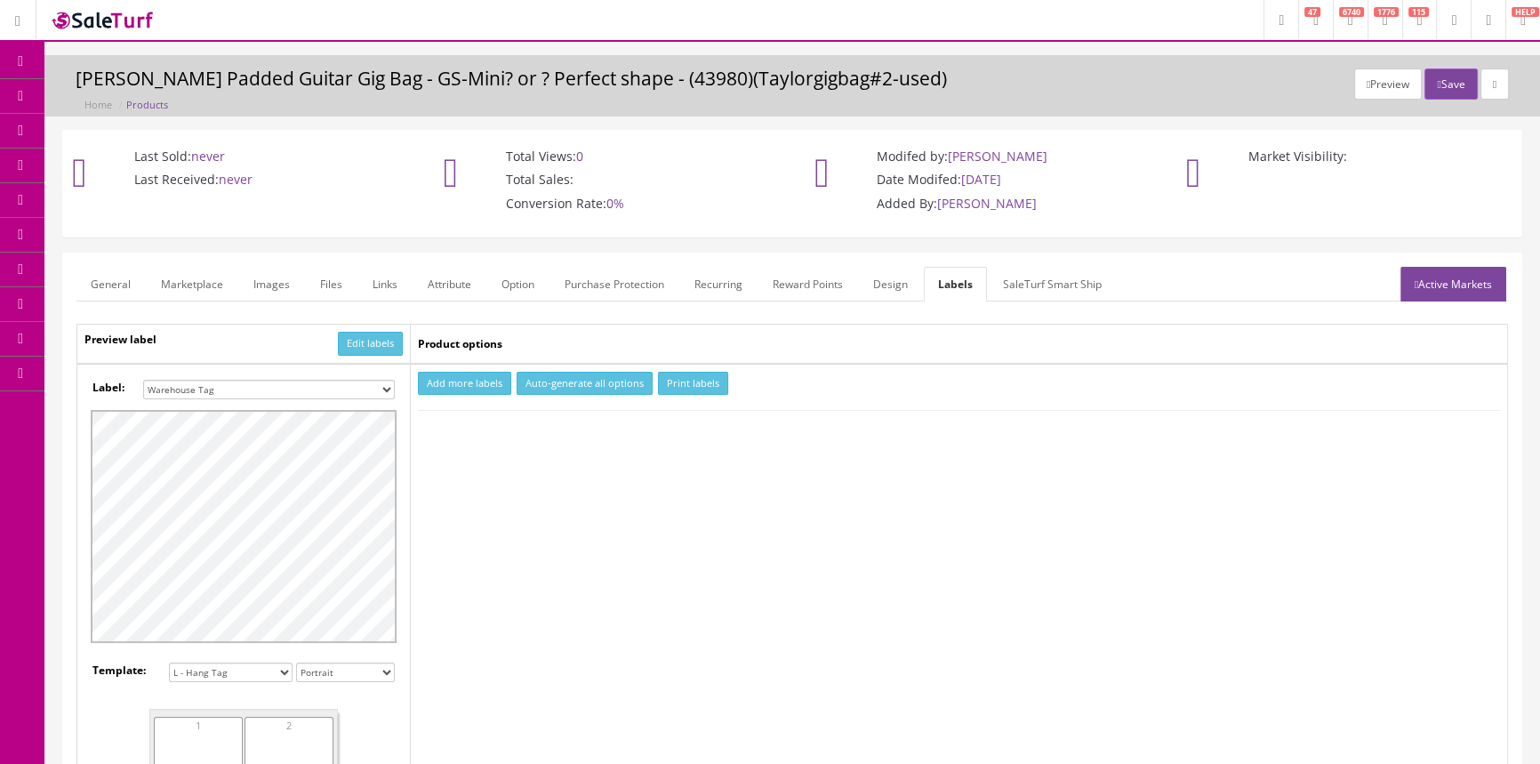
click at [292, 388] on select "Small Label 2 x 1 Label Shoe label 100 barcodes Dymo Label 2 X 1 Sticker Labels…" at bounding box center [269, 390] width 252 height 20
select select "16"
click at [143, 380] on select "Small Label 2 x 1 Label Shoe label 100 barcodes Dymo Label 2 X 1 Sticker Labels…" at bounding box center [269, 390] width 252 height 20
click at [448, 384] on button "Add more labels" at bounding box center [464, 384] width 93 height 24
type input "1"
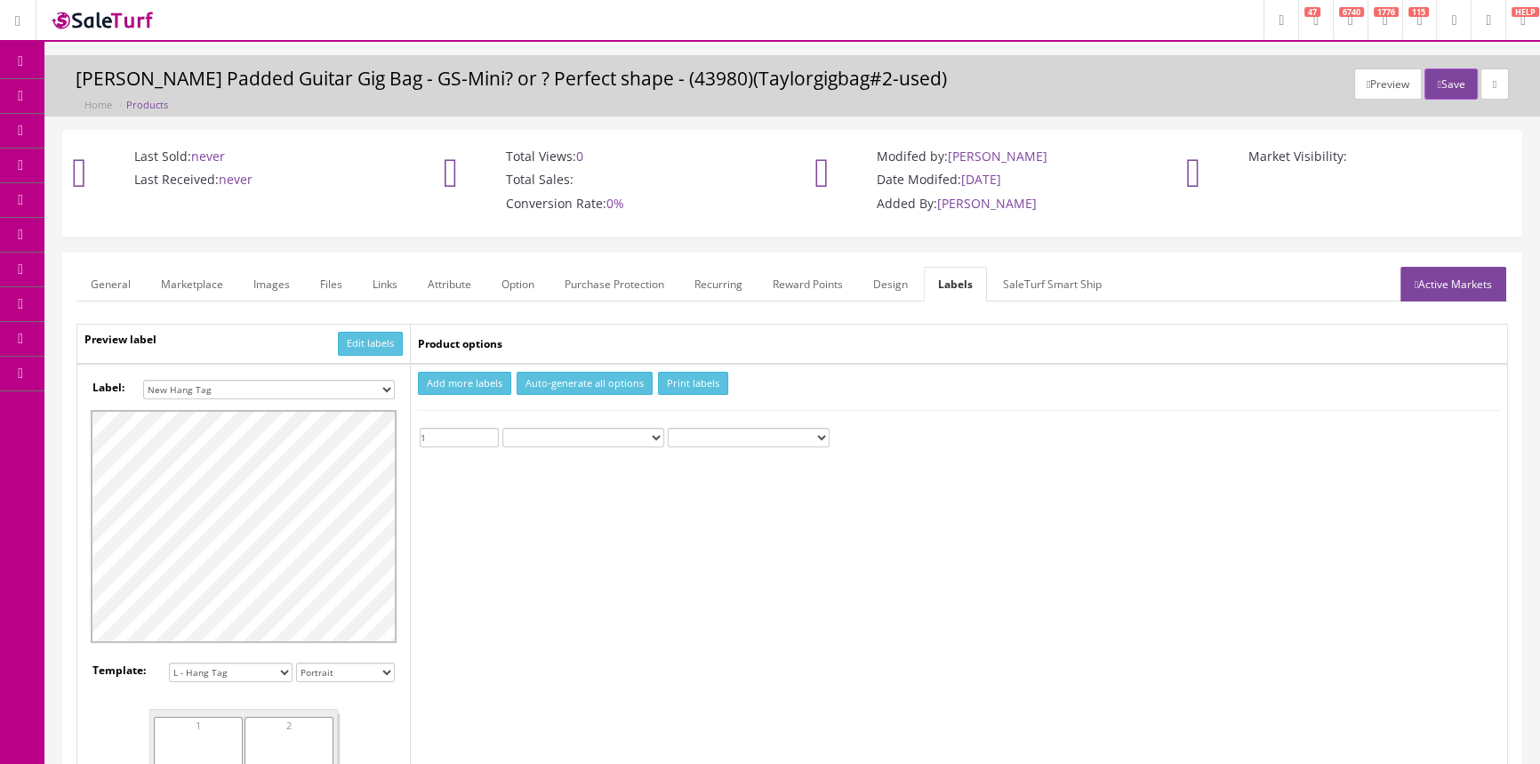
click at [492, 433] on input "1" at bounding box center [459, 438] width 79 height 20
click at [689, 374] on button "Print labels" at bounding box center [693, 384] width 70 height 24
click at [142, 90] on span "Products" at bounding box center [128, 95] width 44 height 15
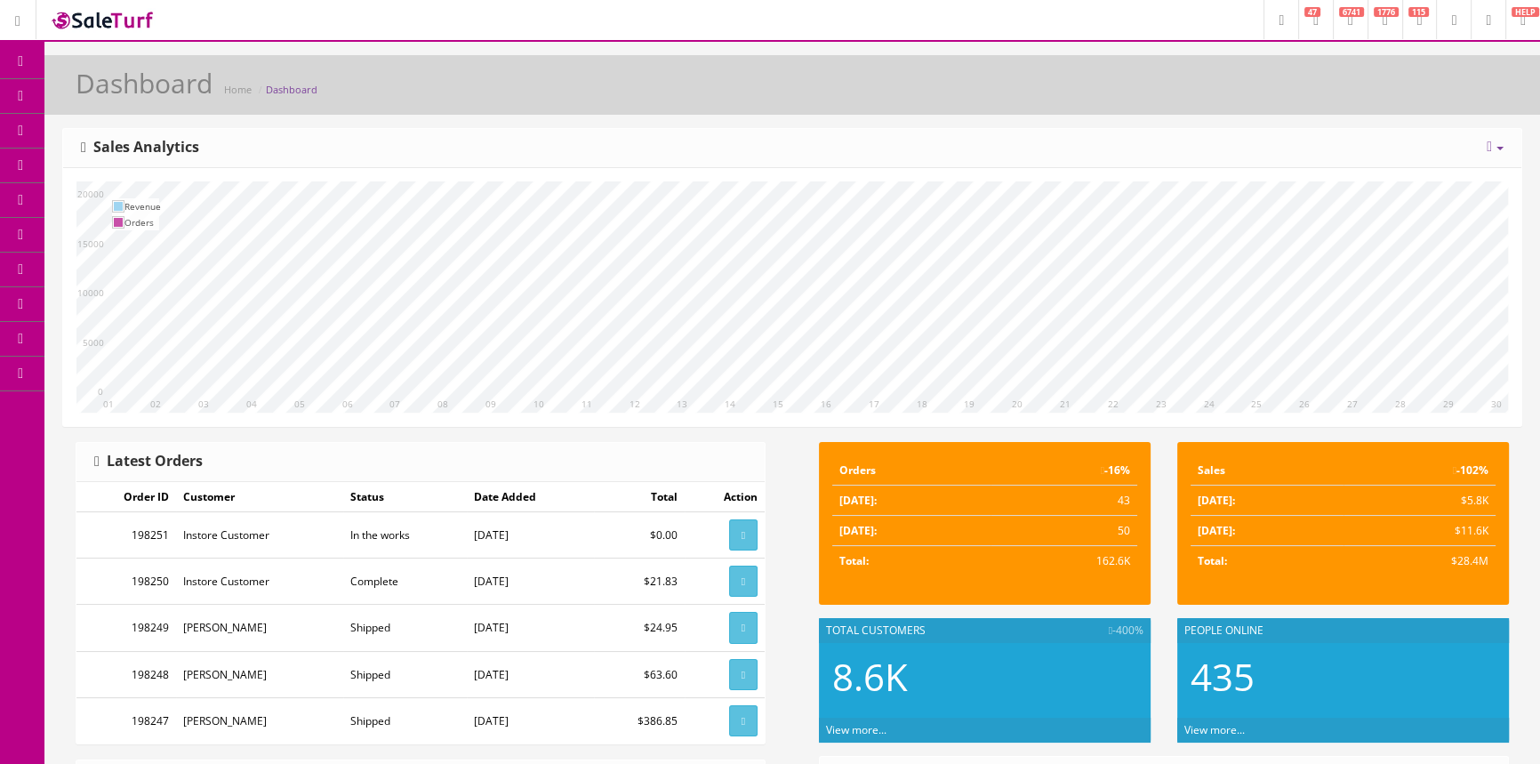
click at [137, 97] on span "Products" at bounding box center [128, 95] width 44 height 15
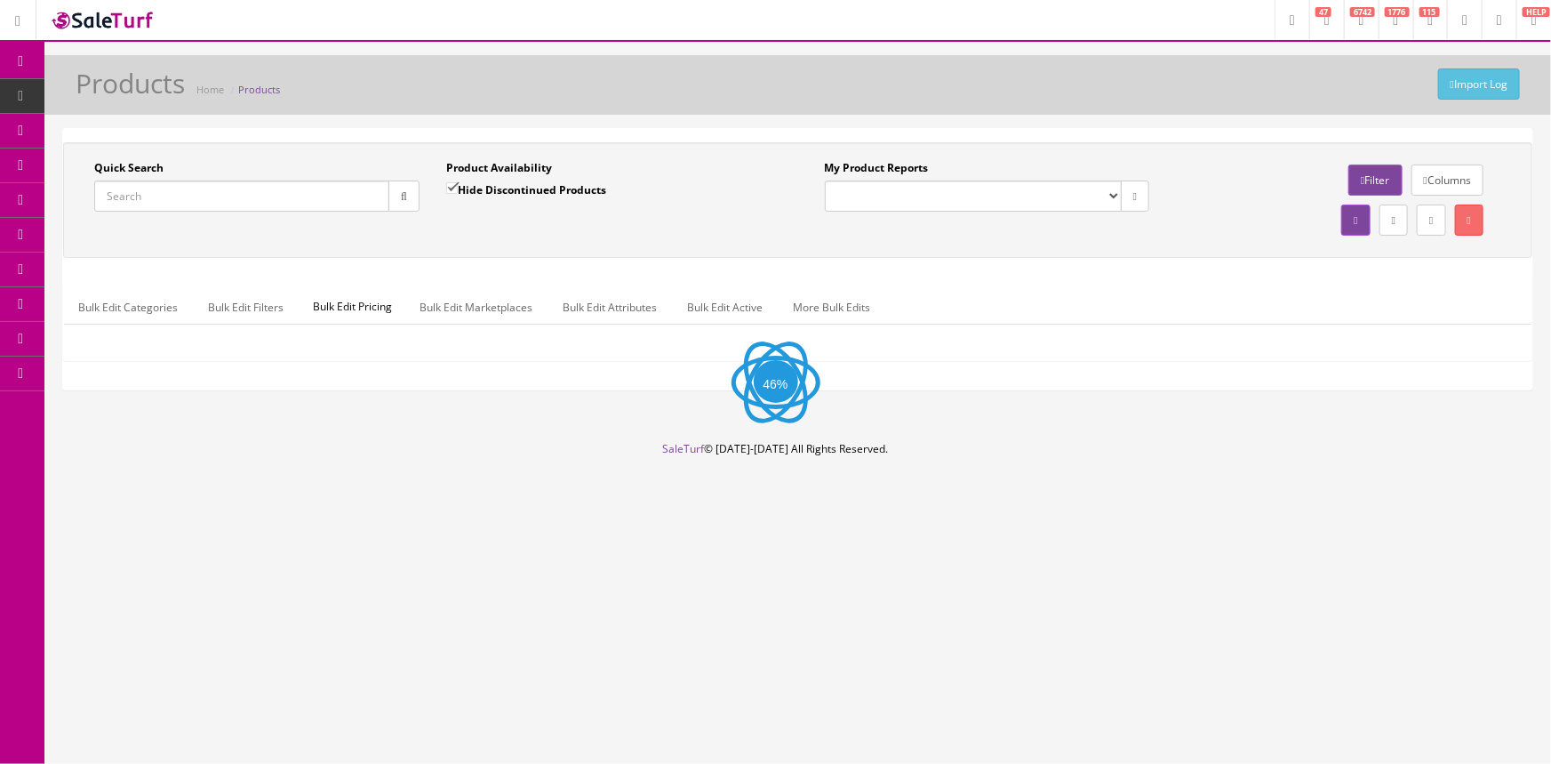
click at [173, 193] on input "Quick Search" at bounding box center [241, 195] width 295 height 31
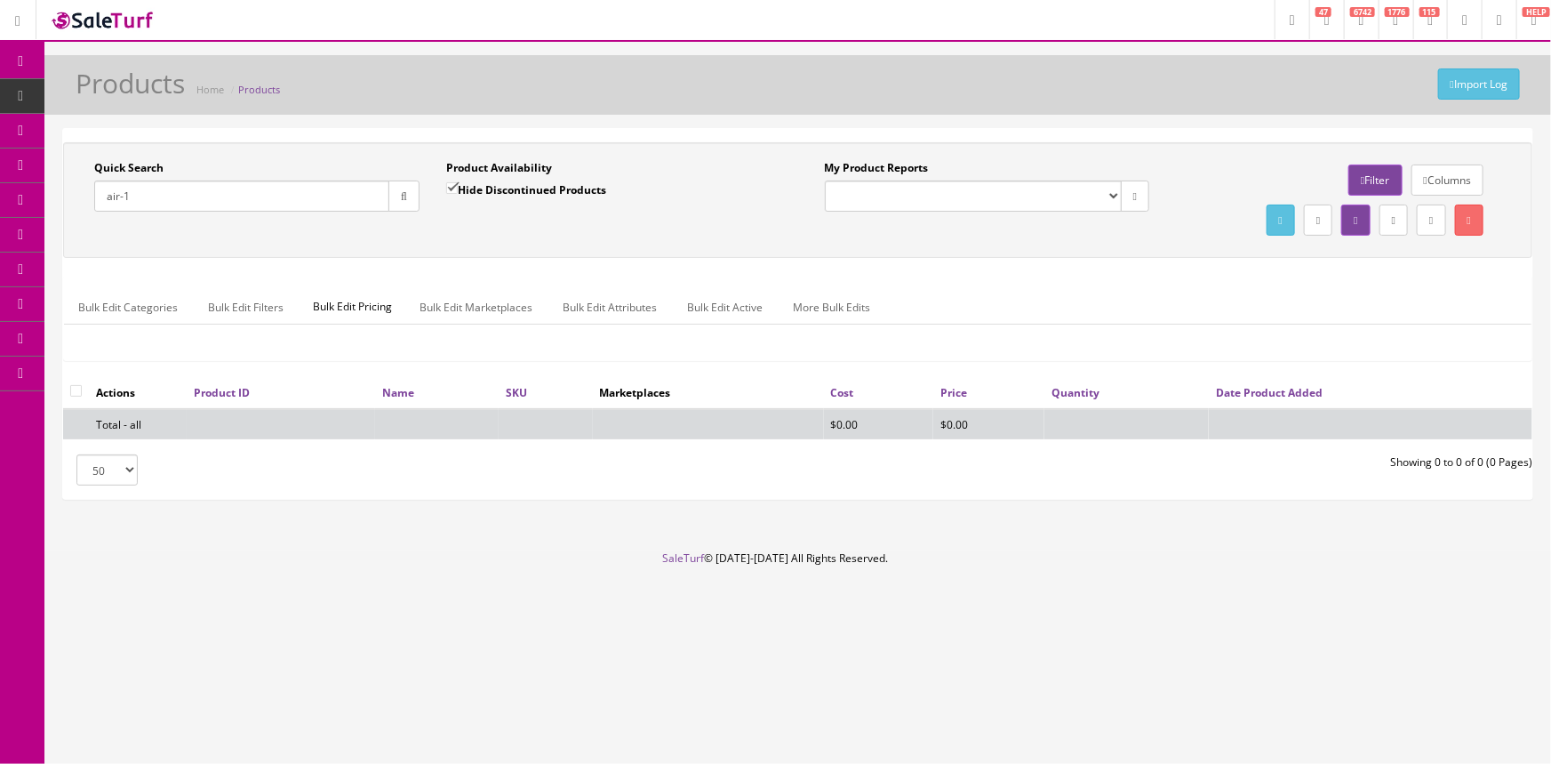
type input "air-1"
click at [450, 187] on input "Hide Discontinued Products" at bounding box center [452, 188] width 12 height 12
checkbox input "false"
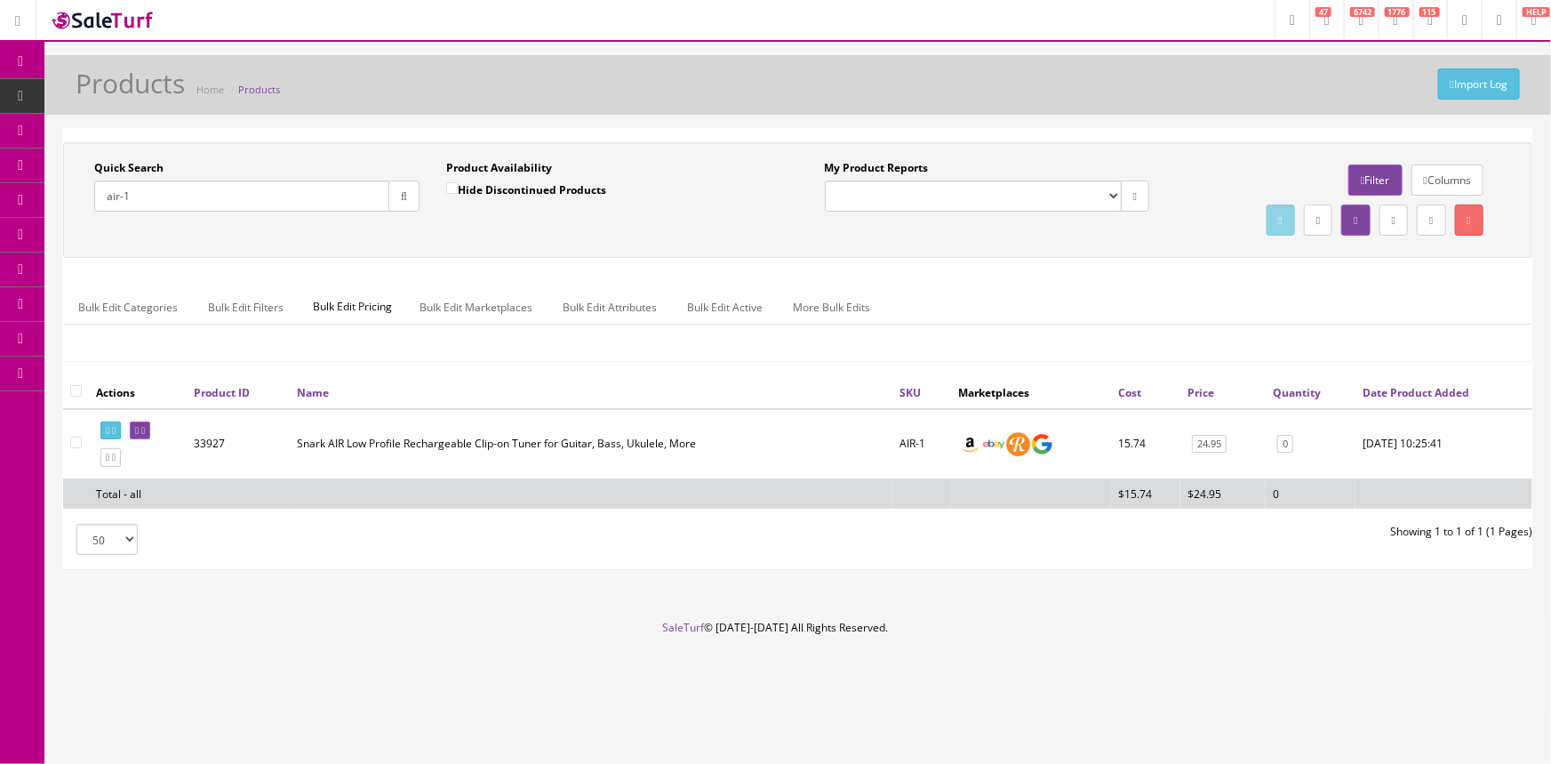
drag, startPoint x: 177, startPoint y: 190, endPoint x: 163, endPoint y: 198, distance: 16.3
click at [164, 196] on input "air-1" at bounding box center [241, 195] width 295 height 31
type input "a"
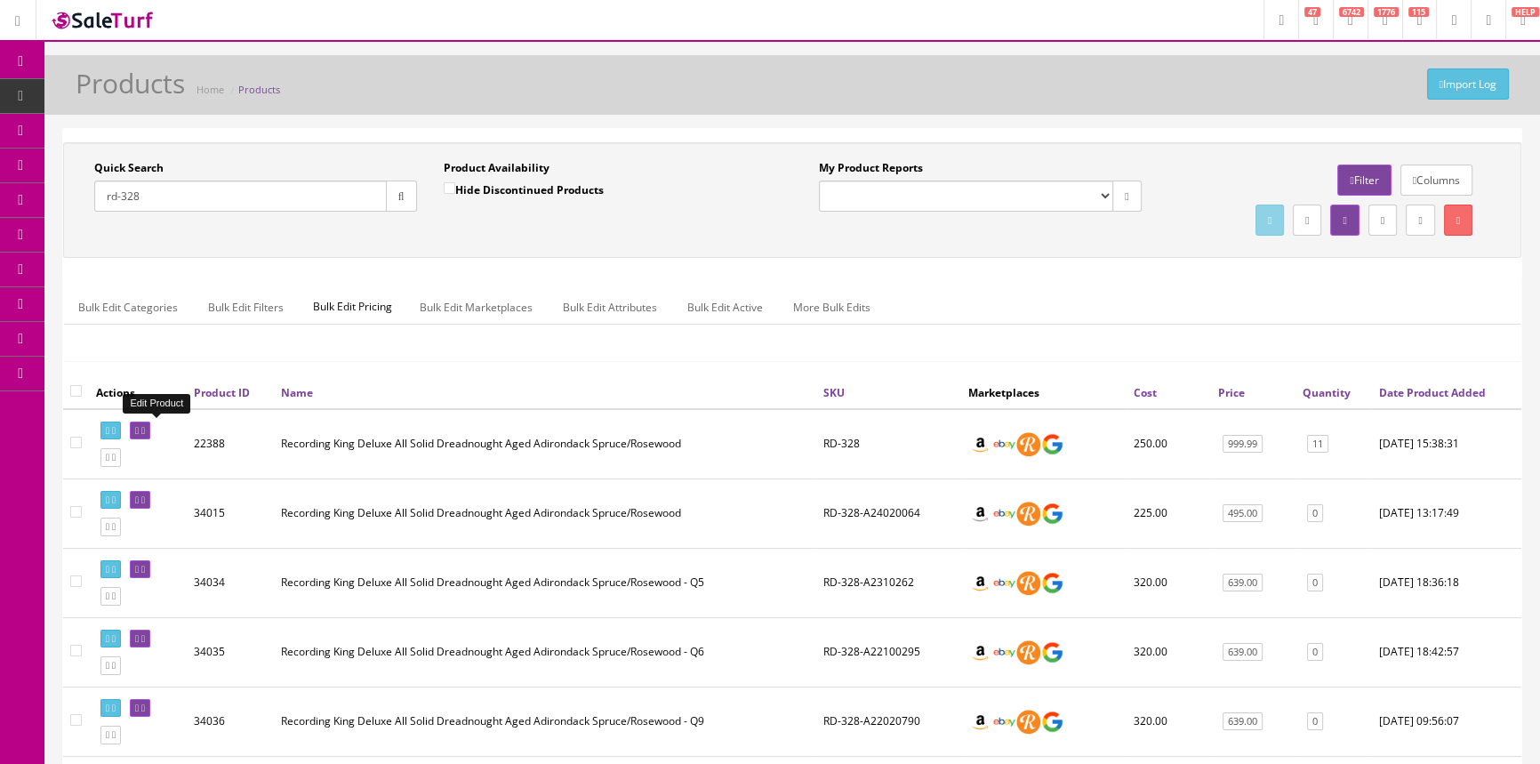
type input "rd-328"
click at [139, 428] on icon at bounding box center [137, 431] width 4 height 10
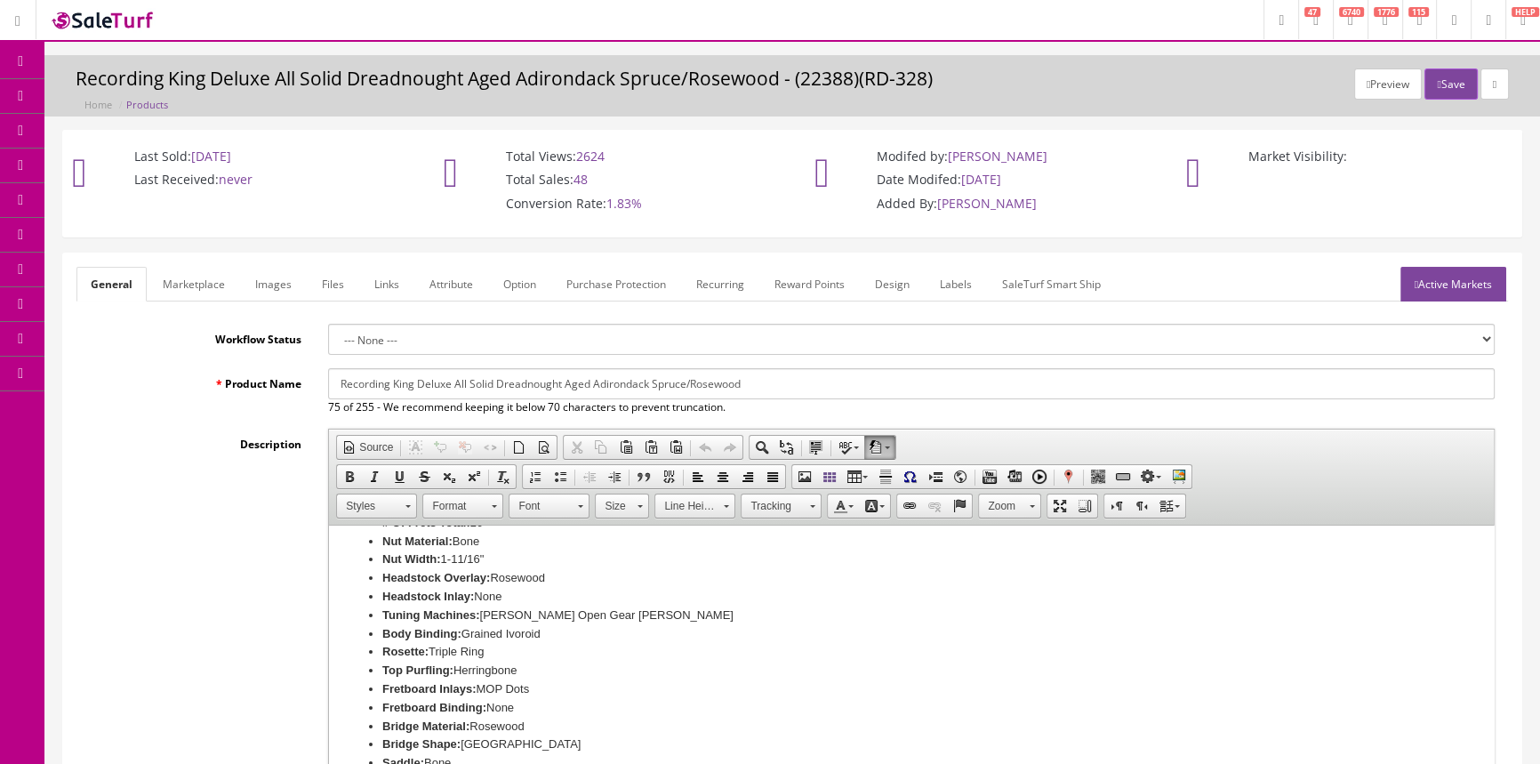
click at [266, 284] on link "Images" at bounding box center [273, 284] width 65 height 35
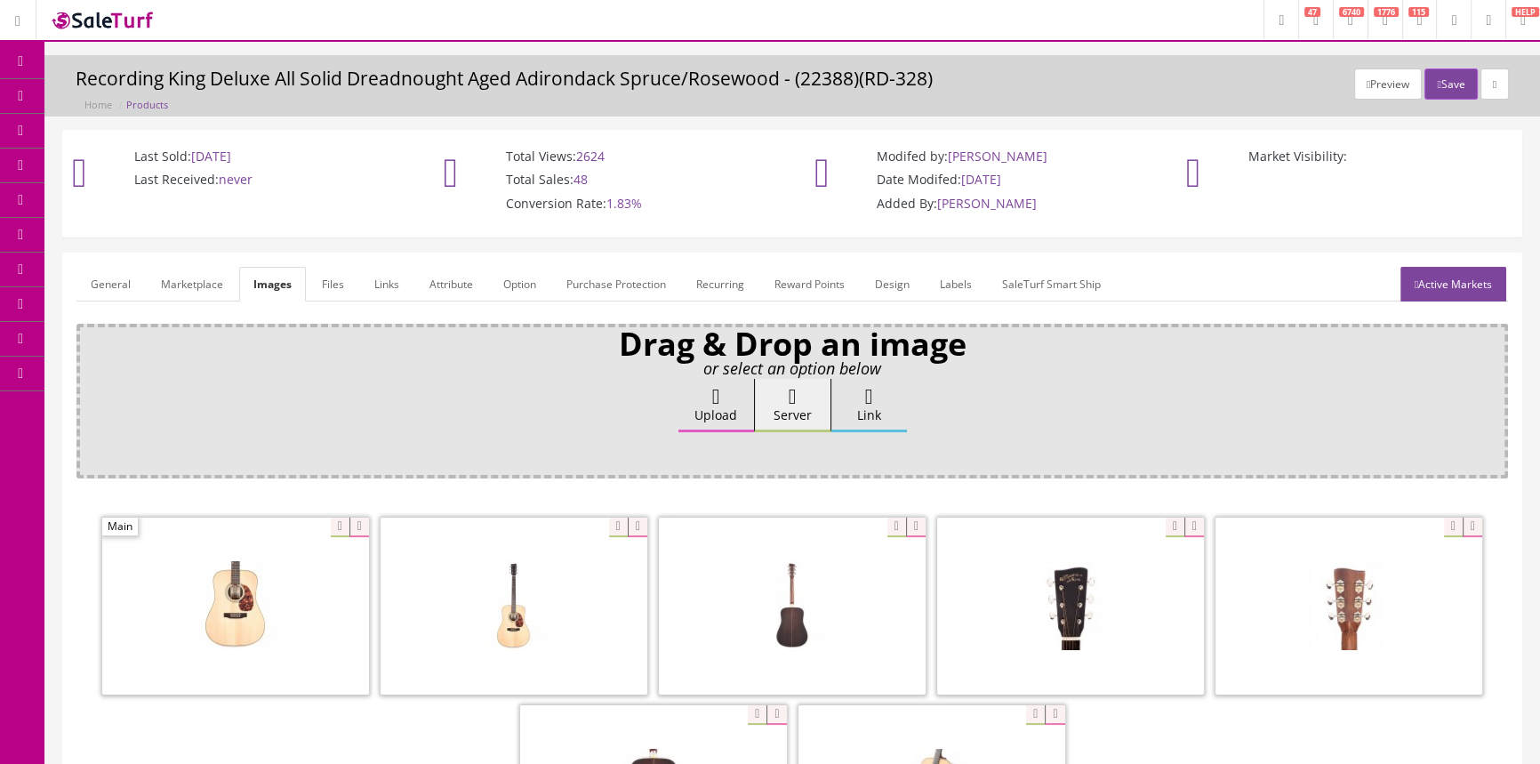
click at [132, 372] on link "Report Builder" at bounding box center [137, 373] width 187 height 35
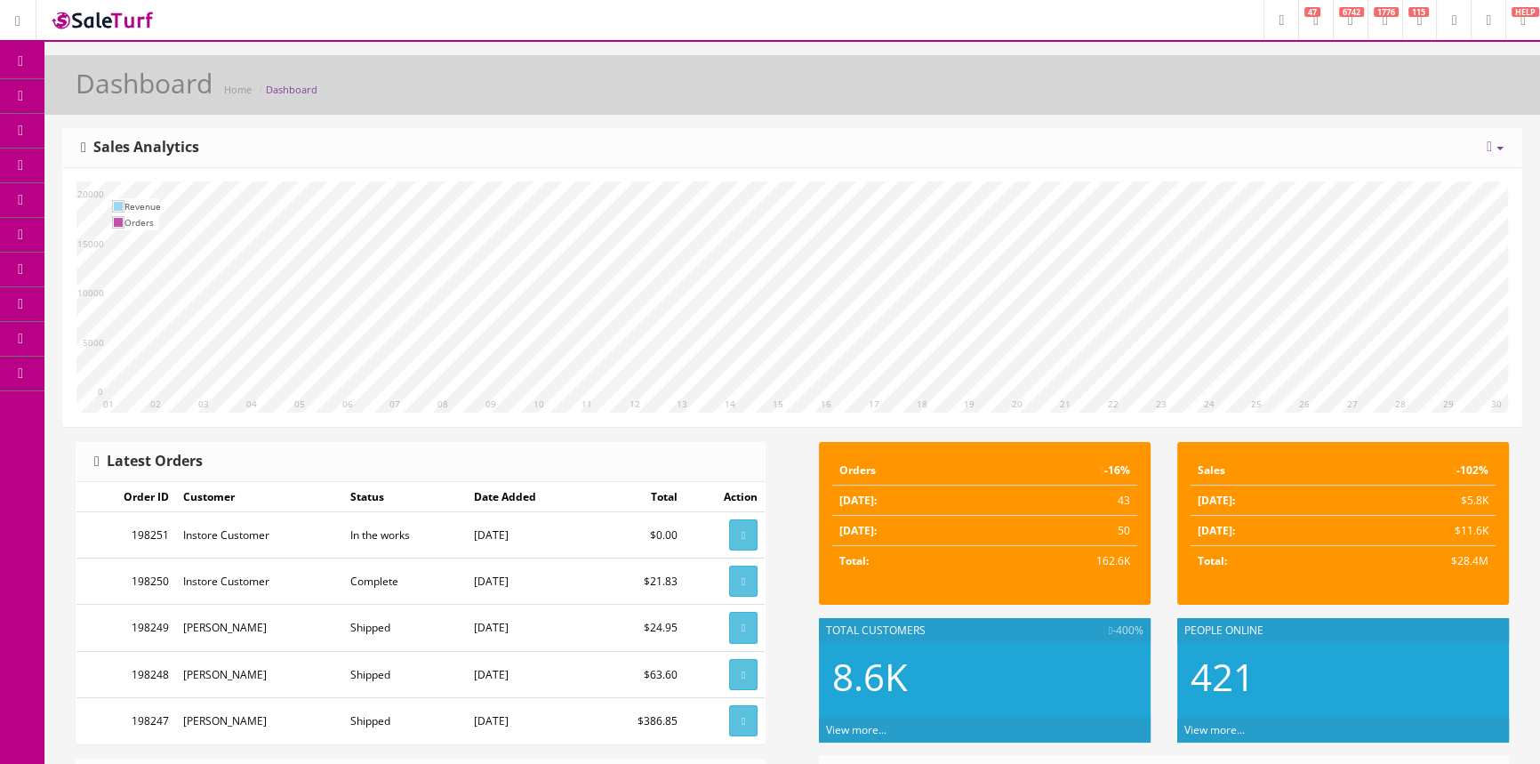
click at [138, 364] on link "Report Builder" at bounding box center [137, 373] width 187 height 35
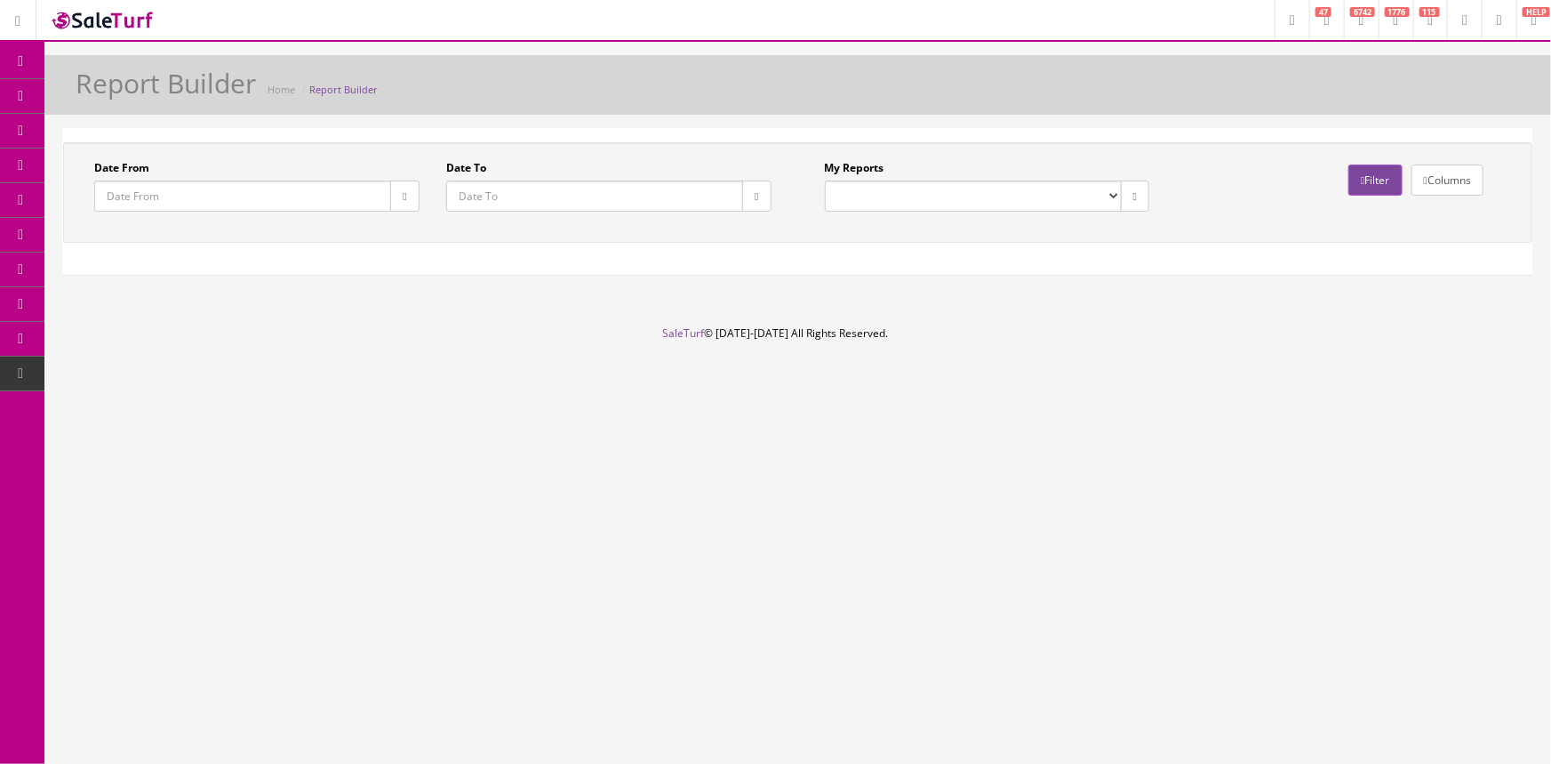
click at [924, 189] on select "Drawer Balancing Report" at bounding box center [973, 195] width 297 height 31
select select "133"
click at [825, 180] on select "Drawer Balancing Report" at bounding box center [973, 195] width 297 height 31
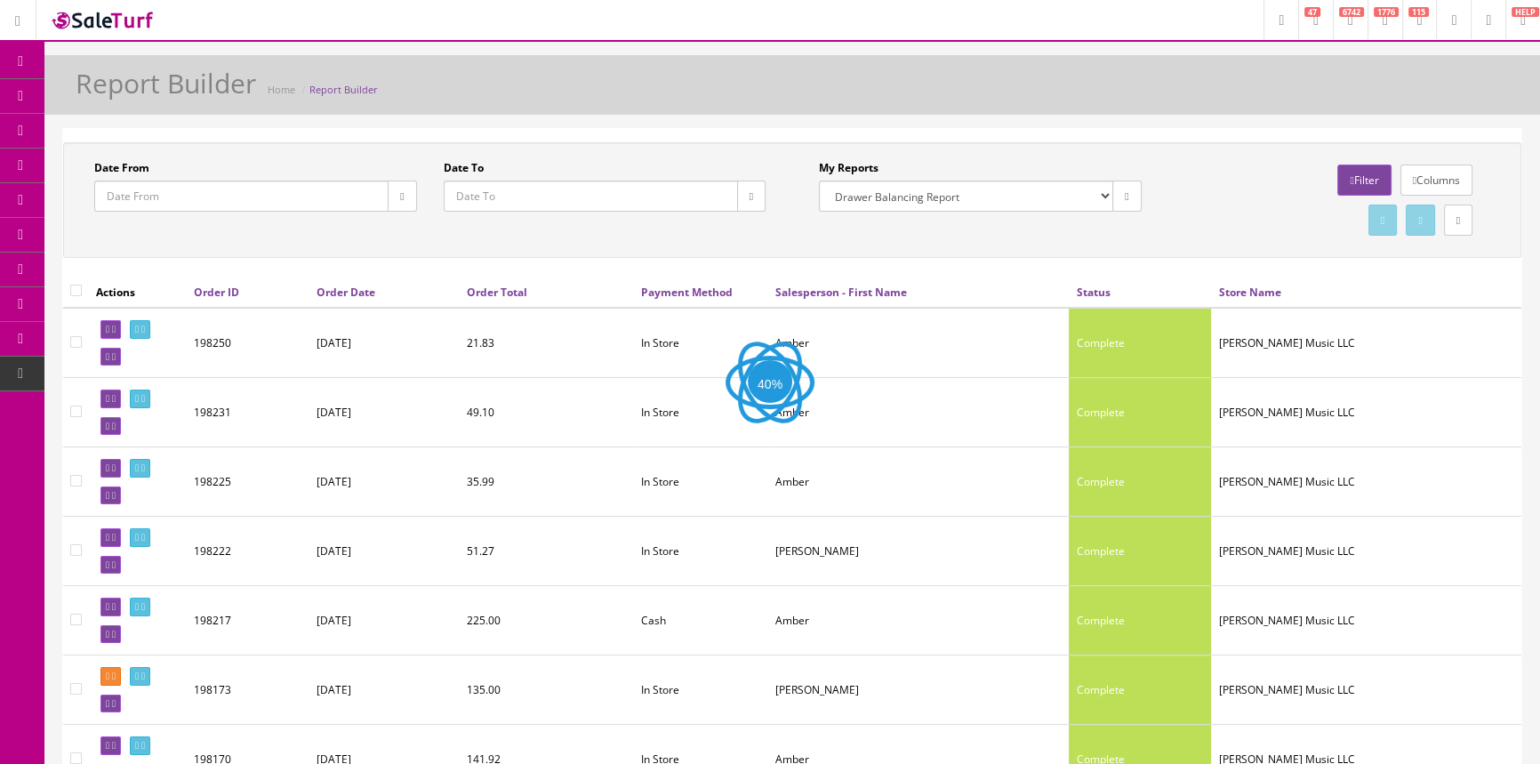
click at [759, 194] on button "button" at bounding box center [751, 195] width 28 height 31
type input "[DATE]"
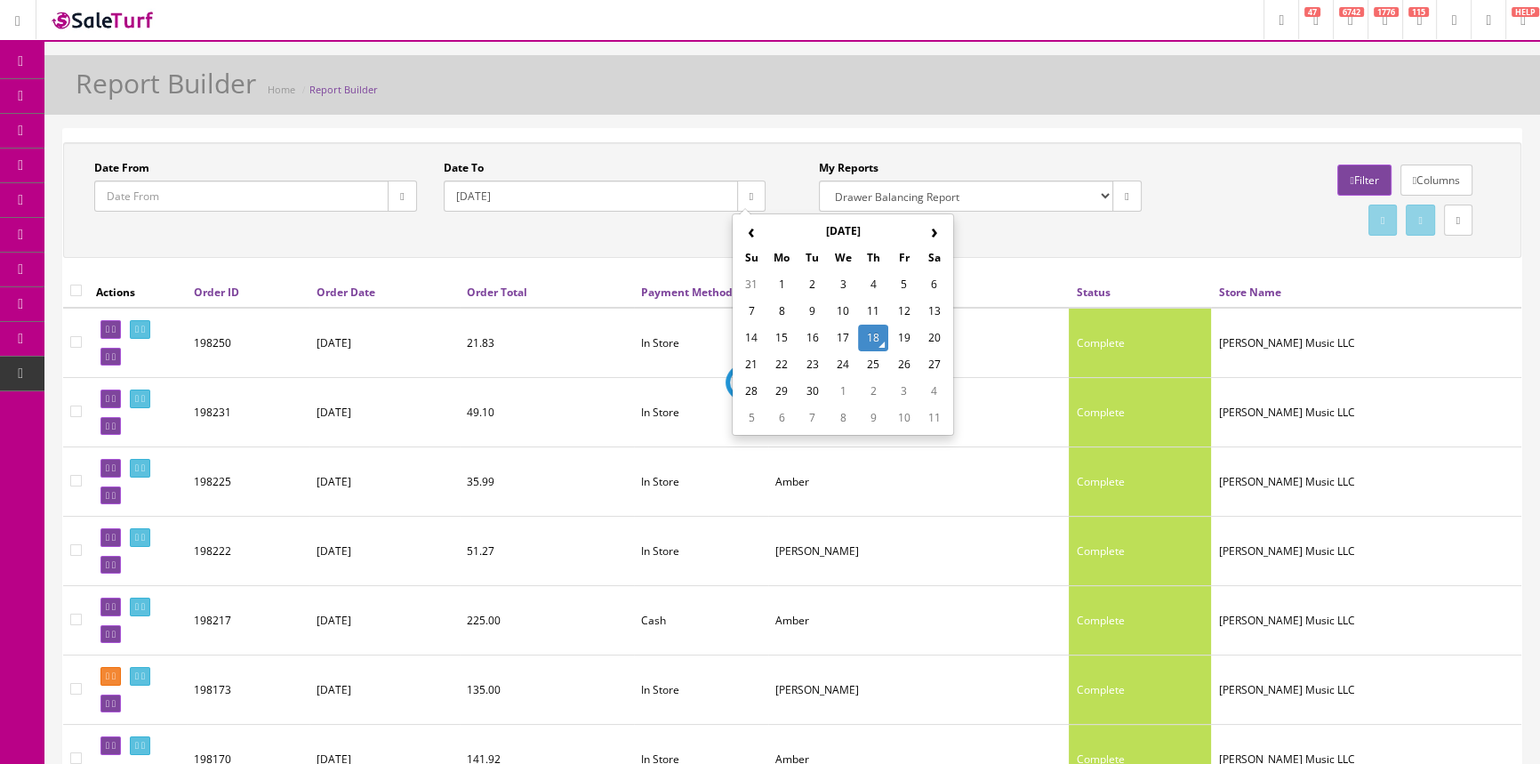
click at [881, 335] on td "18" at bounding box center [873, 337] width 30 height 27
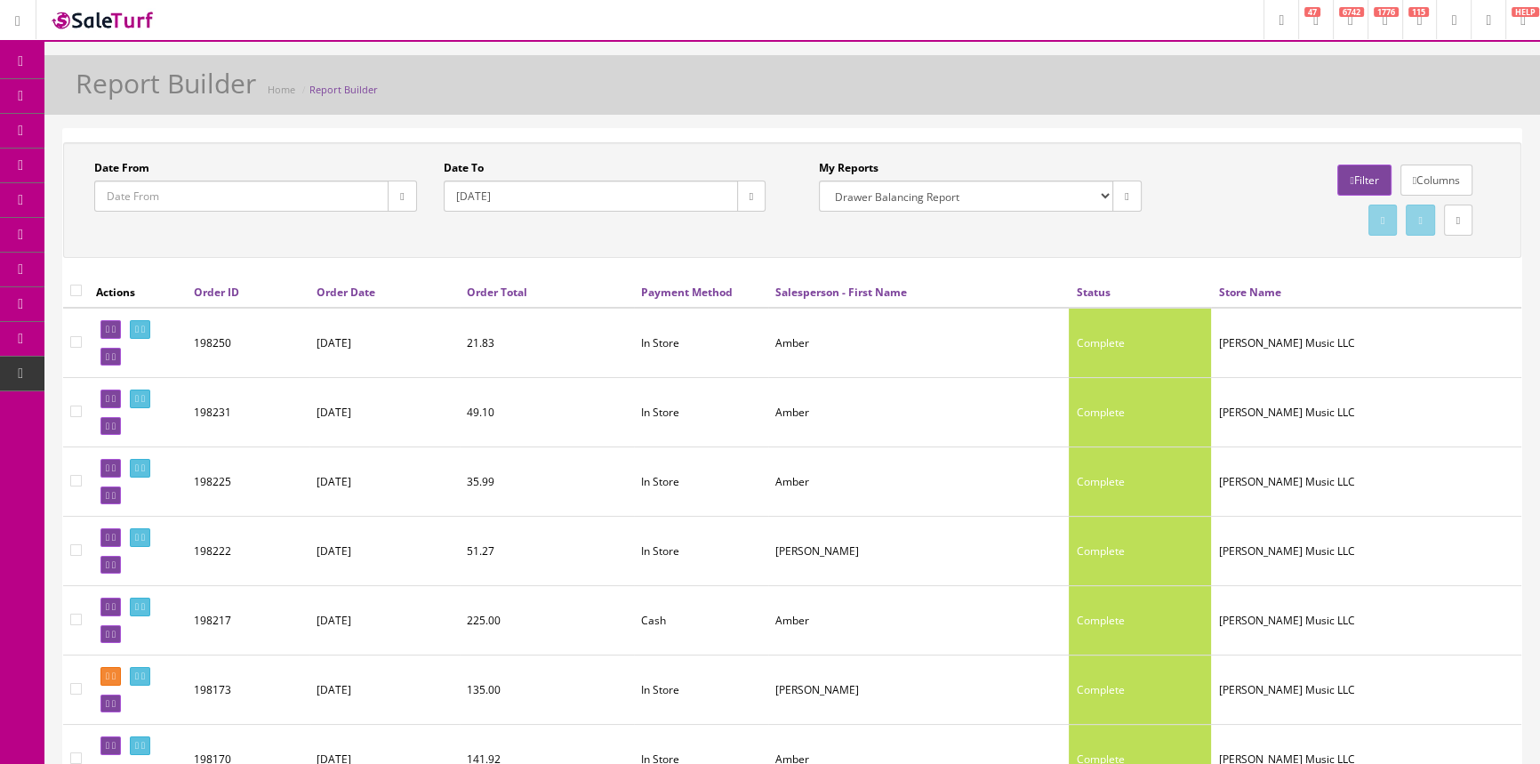
click at [404, 193] on button "button" at bounding box center [402, 195] width 28 height 31
type input "[DATE]"
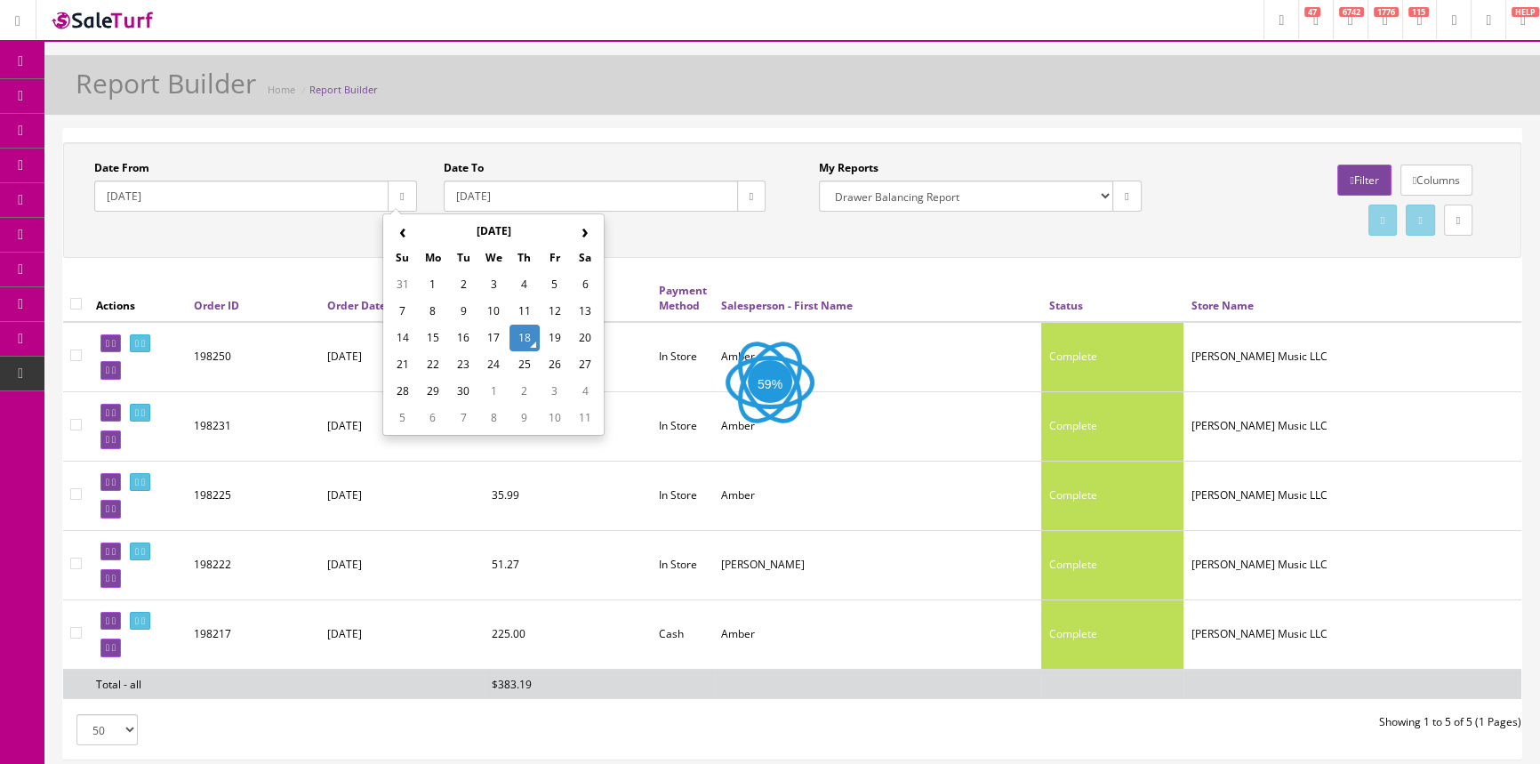
click at [524, 340] on td "18" at bounding box center [524, 337] width 30 height 27
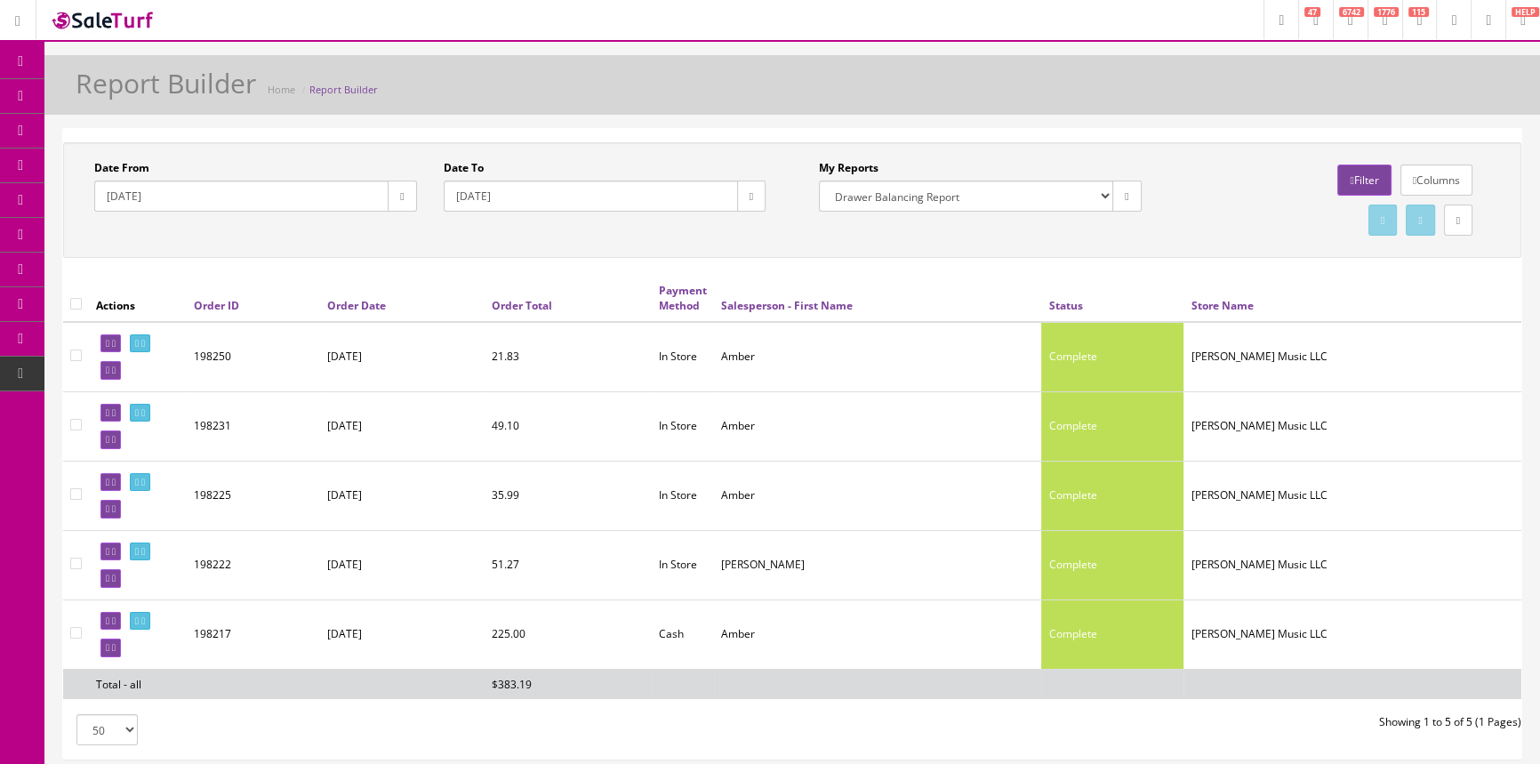
click at [159, 165] on span "POS Console" at bounding box center [137, 164] width 63 height 15
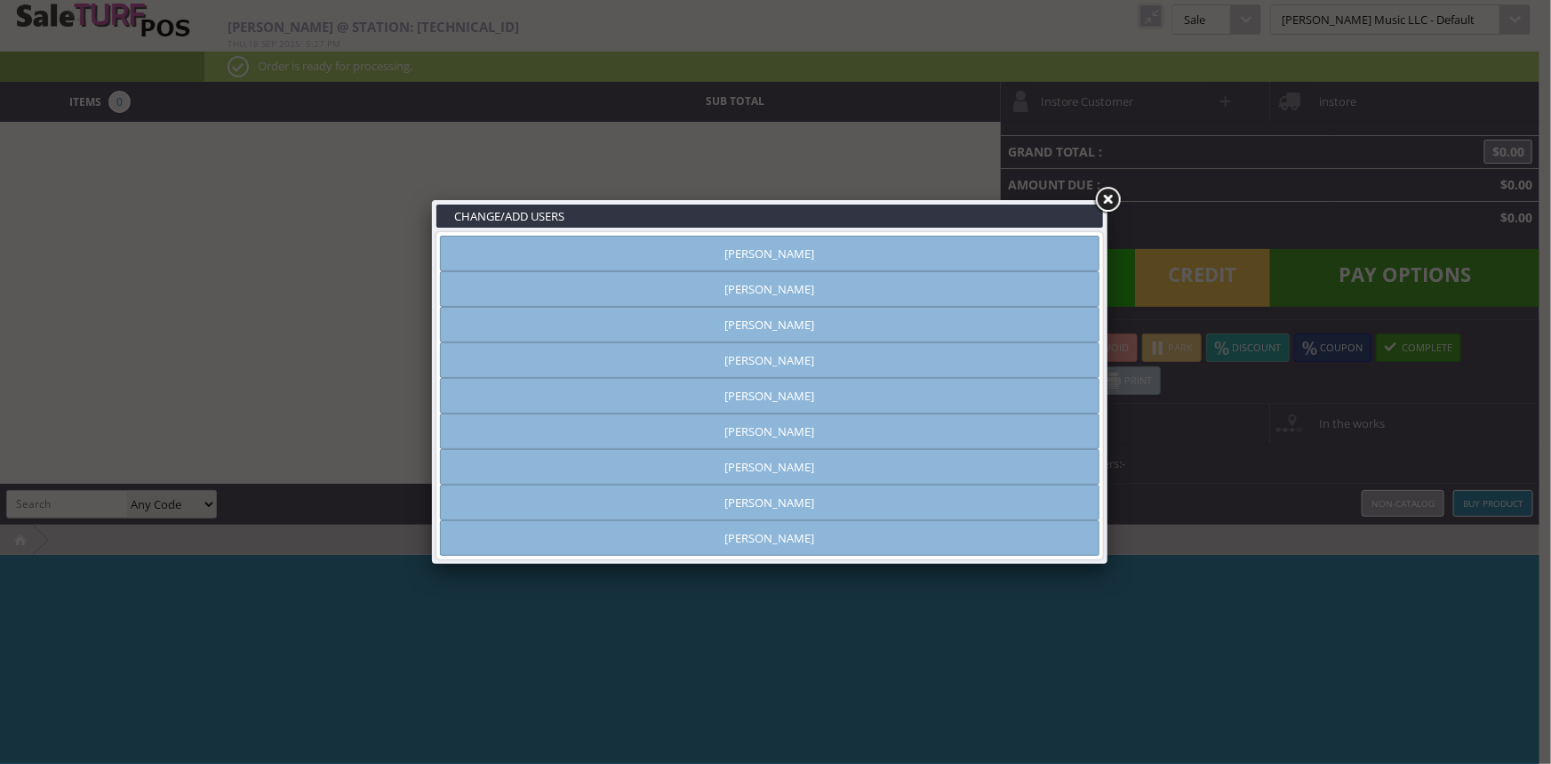
type input "[PERSON_NAME]"
click at [1006, 260] on link "[PERSON_NAME]" at bounding box center [770, 254] width 660 height 36
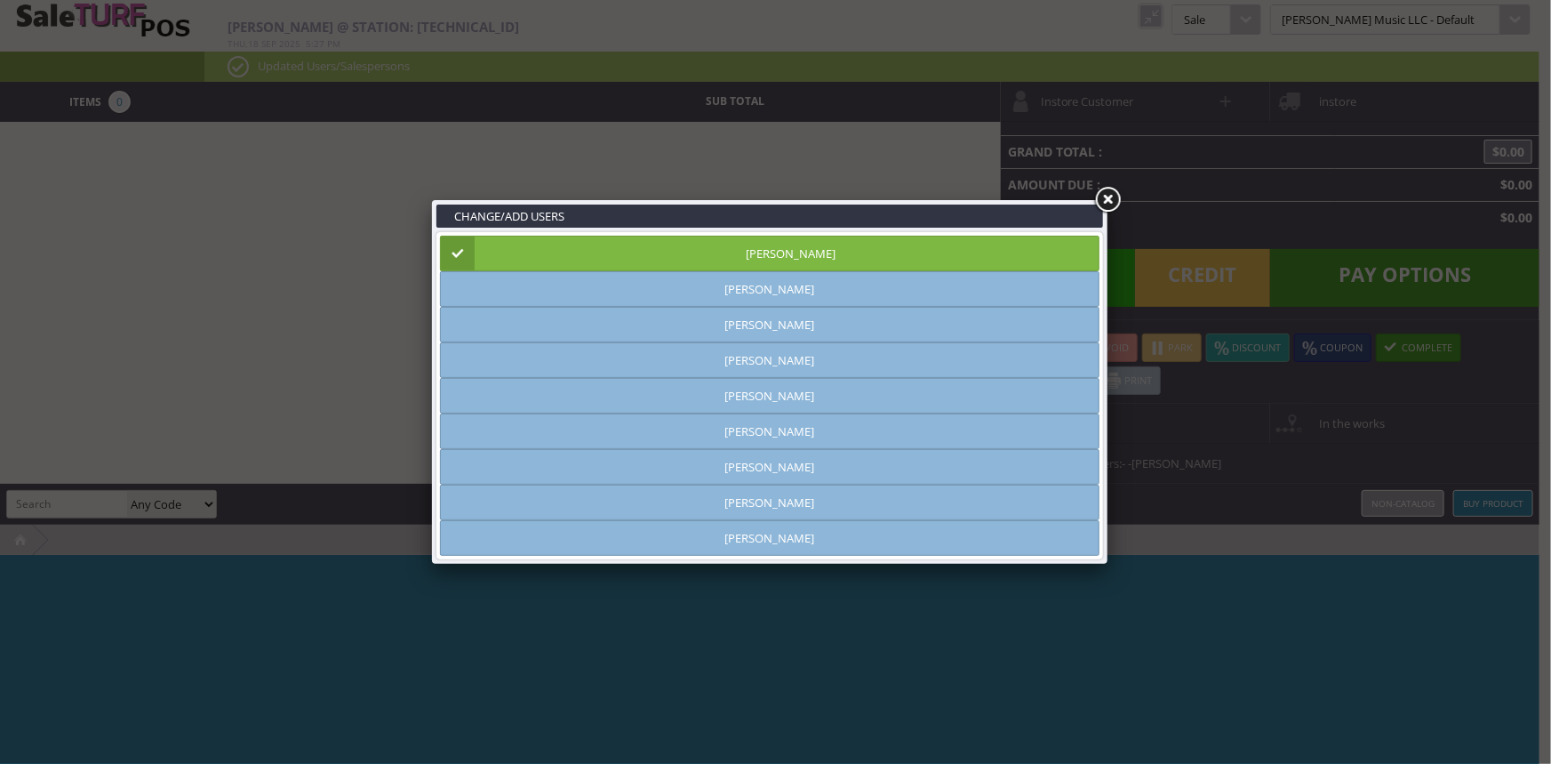
click at [1105, 197] on link at bounding box center [1108, 200] width 32 height 32
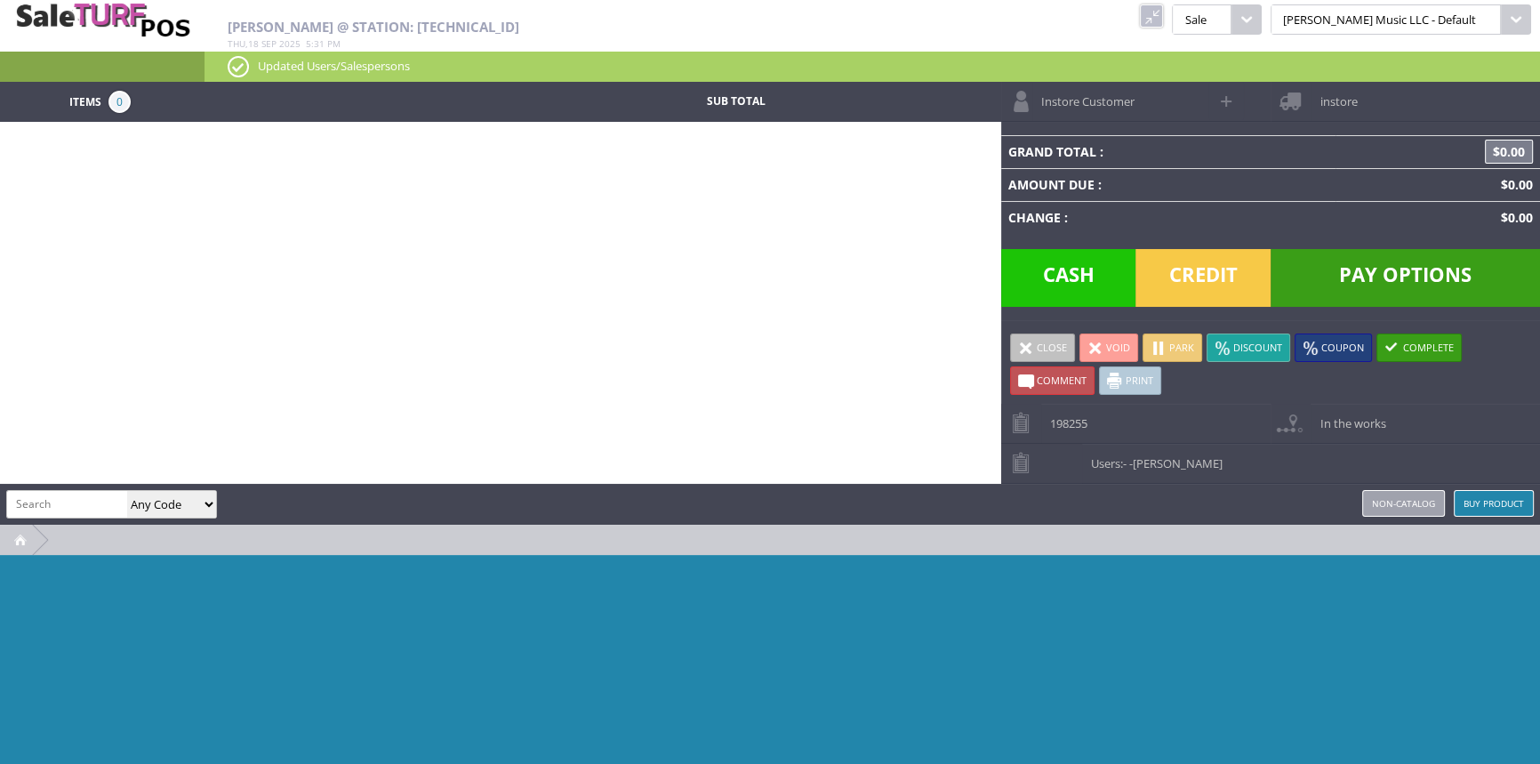
click at [68, 505] on input "search" at bounding box center [67, 504] width 120 height 26
paste input "PS223205."
type input "PS223205."
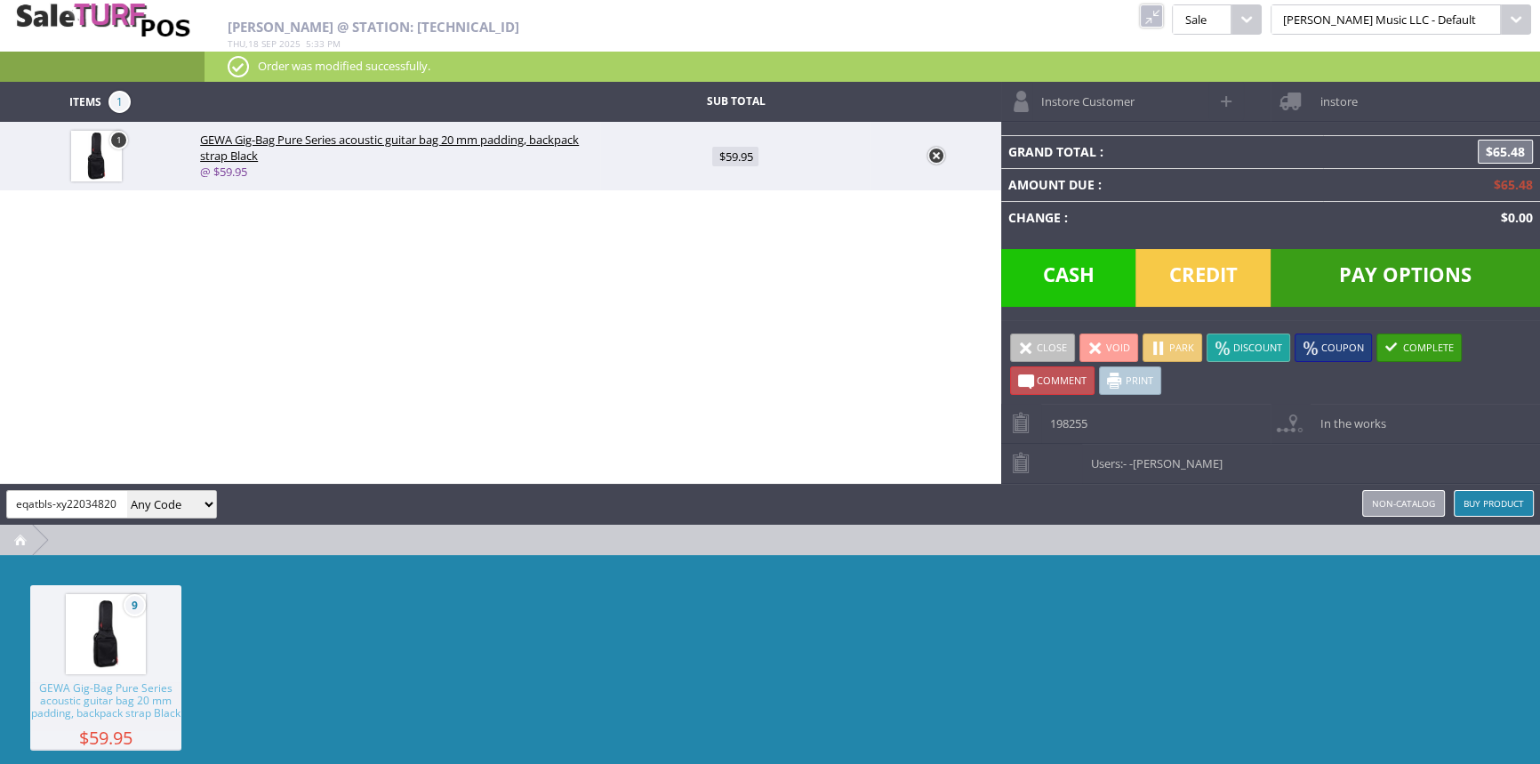
type input "eqatbls-xy22034820"
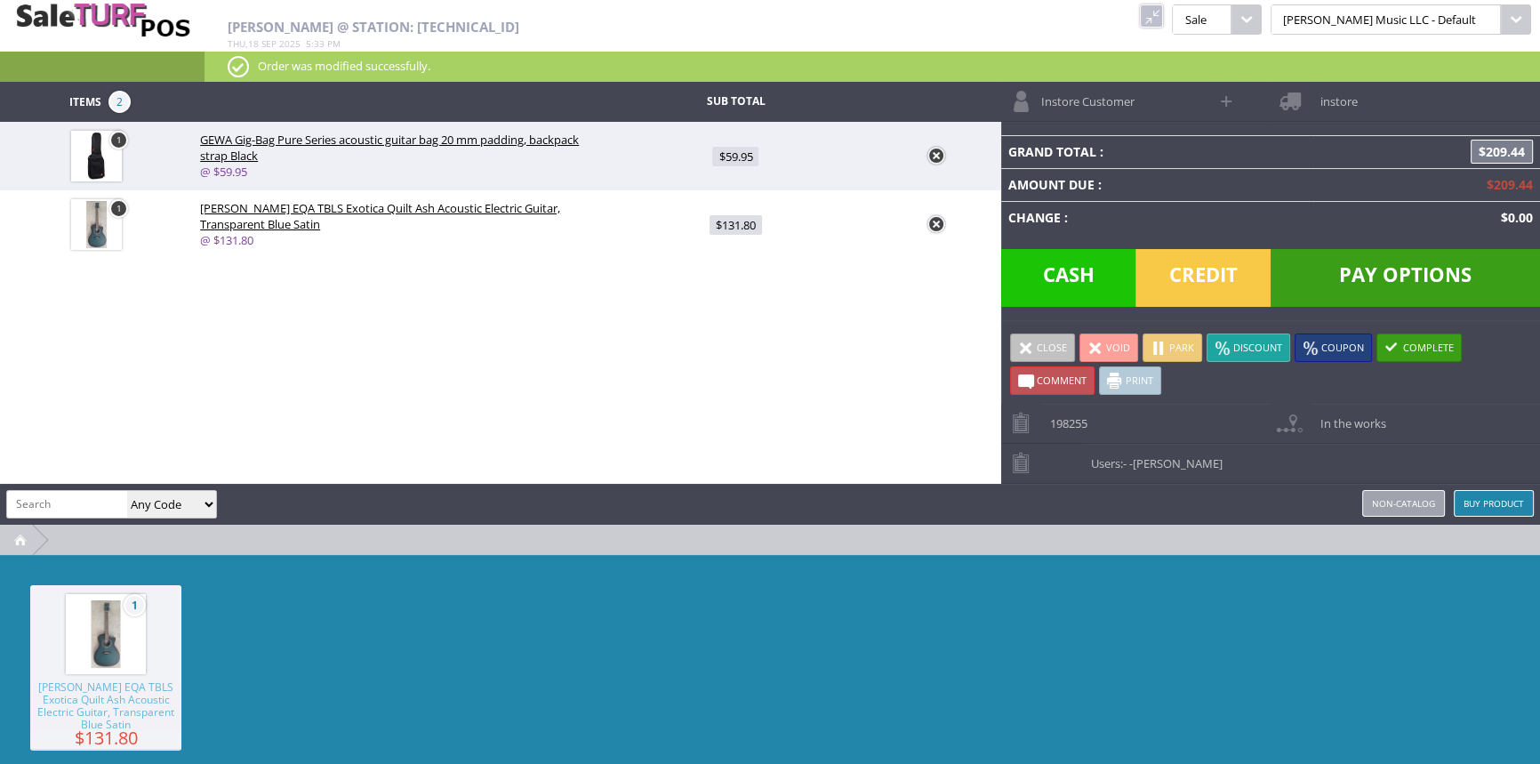
click at [1231, 471] on link "Users: - -[PERSON_NAME]" at bounding box center [1270, 463] width 539 height 39
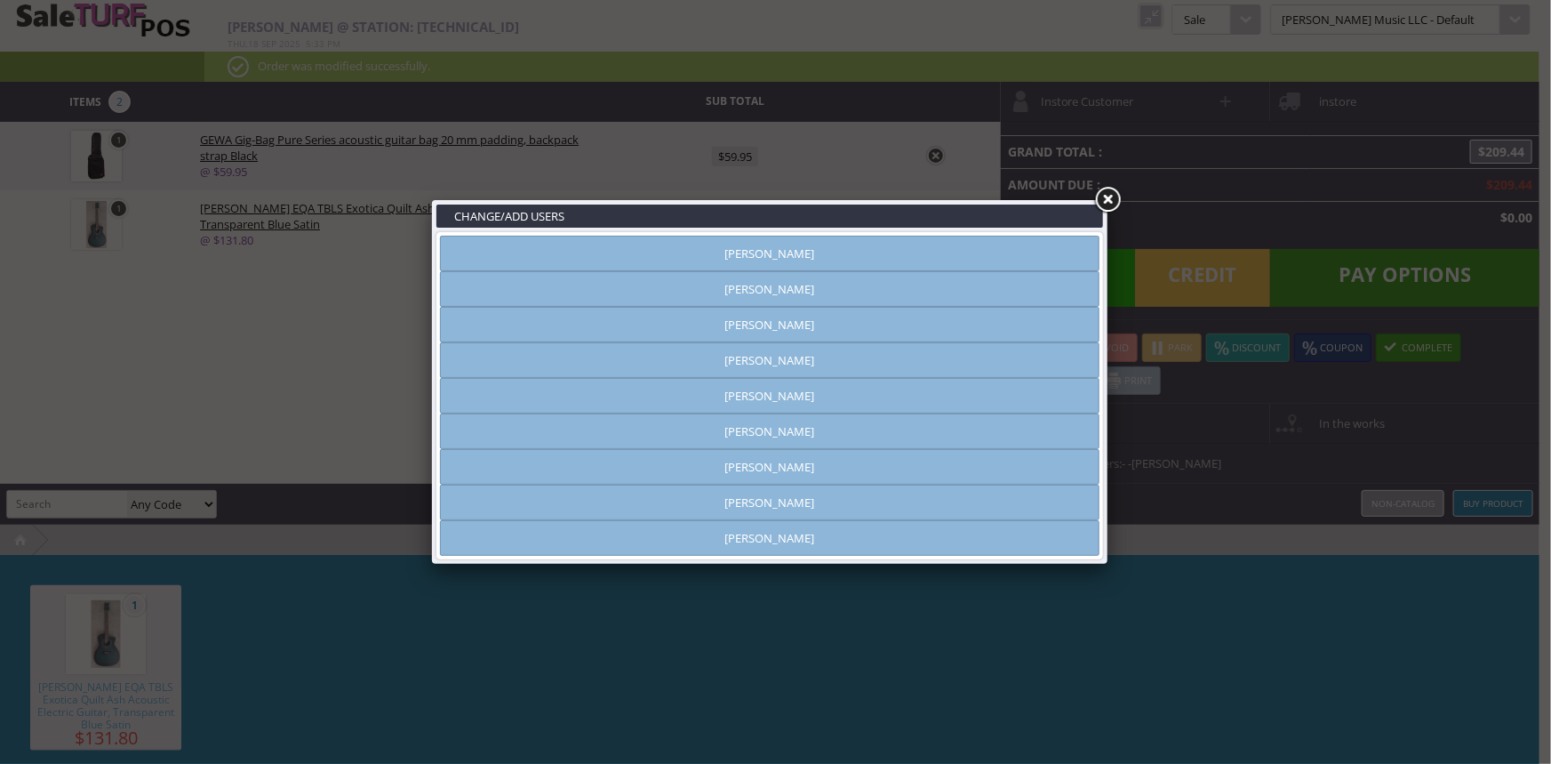
click at [934, 501] on link "[PERSON_NAME]" at bounding box center [770, 502] width 660 height 36
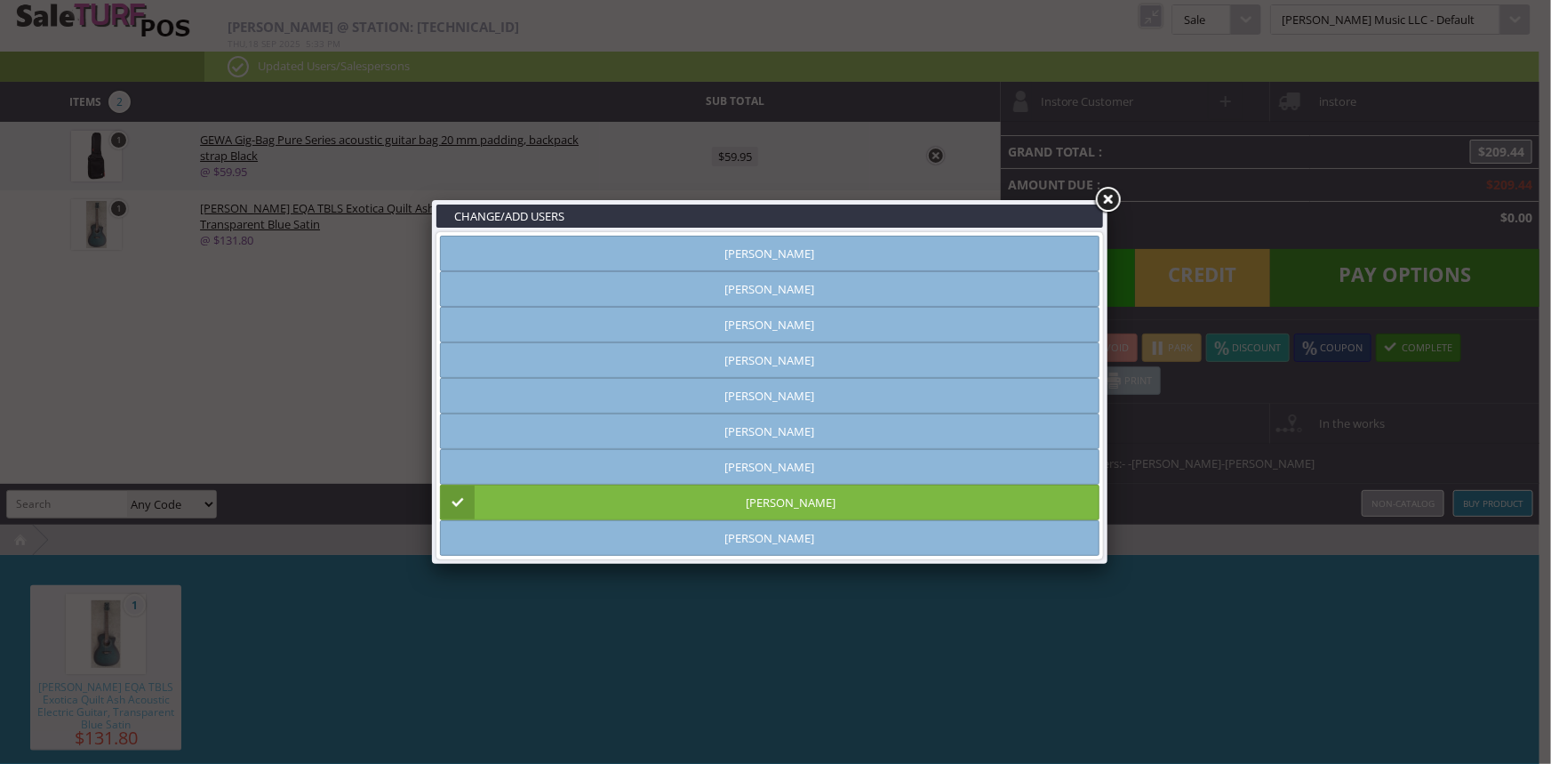
click at [1107, 204] on link at bounding box center [1108, 200] width 32 height 32
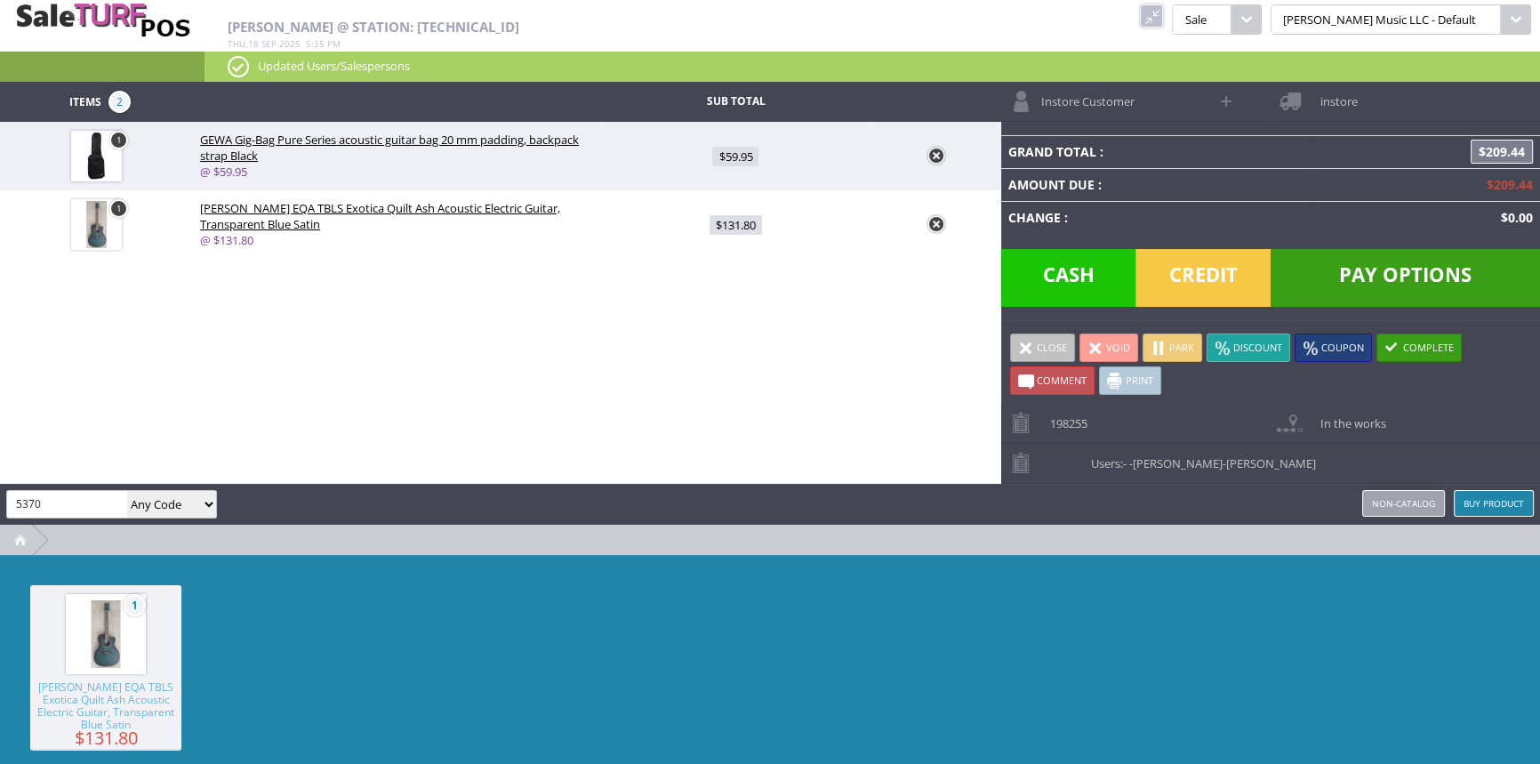
type input "5370"
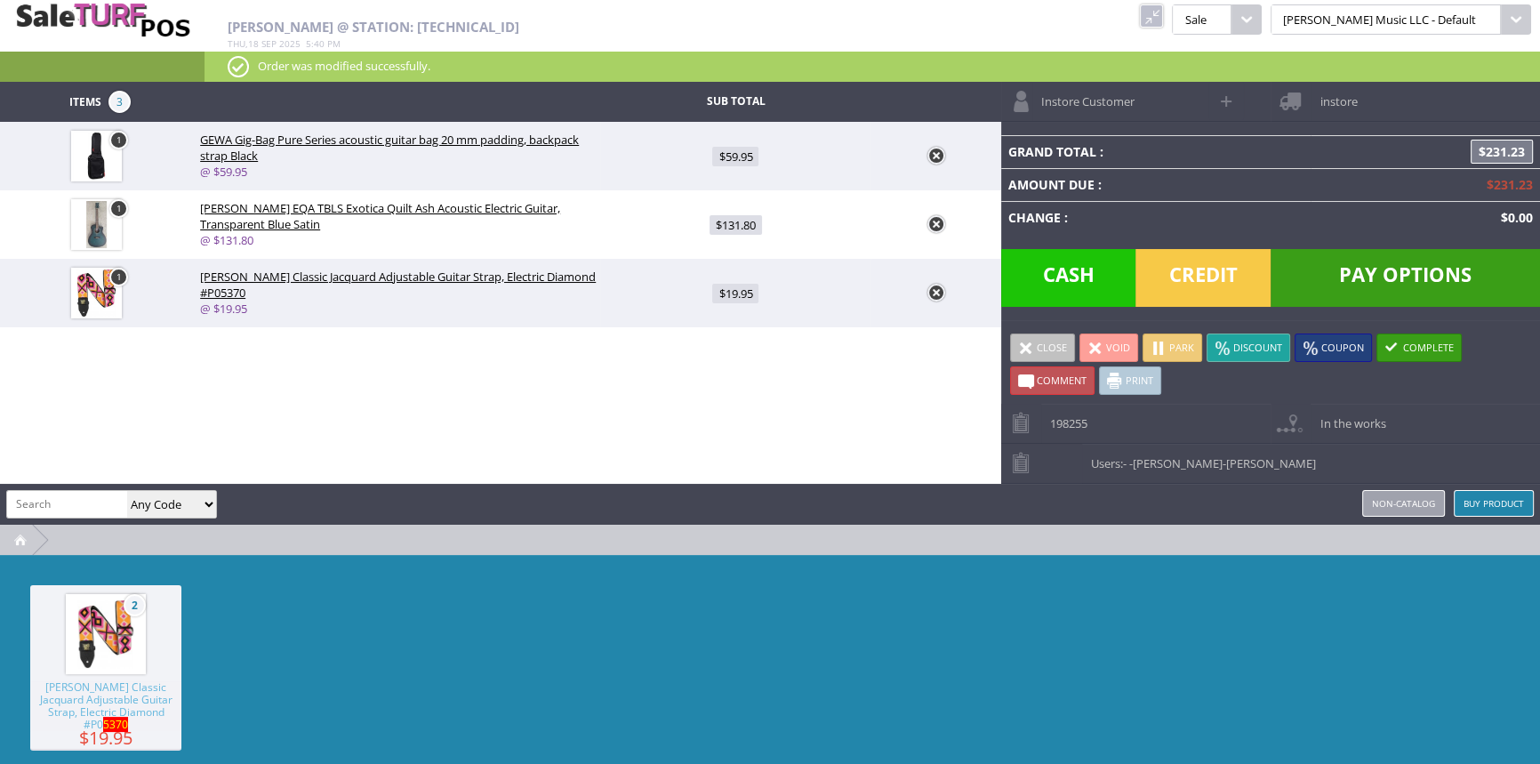
click at [933, 155] on link at bounding box center [936, 156] width 18 height 18
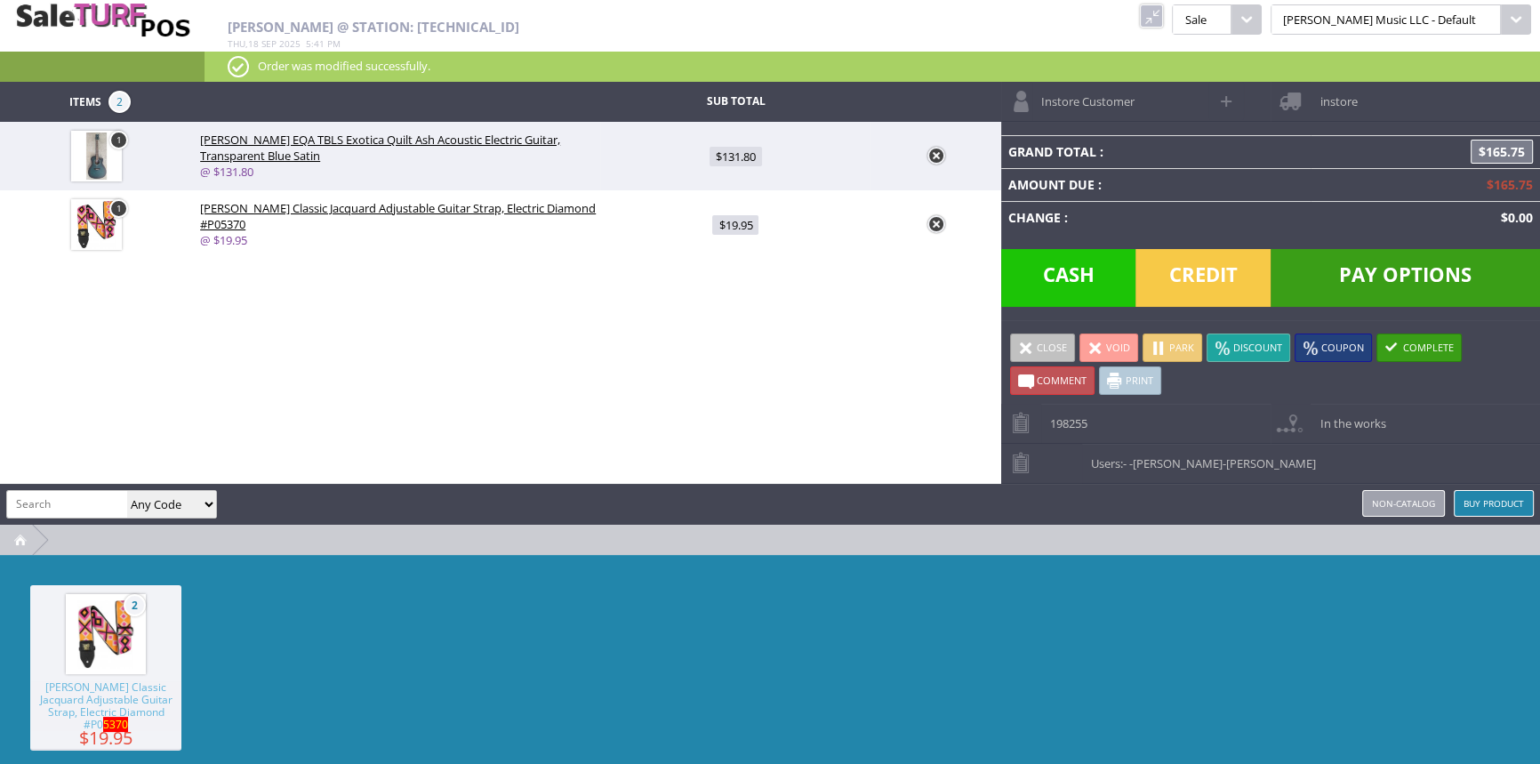
click at [64, 499] on input "search" at bounding box center [67, 504] width 120 height 26
paste input "PS222205"
type input "PS222205"
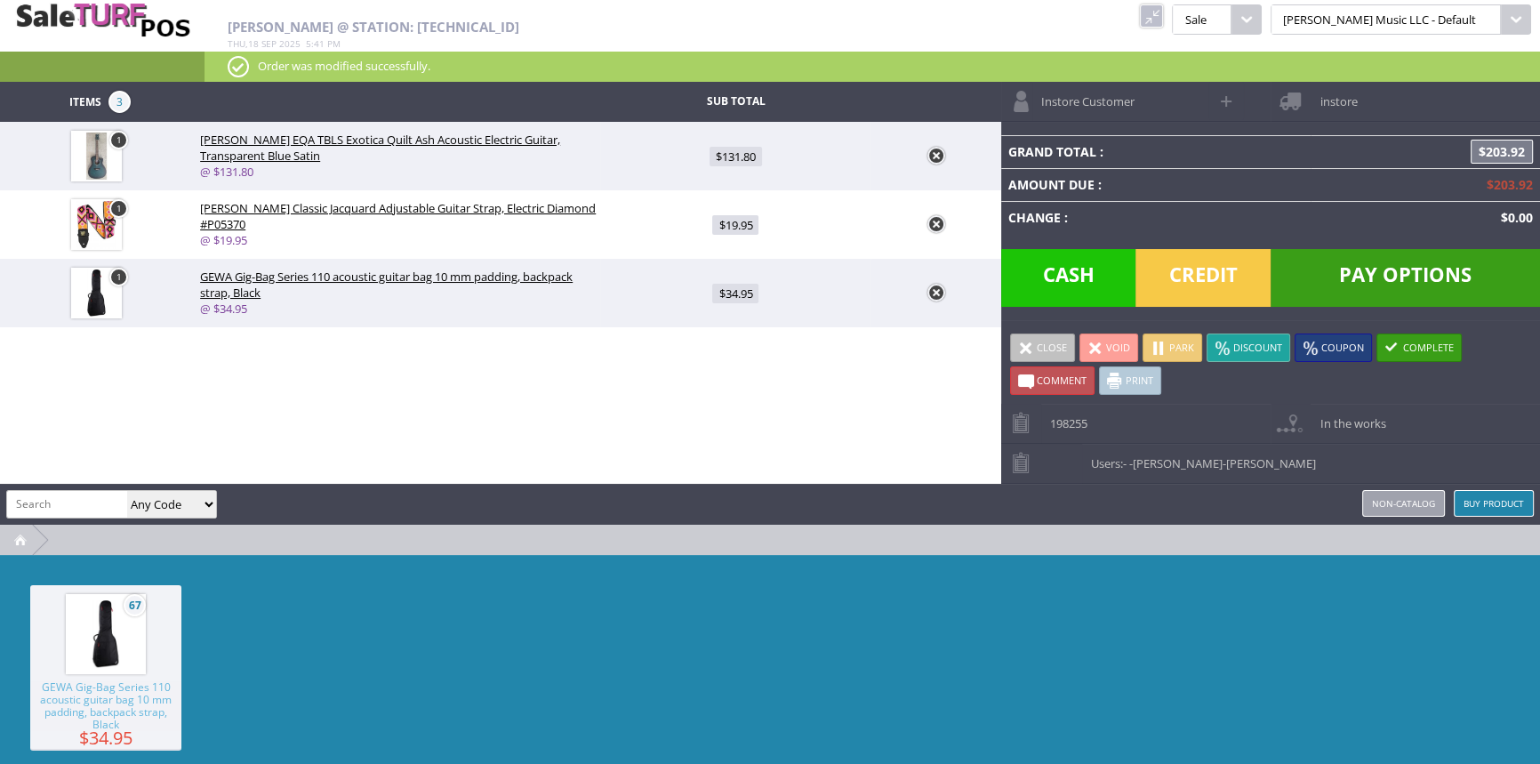
click at [1220, 268] on span "Credit" at bounding box center [1202, 278] width 135 height 58
